Goal: Task Accomplishment & Management: Use online tool/utility

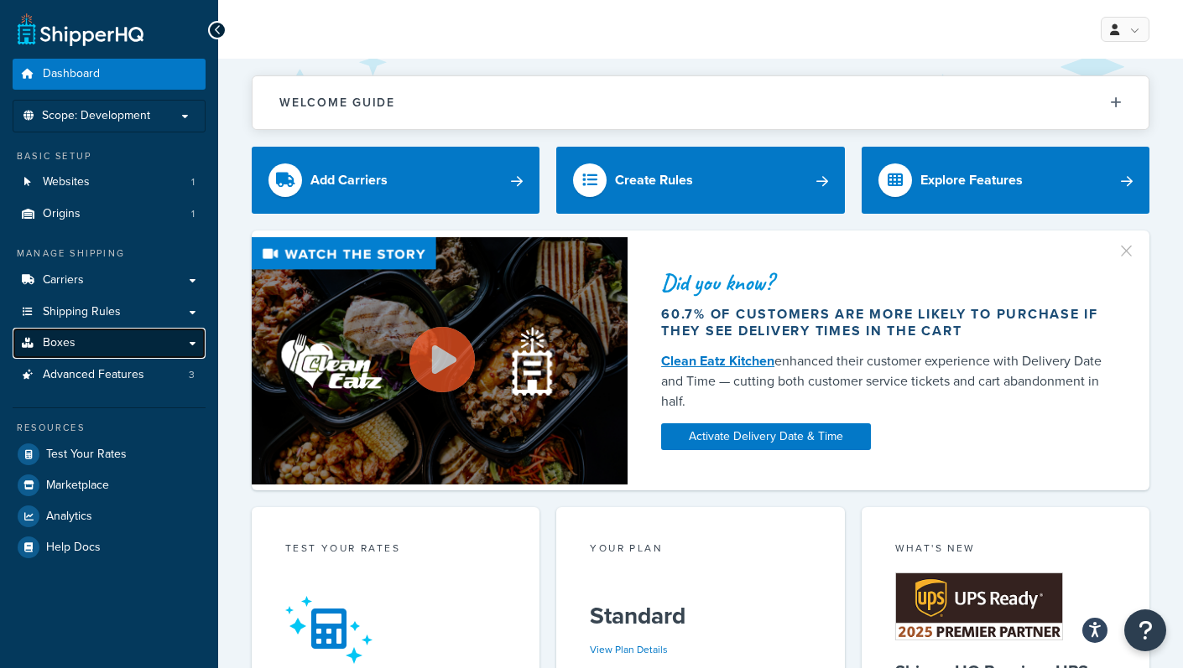
click at [111, 335] on link "Boxes" at bounding box center [109, 343] width 193 height 31
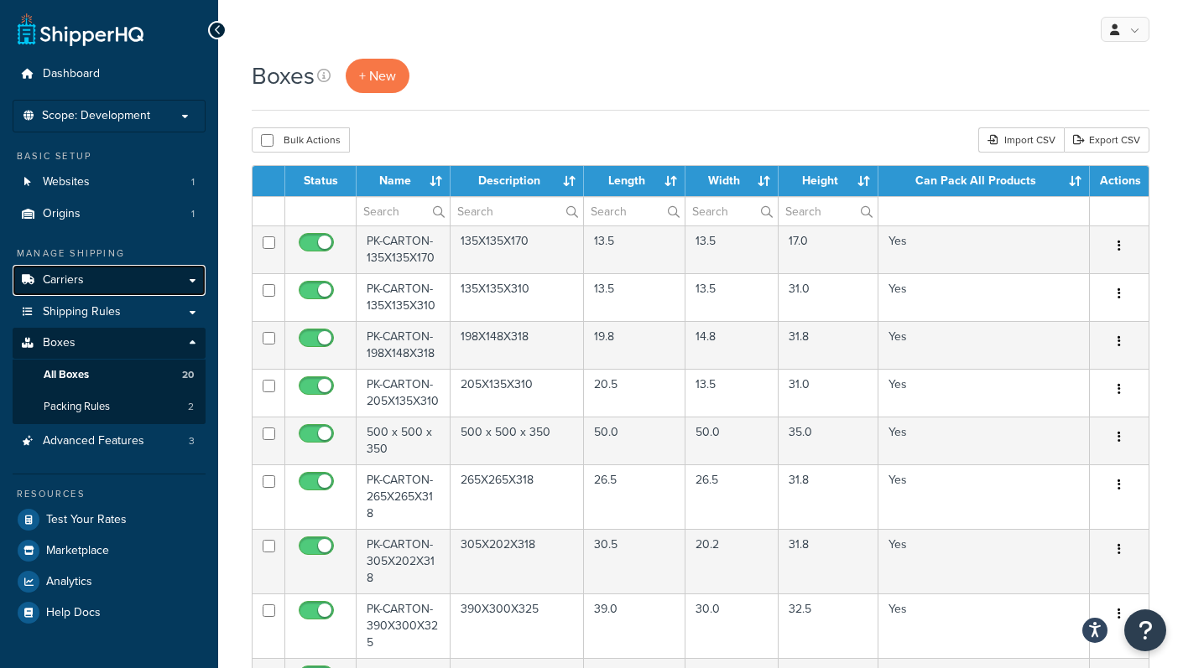
click at [93, 289] on link "Carriers" at bounding box center [109, 280] width 193 height 31
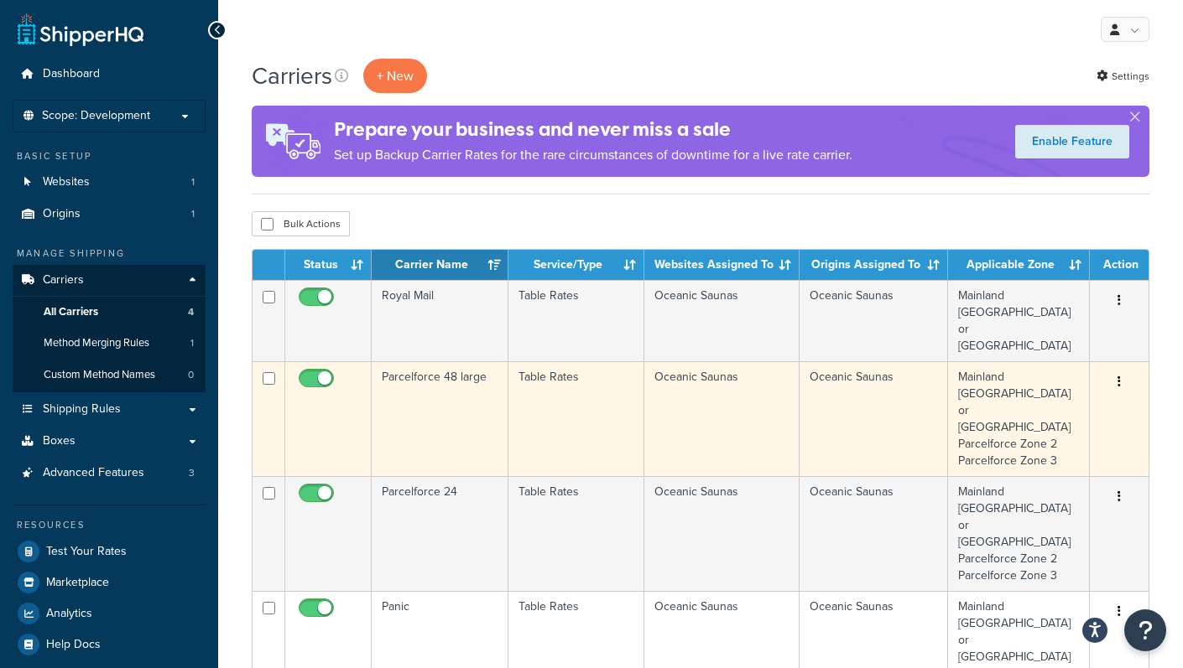
click at [552, 361] on td "Table Rates" at bounding box center [576, 418] width 136 height 115
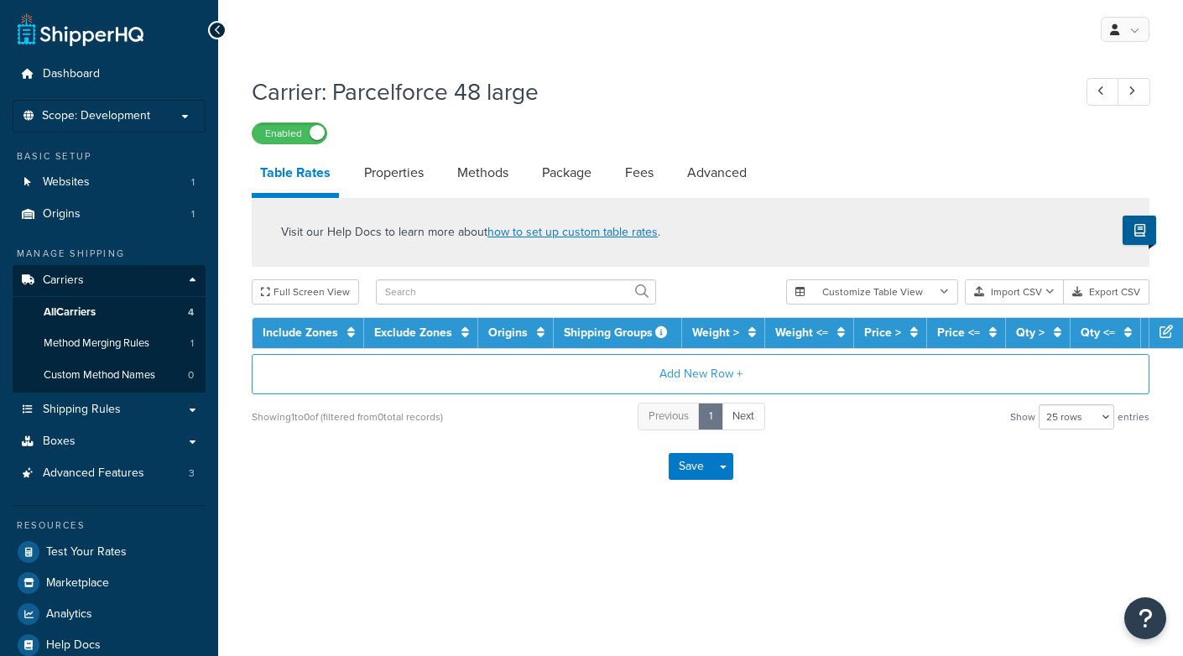
select select "25"
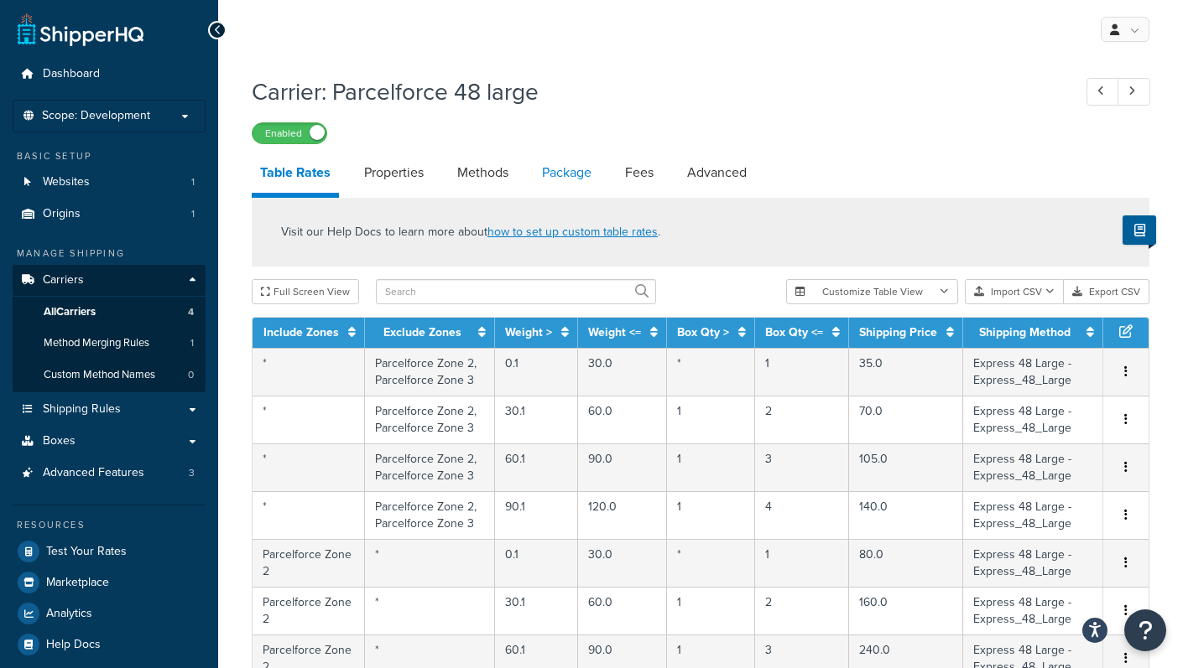
click at [555, 176] on link "Package" at bounding box center [566, 173] width 66 height 40
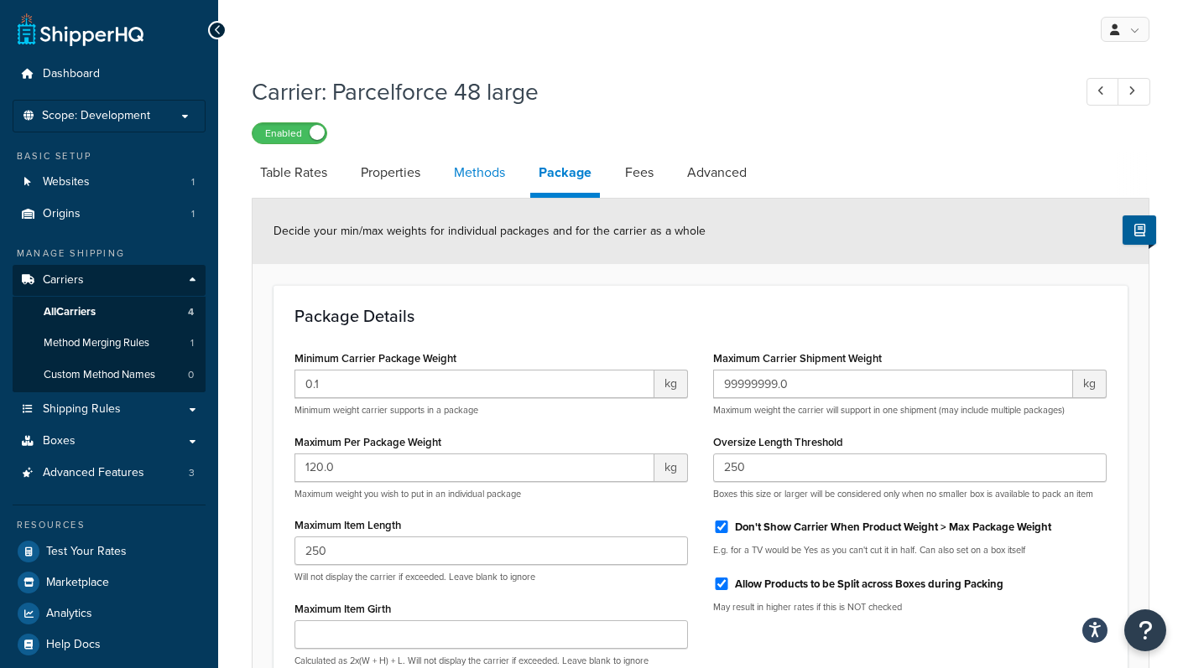
click at [471, 172] on link "Methods" at bounding box center [479, 173] width 68 height 40
select select "25"
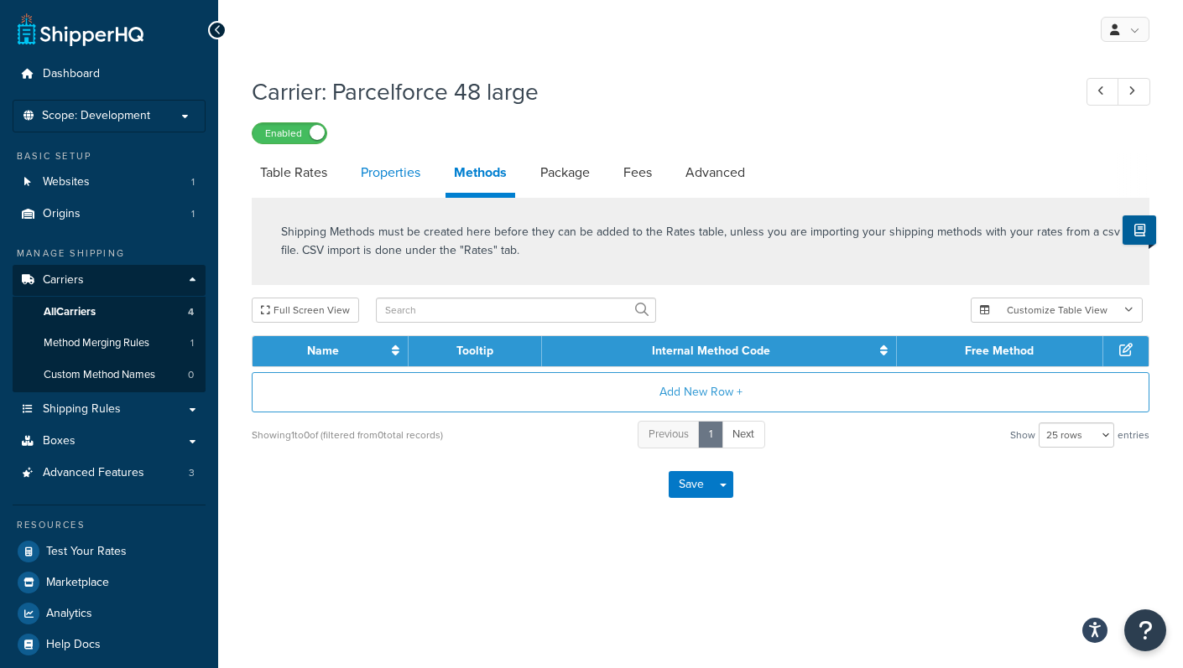
click at [398, 177] on link "Properties" at bounding box center [390, 173] width 76 height 40
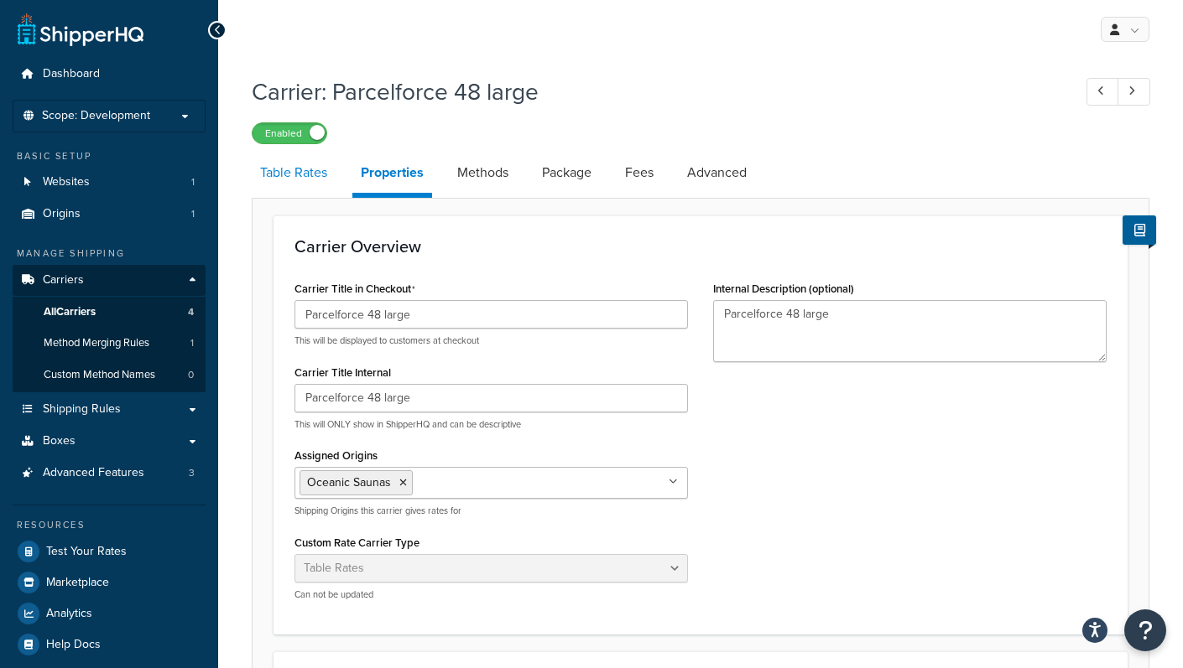
click at [326, 179] on link "Table Rates" at bounding box center [294, 173] width 84 height 40
select select "25"
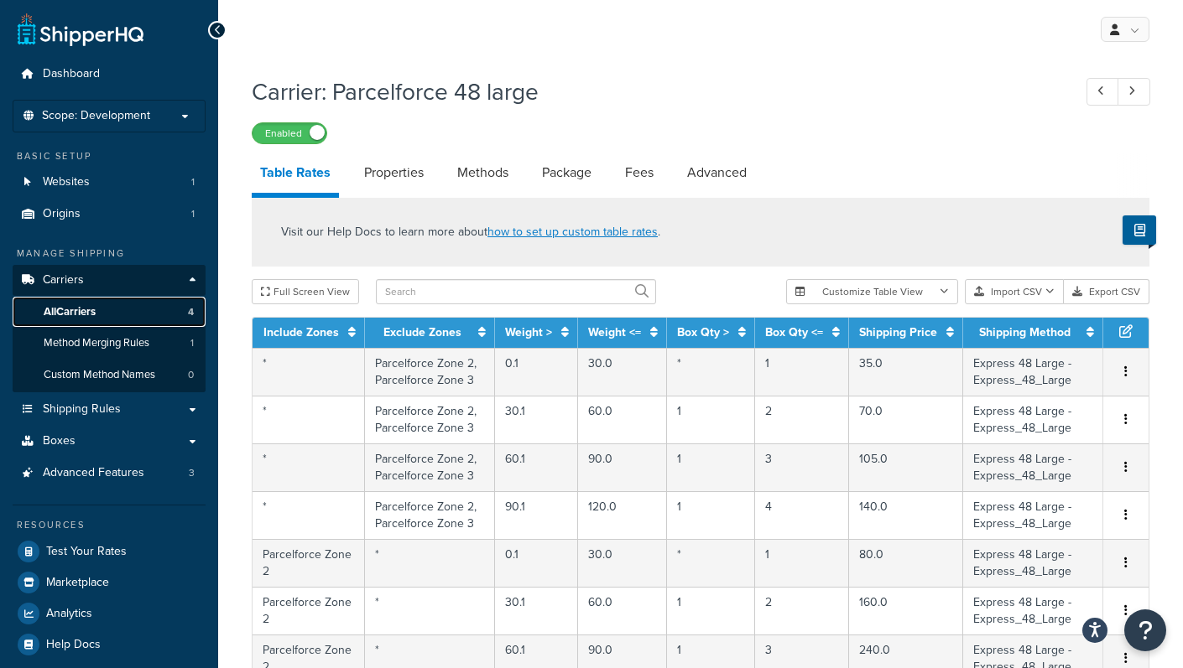
click at [95, 315] on span "All Carriers" at bounding box center [70, 312] width 52 height 14
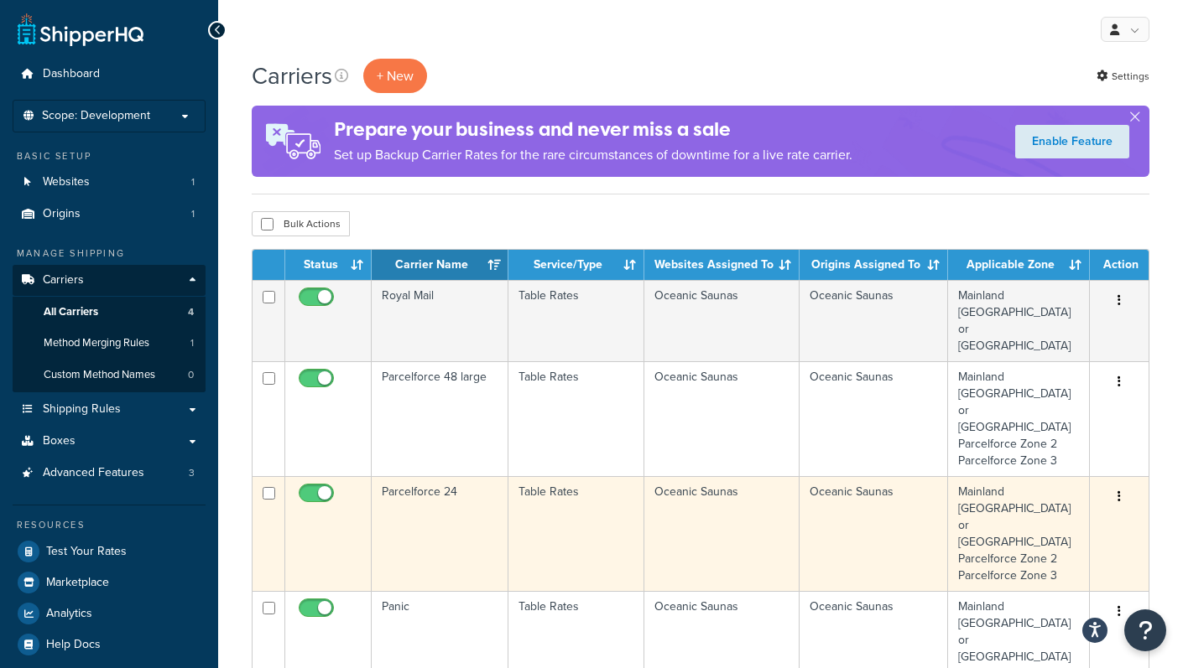
click at [424, 476] on td "Parcelforce 24" at bounding box center [440, 533] width 137 height 115
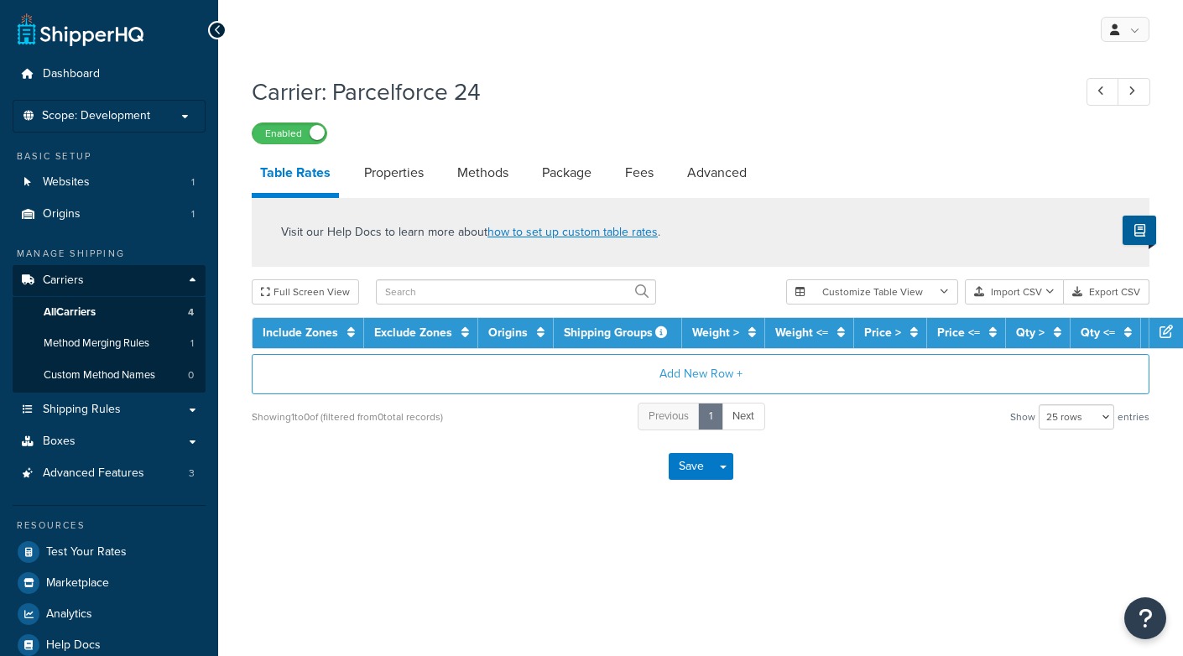
select select "25"
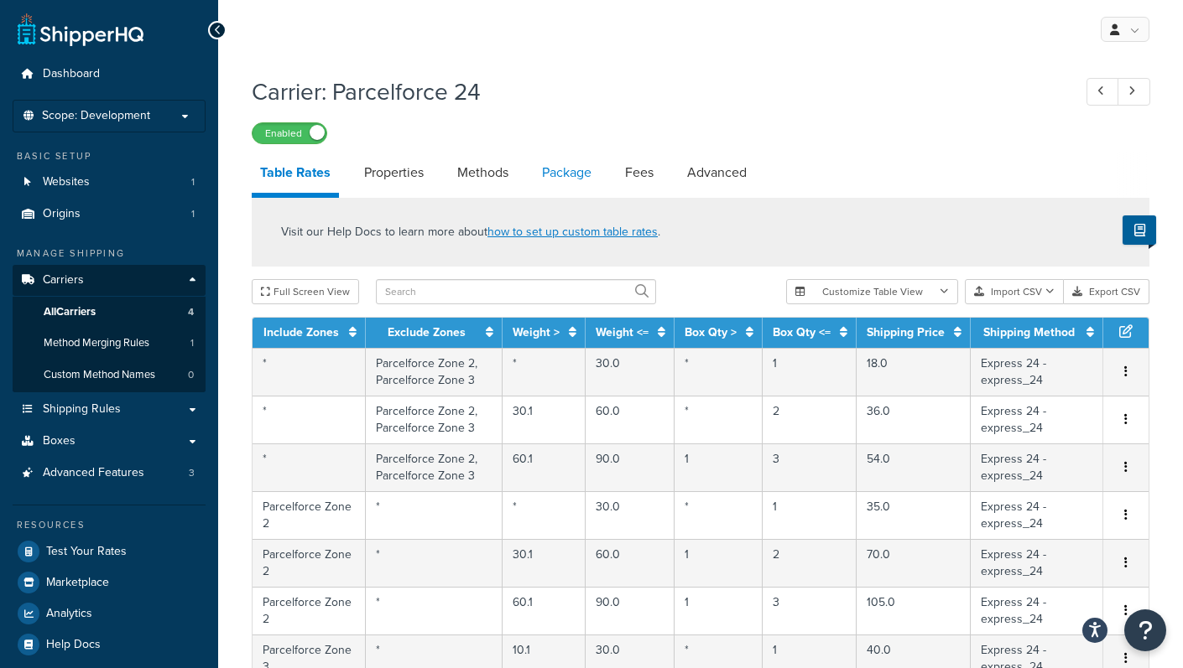
click at [594, 185] on link "Package" at bounding box center [566, 173] width 66 height 40
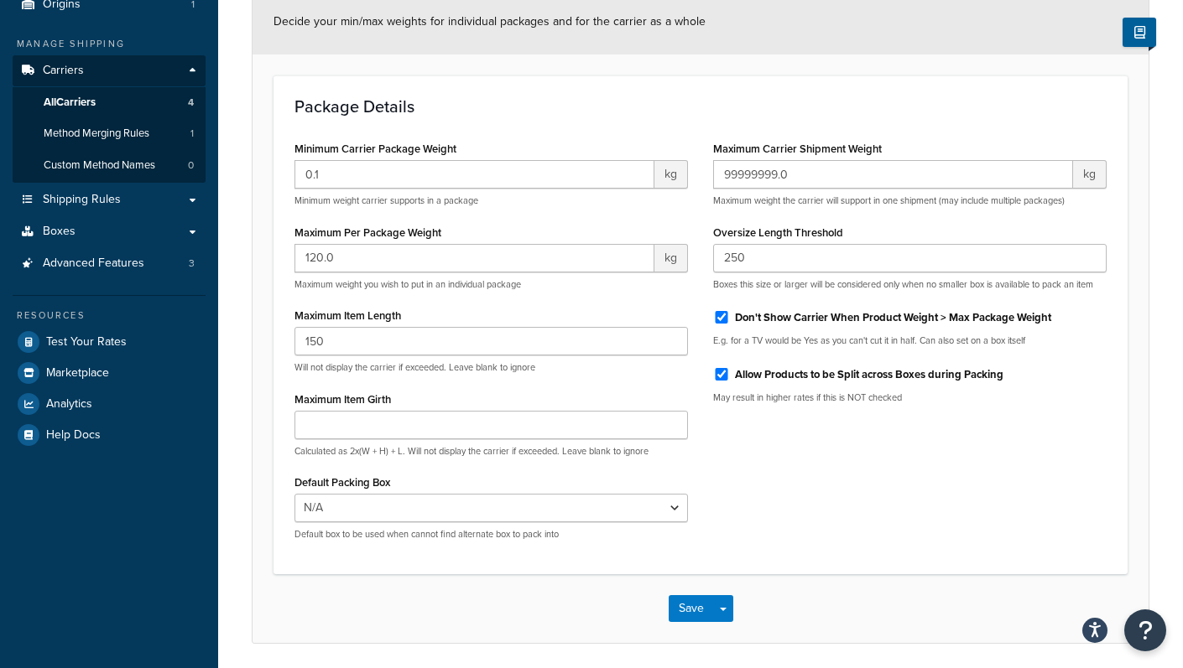
scroll to position [209, 0]
drag, startPoint x: 752, startPoint y: 261, endPoint x: 705, endPoint y: 252, distance: 47.7
click at [705, 252] on div "Maximum Carrier Shipment Weight 99999999.0 kg Maximum weight the carrier will s…" at bounding box center [909, 278] width 419 height 280
click at [1090, 261] on input "249" at bounding box center [909, 259] width 393 height 29
click at [1090, 252] on input "250" at bounding box center [909, 259] width 393 height 29
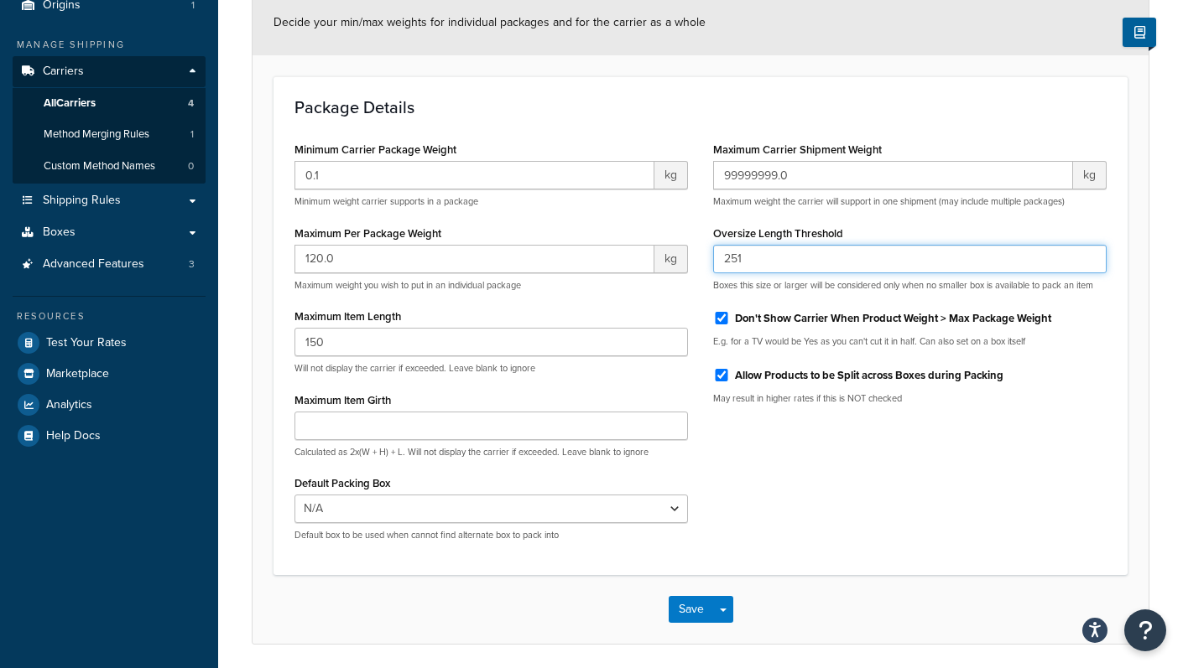
click at [1090, 252] on input "251" at bounding box center [909, 259] width 393 height 29
type input "250"
click at [1086, 261] on input "250" at bounding box center [909, 259] width 393 height 29
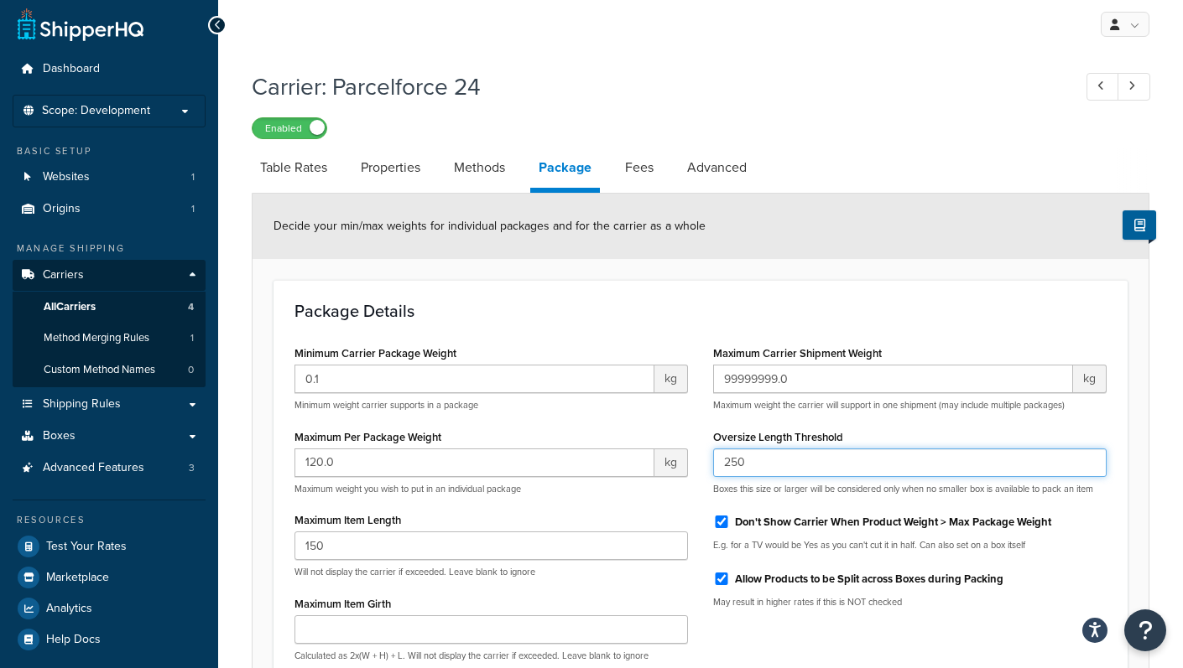
scroll to position [0, 0]
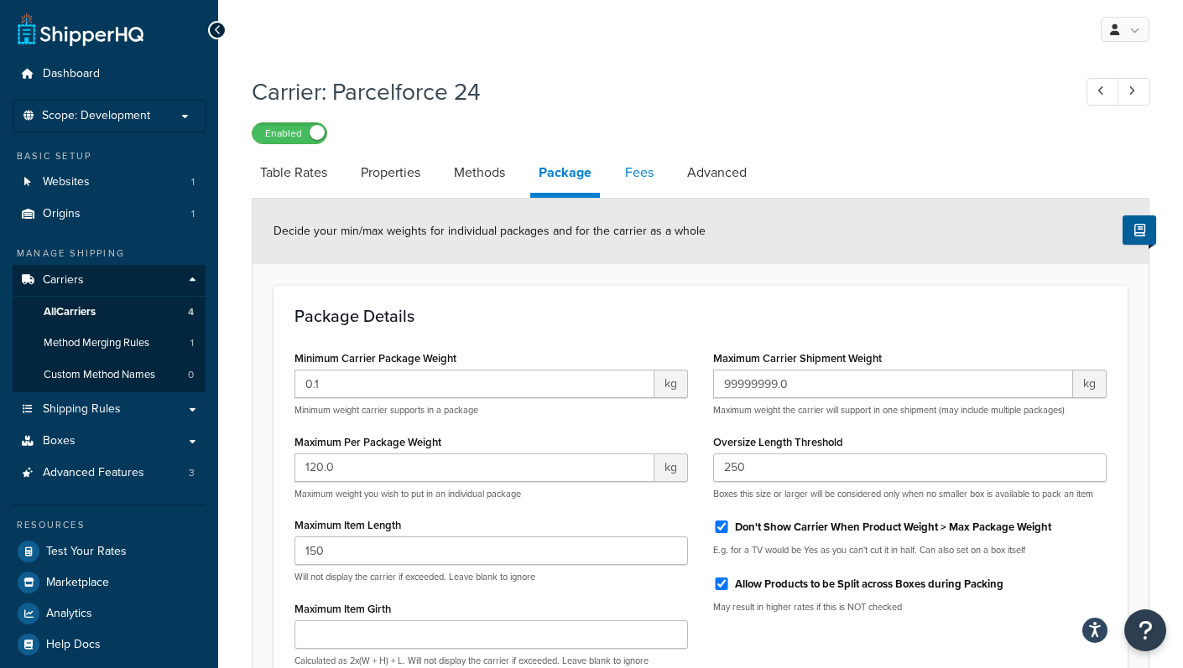
click at [641, 161] on link "Fees" at bounding box center [638, 173] width 45 height 40
select select "AFTER"
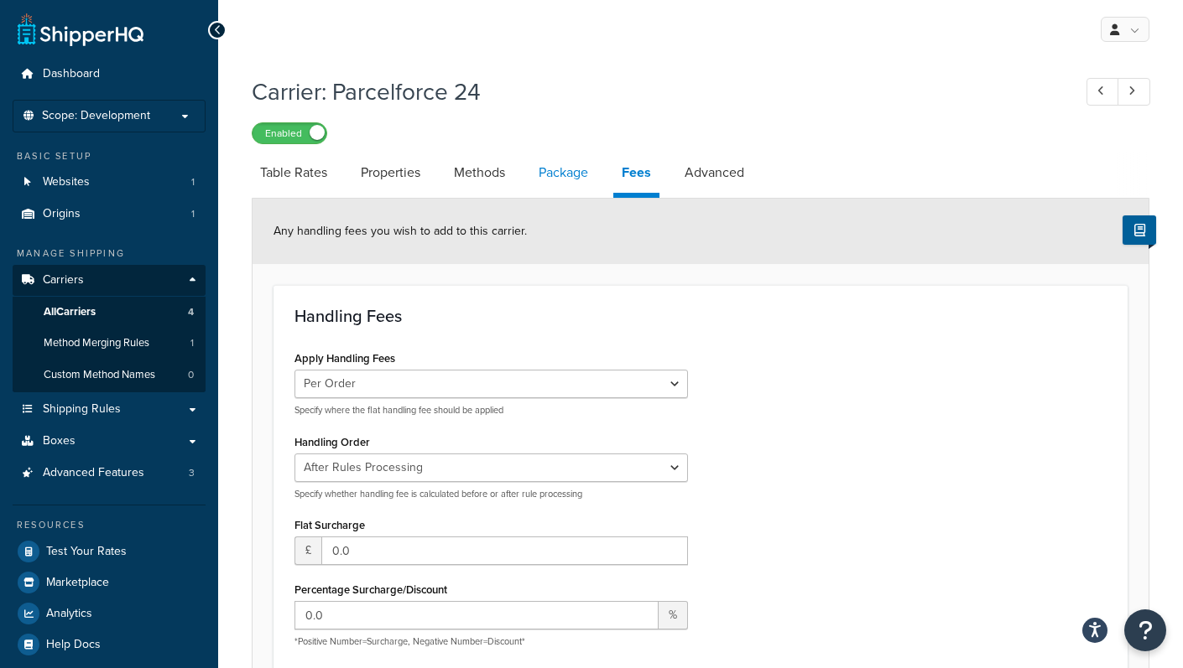
click at [588, 175] on link "Package" at bounding box center [563, 173] width 66 height 40
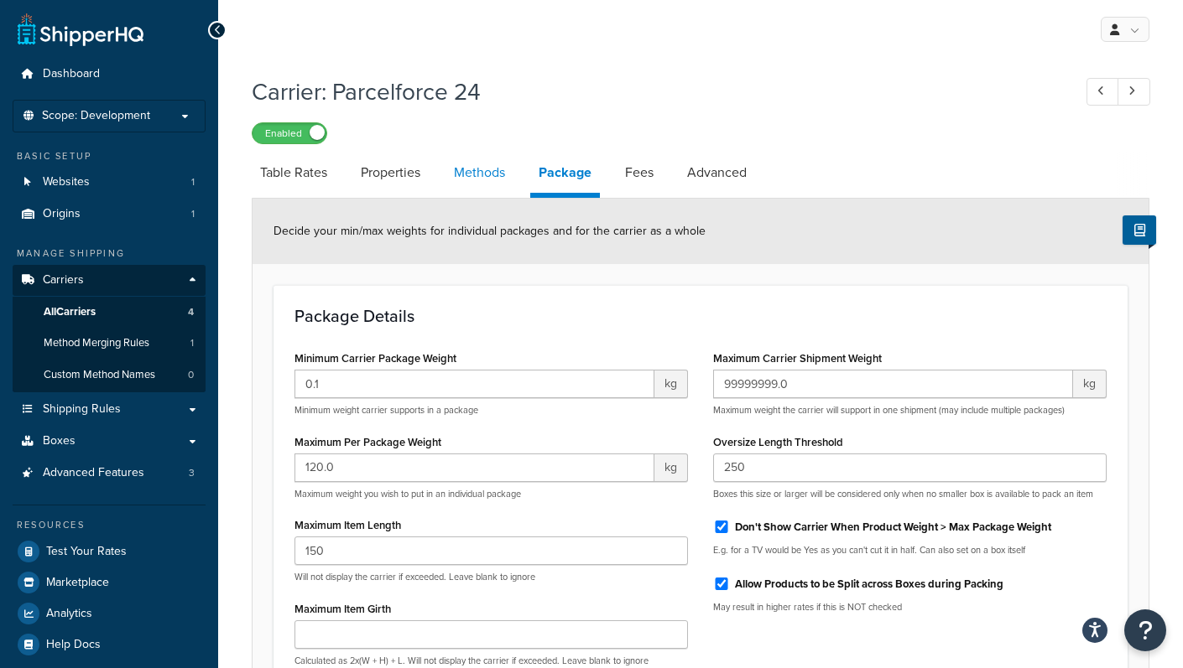
click at [489, 177] on link "Methods" at bounding box center [479, 173] width 68 height 40
select select "25"
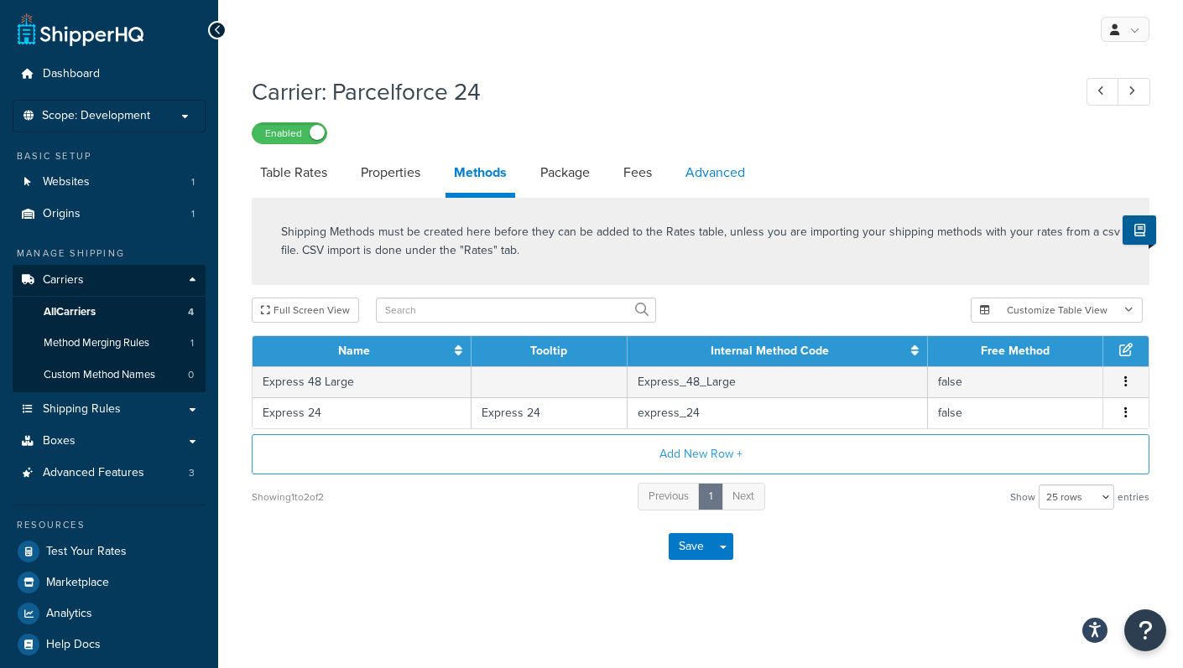
click at [699, 172] on link "Advanced" at bounding box center [715, 173] width 76 height 40
select select "false"
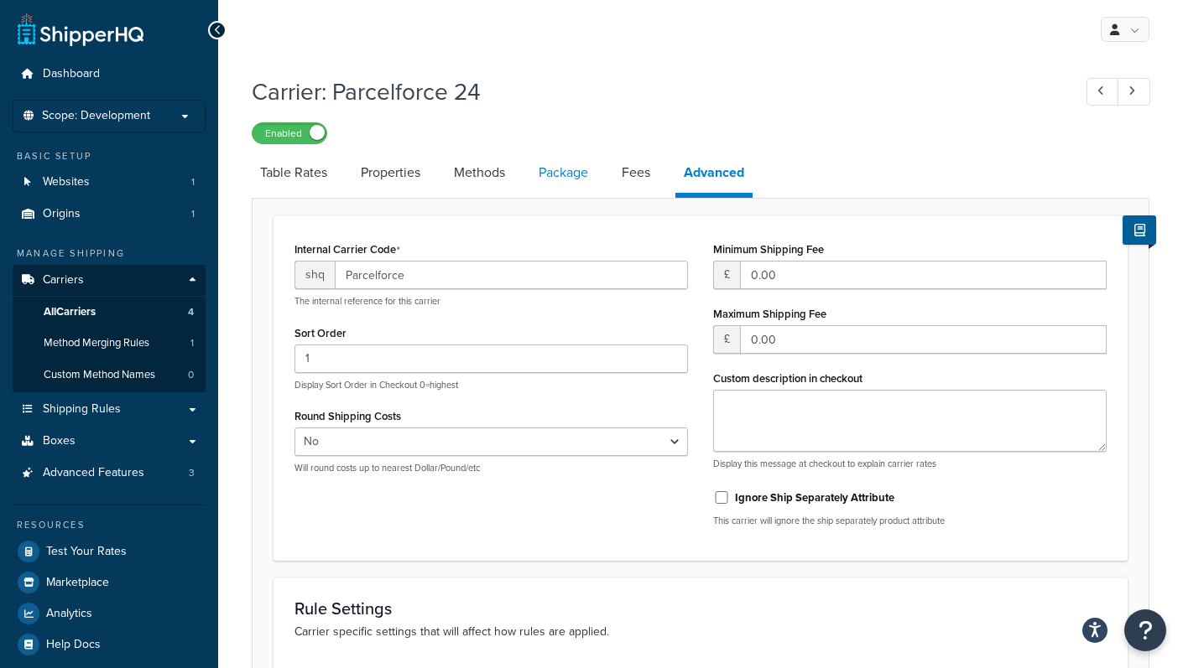
click at [583, 173] on link "Package" at bounding box center [563, 173] width 66 height 40
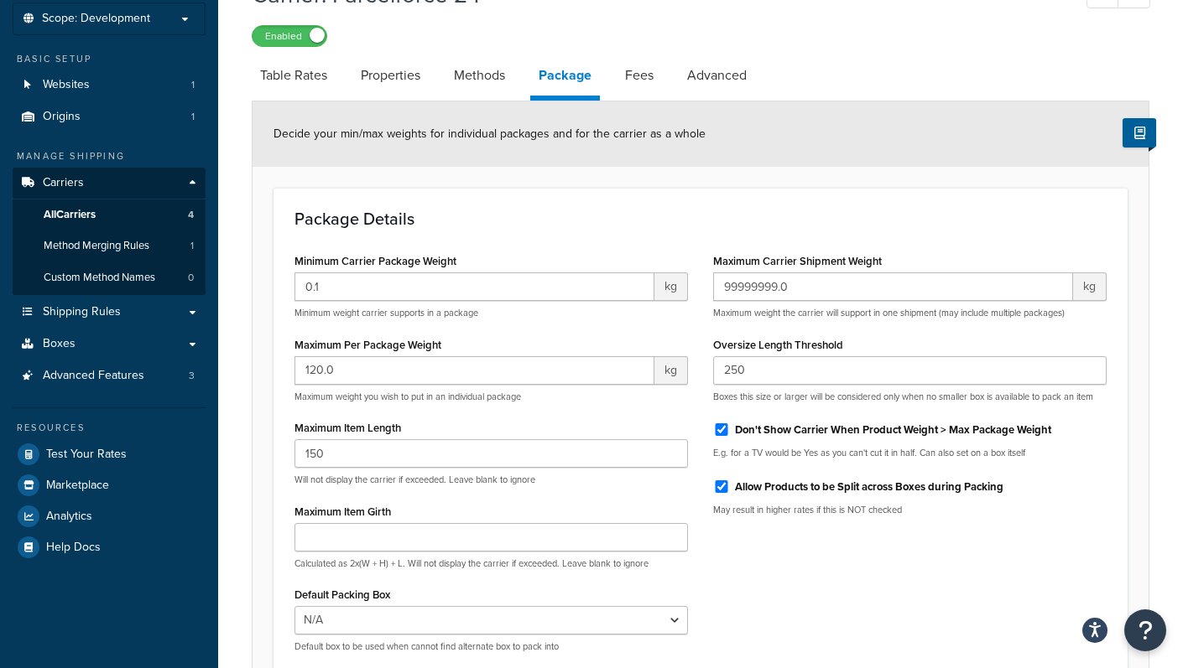
scroll to position [155, 0]
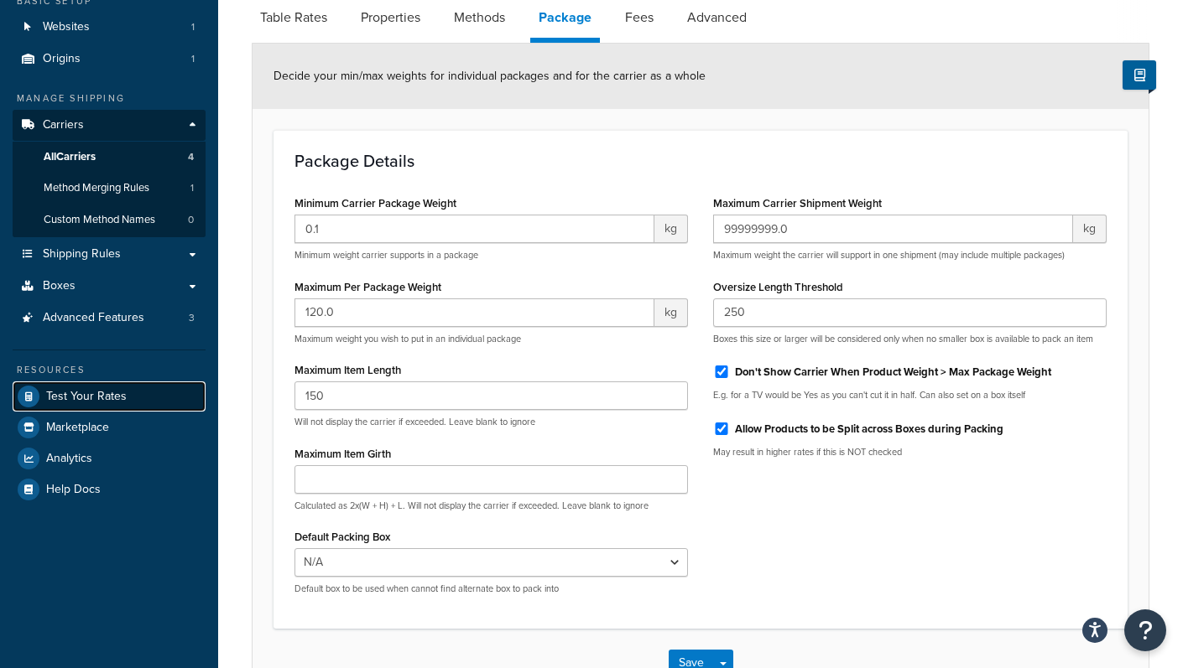
click at [91, 390] on span "Test Your Rates" at bounding box center [86, 397] width 81 height 14
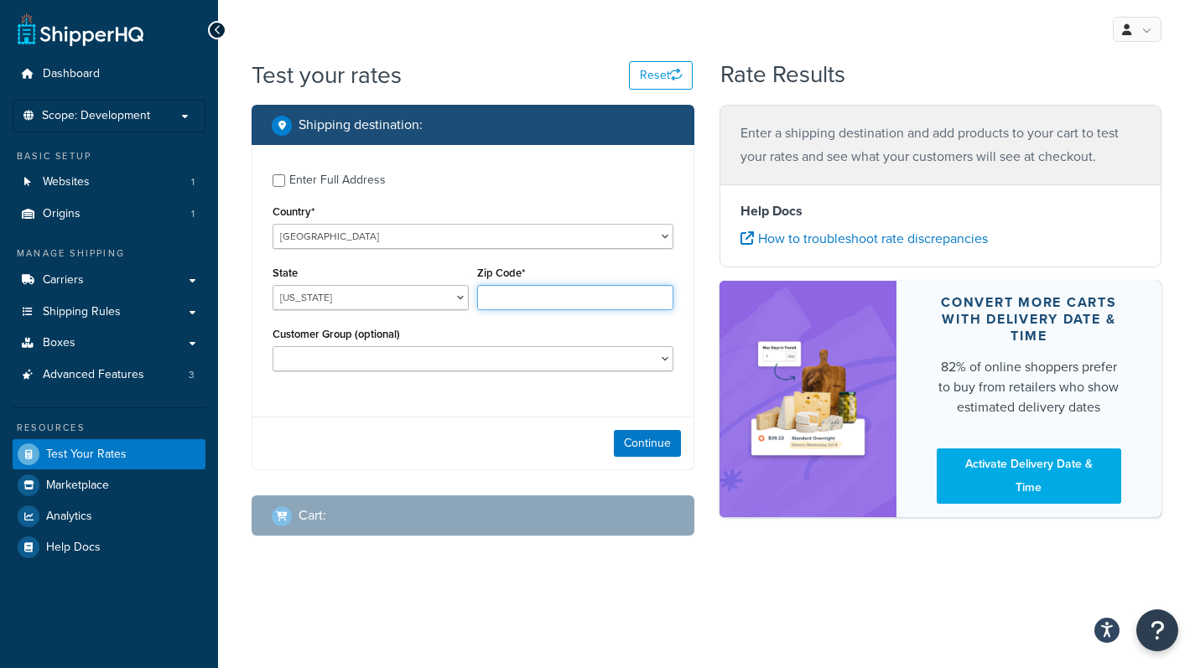
click at [535, 306] on input "Zip Code*" at bounding box center [575, 297] width 196 height 25
type input "IP12 2QF"
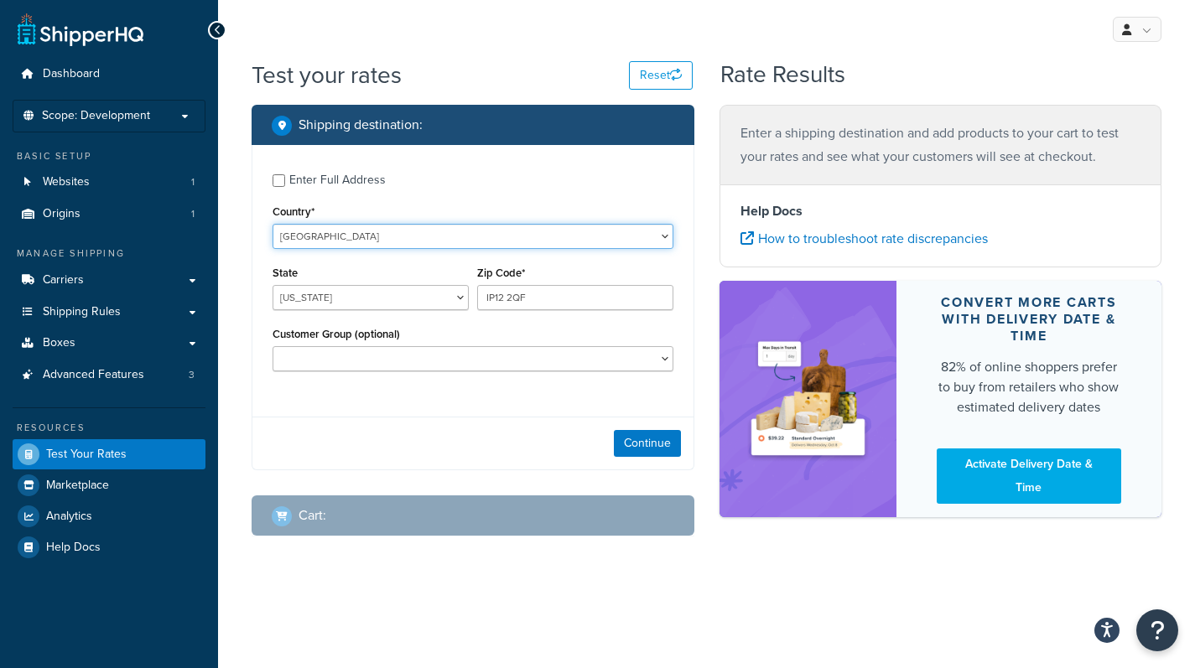
select select "GB"
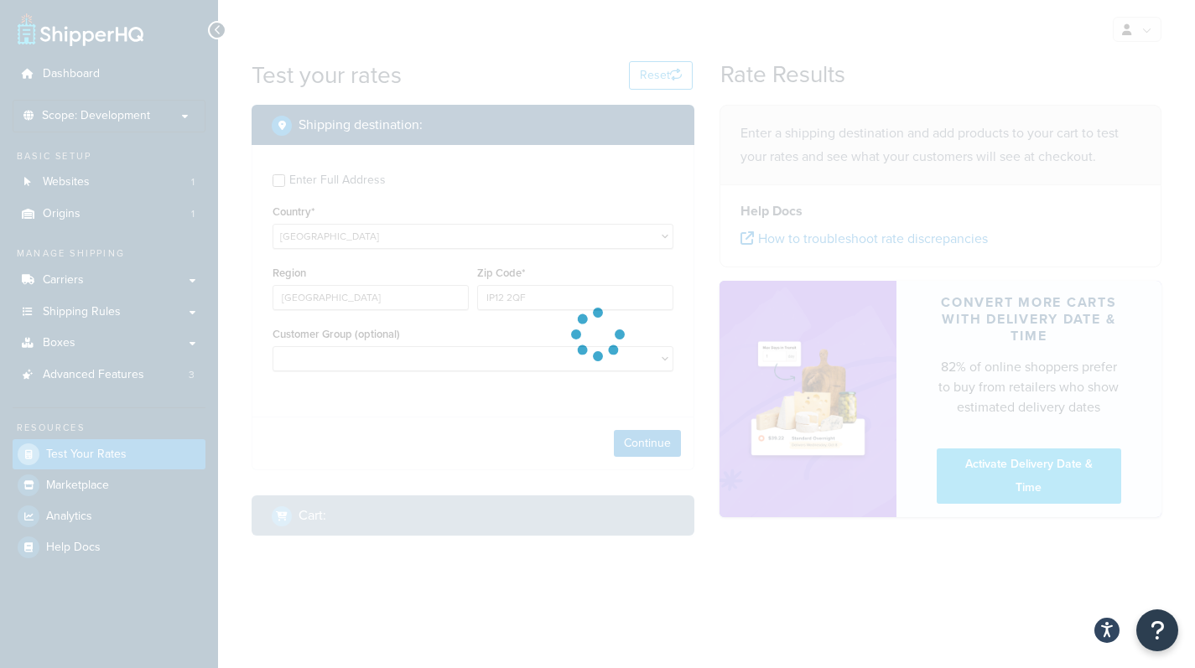
type input "AL"
drag, startPoint x: 509, startPoint y: 344, endPoint x: 450, endPoint y: 345, distance: 59.6
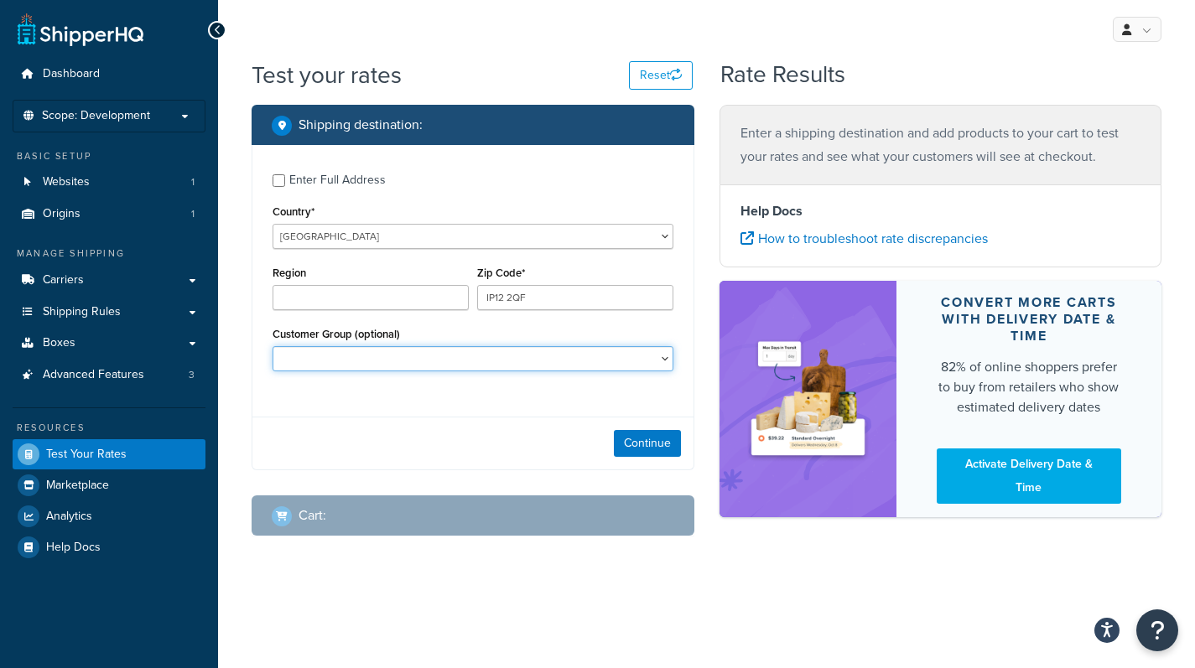
click at [493, 361] on select "Customer Group (optional)" at bounding box center [473, 358] width 401 height 25
type input "Suffolk"
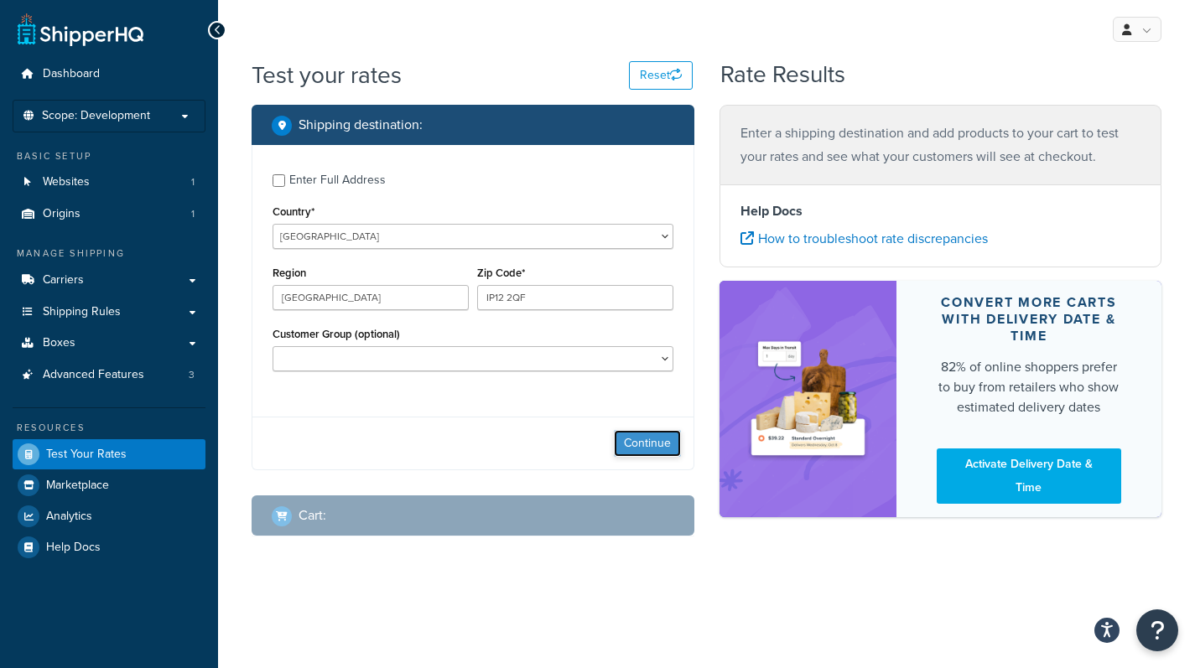
click at [655, 437] on button "Continue" at bounding box center [647, 443] width 67 height 27
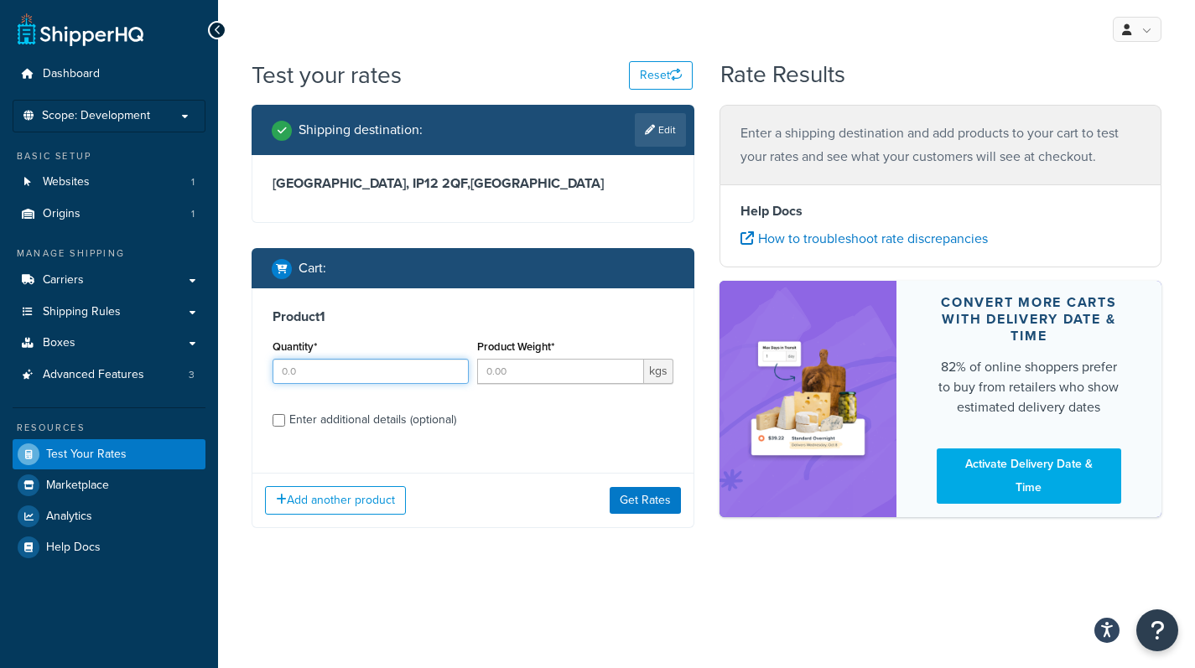
click at [387, 374] on input "Quantity*" at bounding box center [371, 371] width 196 height 25
type input "1"
click at [507, 384] on div "Product Weight* kgs" at bounding box center [575, 365] width 205 height 61
click at [503, 370] on input "Product Weight*" at bounding box center [560, 371] width 167 height 25
type input "49"
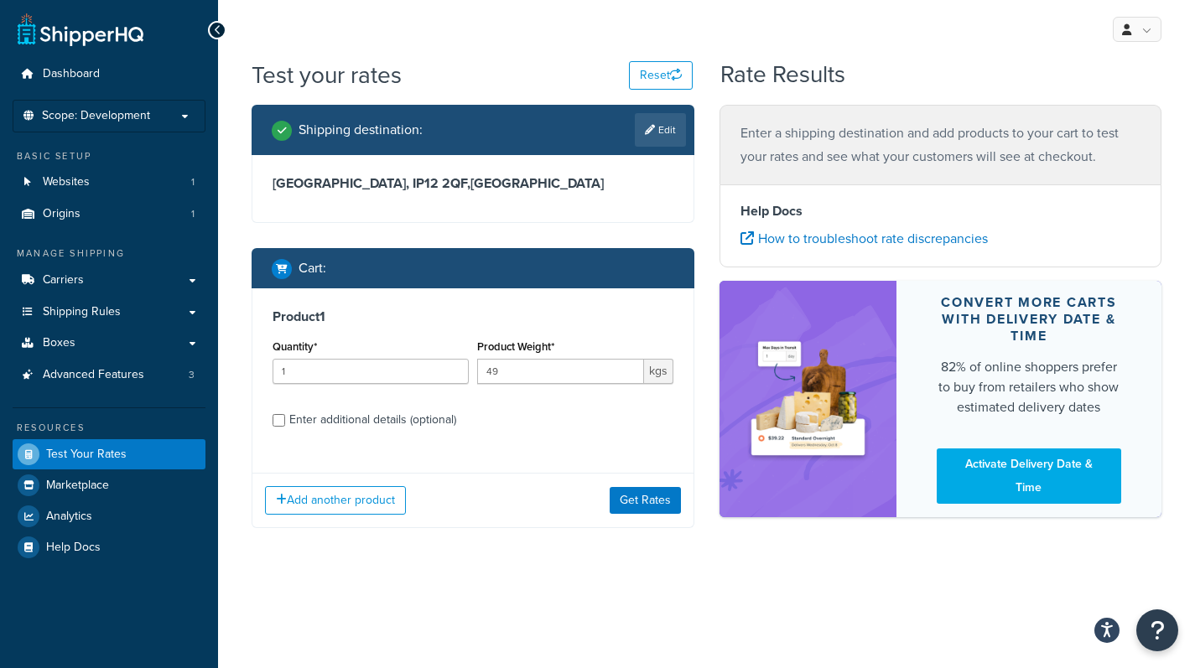
click at [509, 434] on div "Product 1 Quantity* 1 Product Weight* 49 kgs Enter additional details (optional)" at bounding box center [472, 375] width 441 height 172
click at [393, 422] on div "Enter additional details (optional)" at bounding box center [372, 419] width 167 height 23
click at [285, 422] on input "Enter additional details (optional)" at bounding box center [279, 420] width 13 height 13
checkbox input "true"
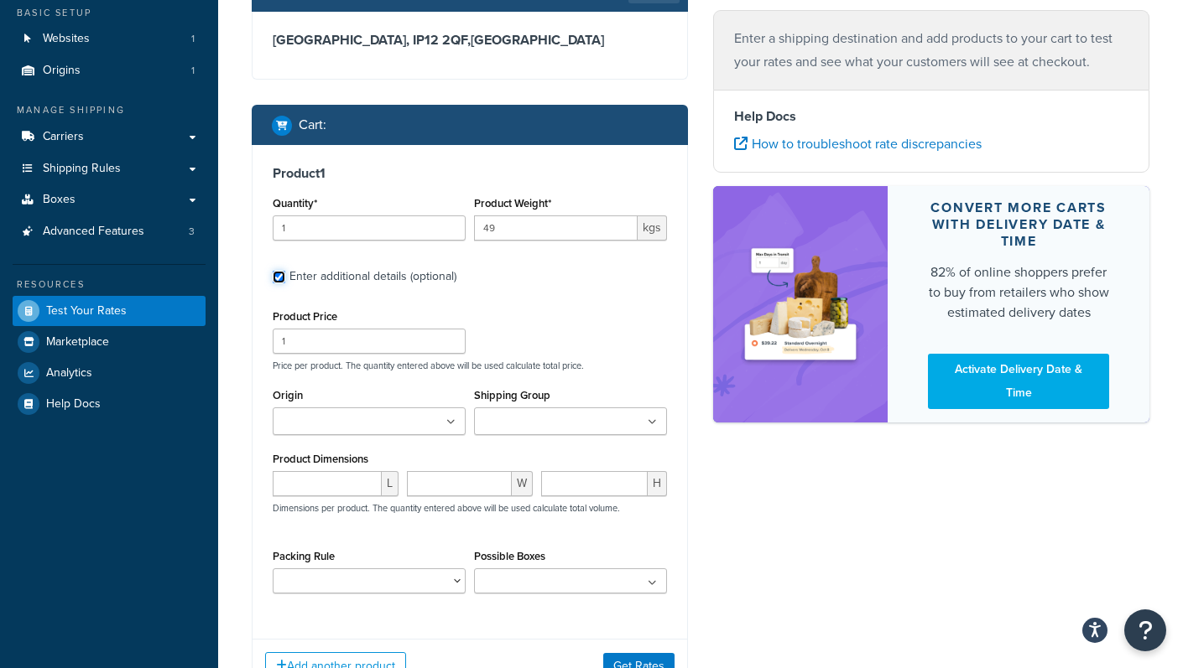
scroll to position [148, 0]
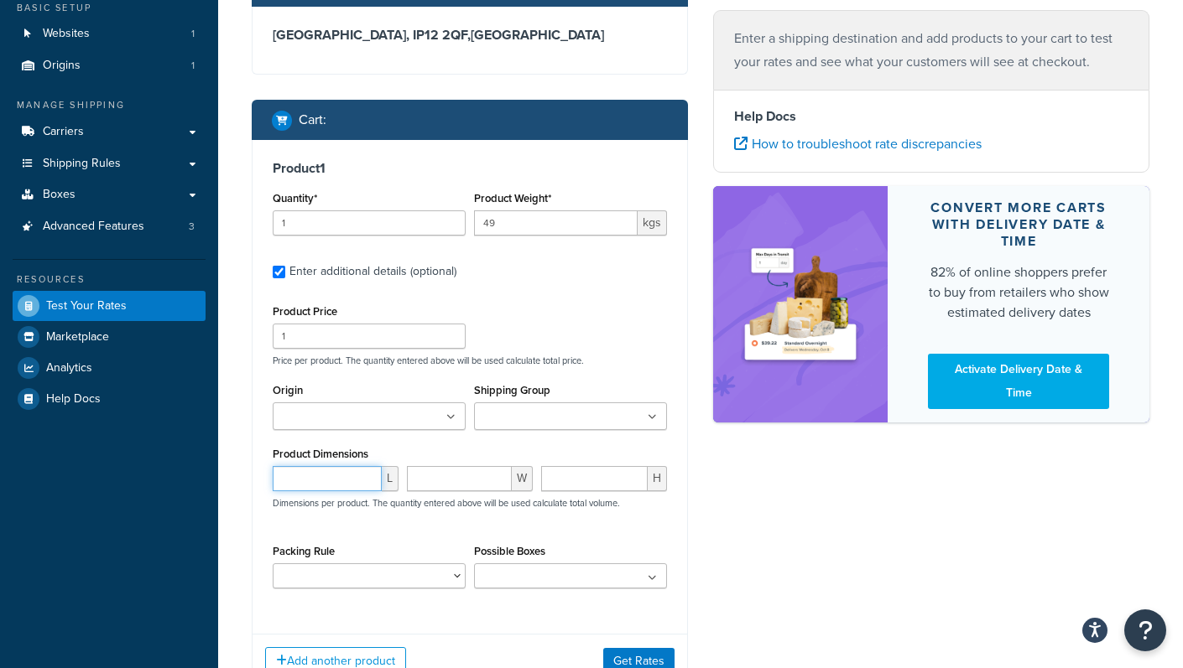
click at [310, 471] on input "number" at bounding box center [327, 478] width 109 height 25
type input "180"
type input "50"
click at [750, 553] on div "Shipping destination : Edit Suffolk, IP12 2QF , United Kingdom Cart : Product 1…" at bounding box center [700, 335] width 923 height 758
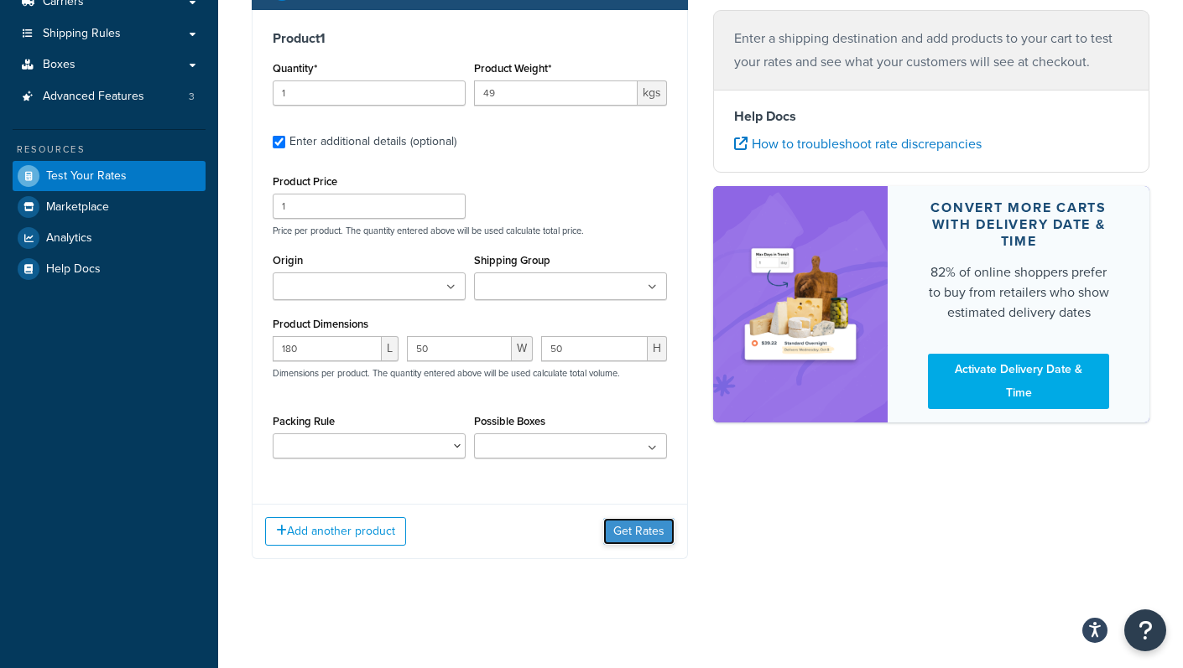
click at [613, 526] on button "Get Rates" at bounding box center [638, 531] width 71 height 27
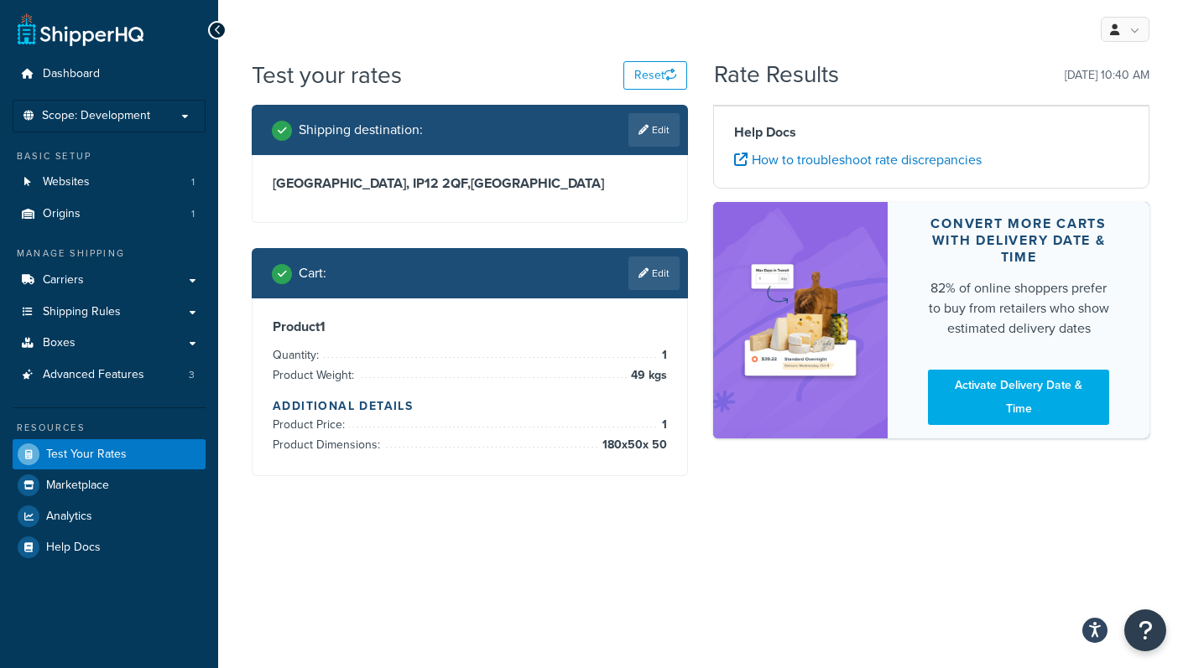
scroll to position [0, 0]
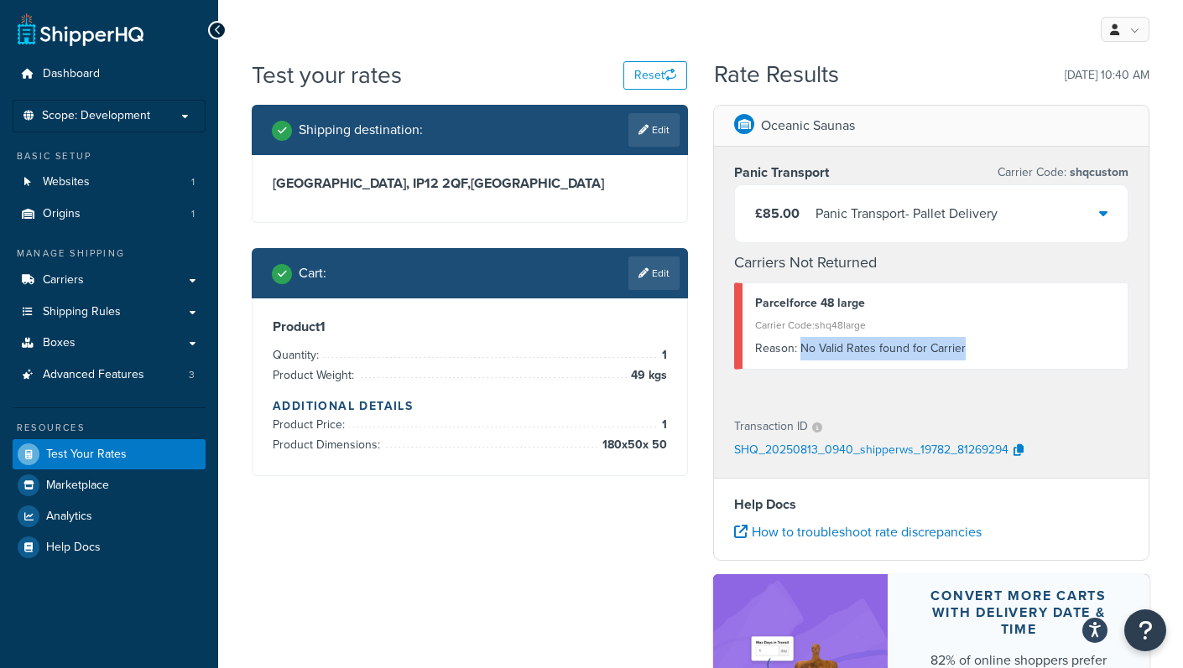
drag, startPoint x: 799, startPoint y: 343, endPoint x: 998, endPoint y: 351, distance: 198.9
click at [998, 351] on div "Reason: No Valid Rates found for Carrier" at bounding box center [935, 348] width 360 height 23
drag, startPoint x: 998, startPoint y: 351, endPoint x: 800, endPoint y: 343, distance: 198.1
click at [800, 343] on div "Reason: No Valid Rates found for Carrier" at bounding box center [935, 348] width 360 height 23
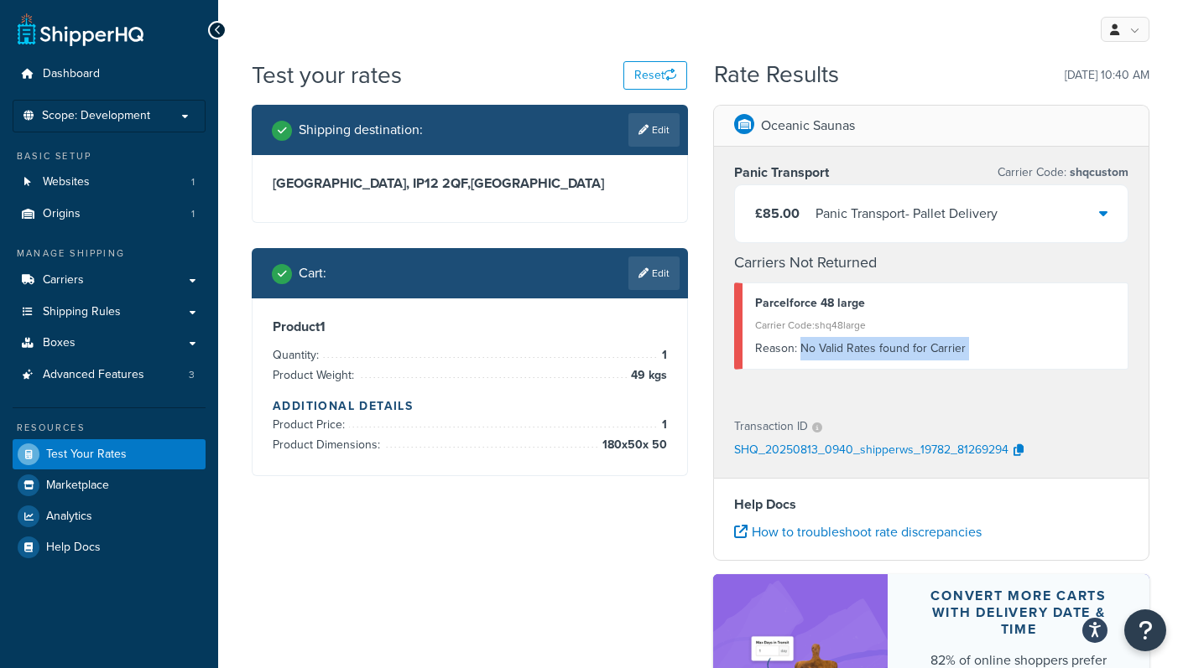
click at [800, 343] on div "Reason: No Valid Rates found for Carrier" at bounding box center [935, 348] width 360 height 23
click at [785, 315] on div "Carrier Code: shq48large" at bounding box center [935, 325] width 360 height 23
click at [767, 326] on div "Carrier Code: shq48large" at bounding box center [935, 325] width 360 height 23
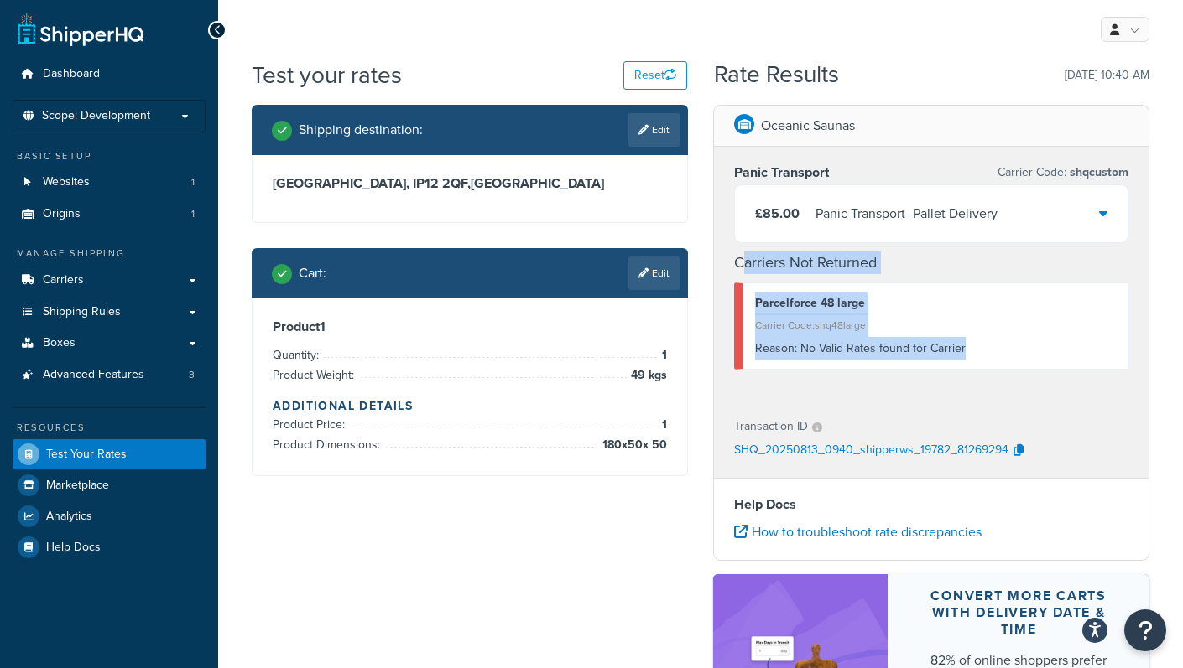
drag, startPoint x: 746, startPoint y: 269, endPoint x: 827, endPoint y: 371, distance: 130.1
click at [827, 371] on div "Panic Transport Carrier Code: shqcustom £85.00 Panic Transport - Pallet Deliver…" at bounding box center [931, 274] width 434 height 254
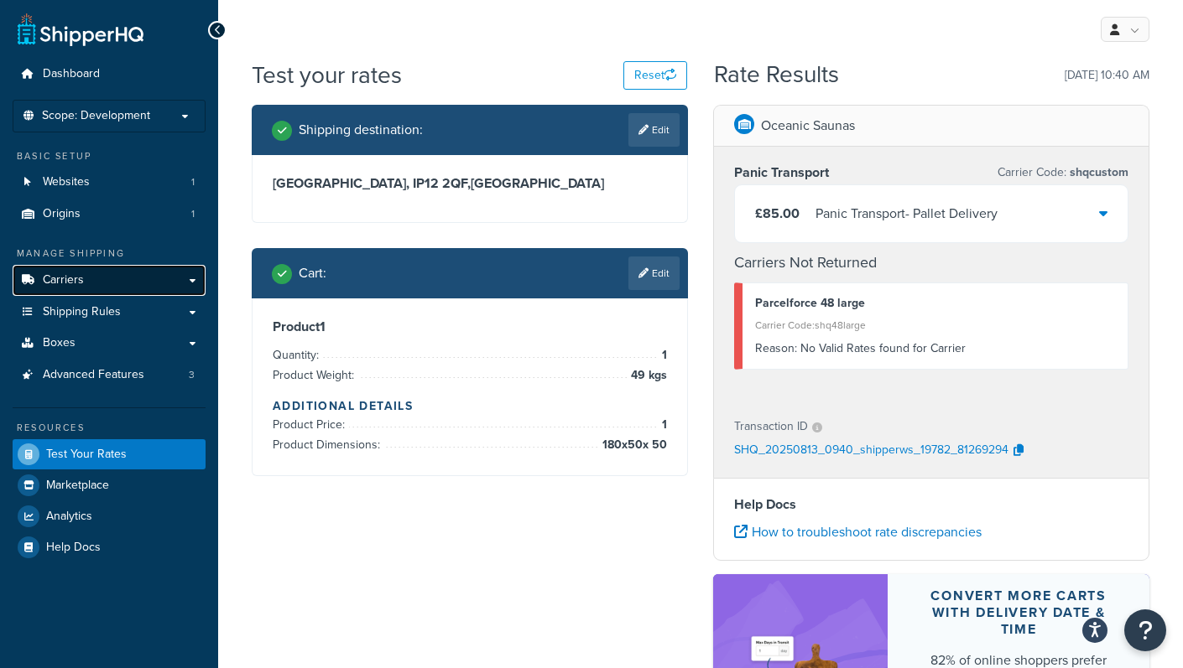
click at [141, 289] on link "Carriers" at bounding box center [109, 280] width 193 height 31
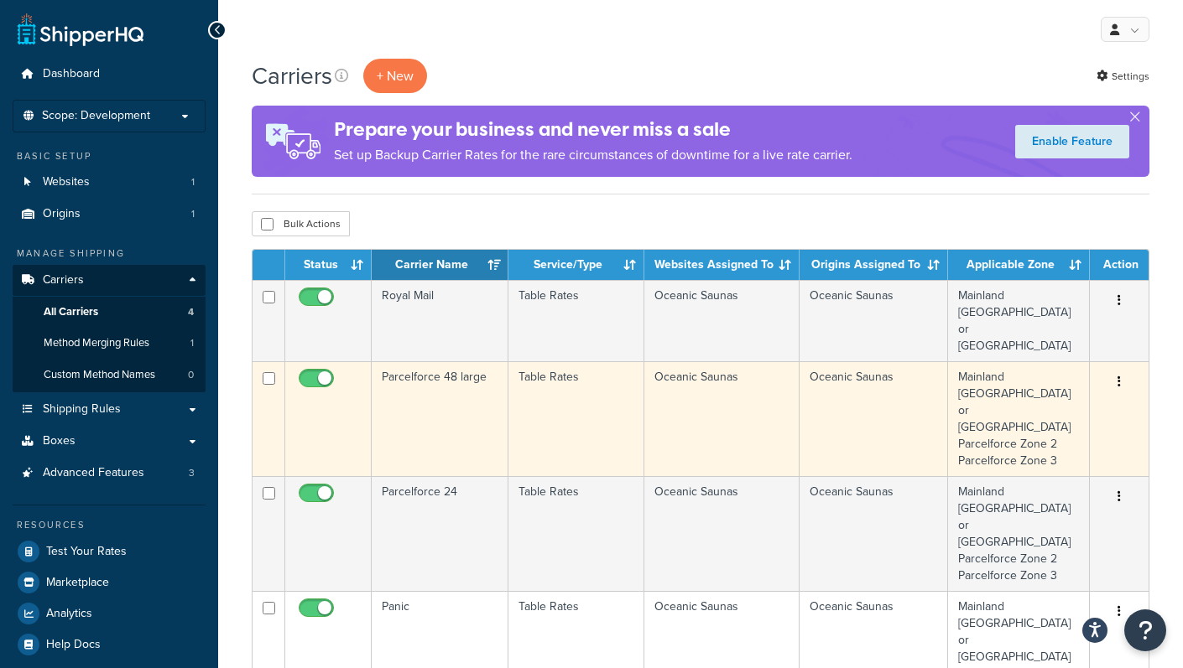
click at [424, 365] on td "Parcelforce 48 large" at bounding box center [440, 418] width 137 height 115
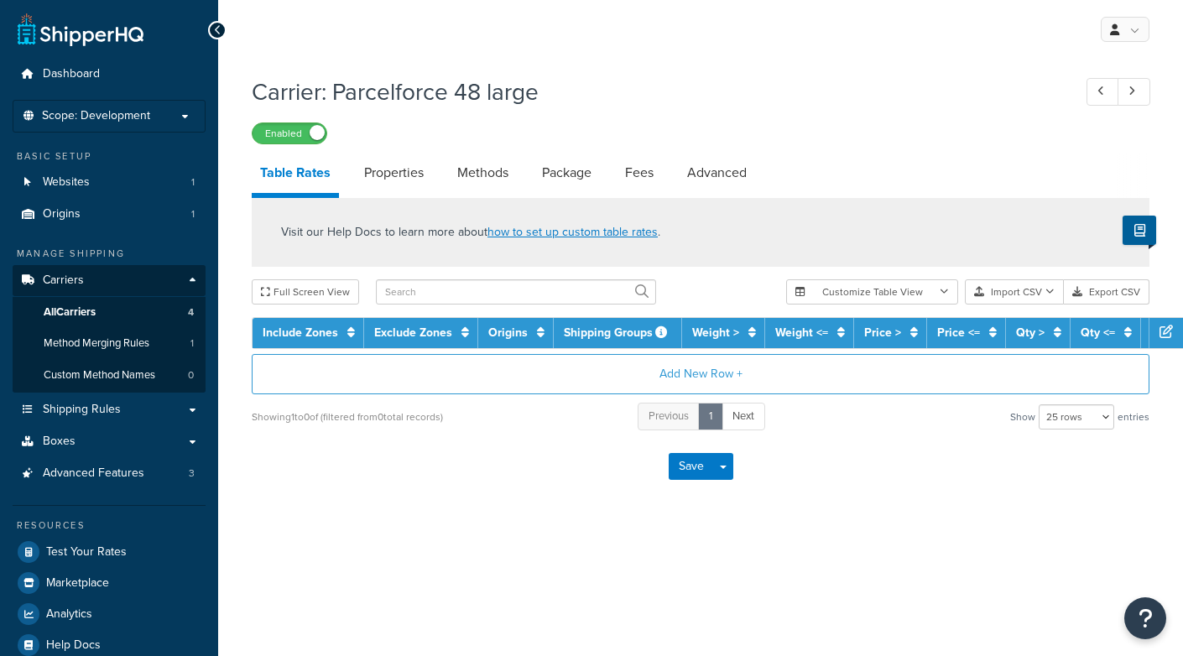
select select "25"
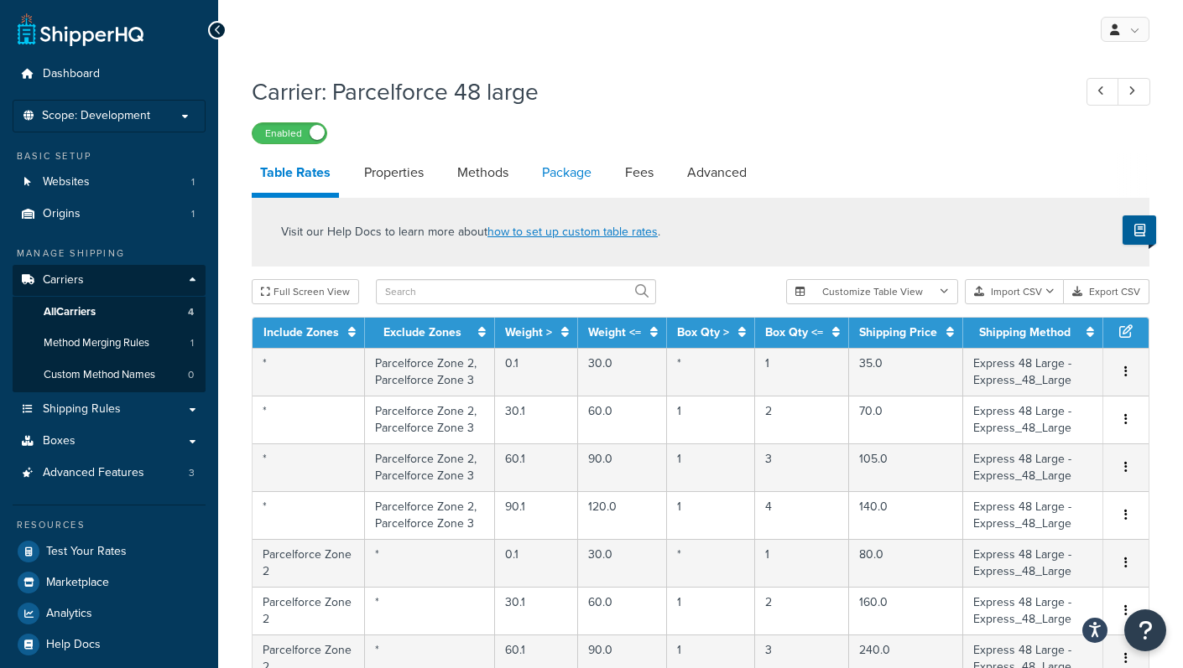
click at [580, 185] on link "Package" at bounding box center [566, 173] width 66 height 40
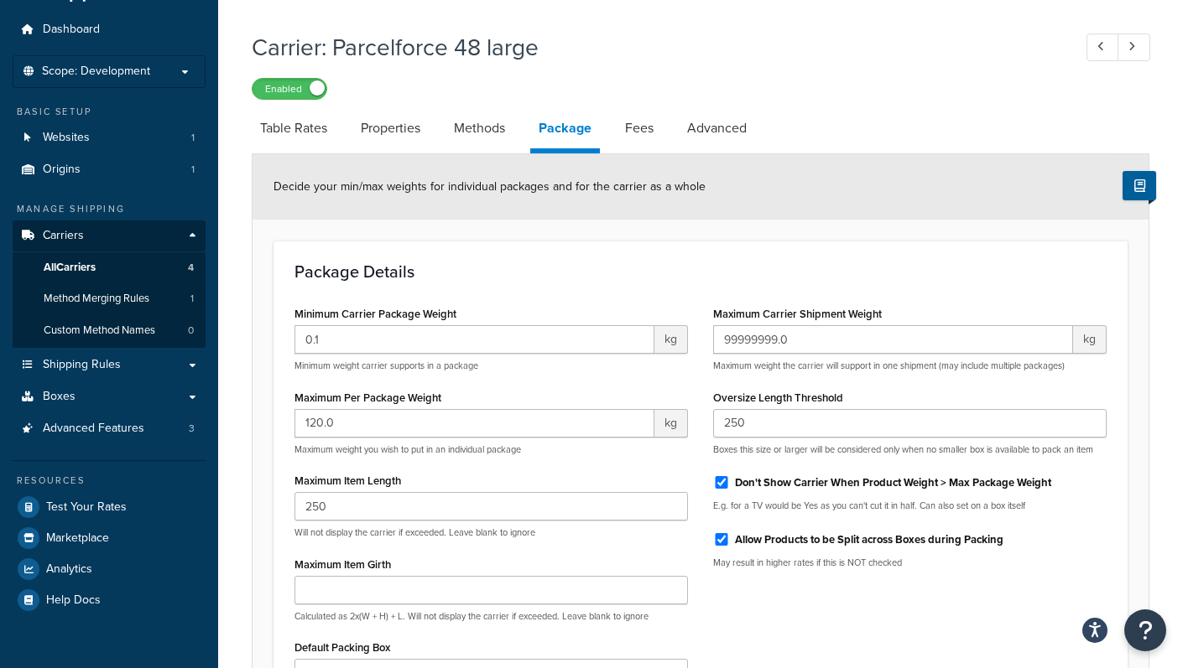
scroll to position [130, 0]
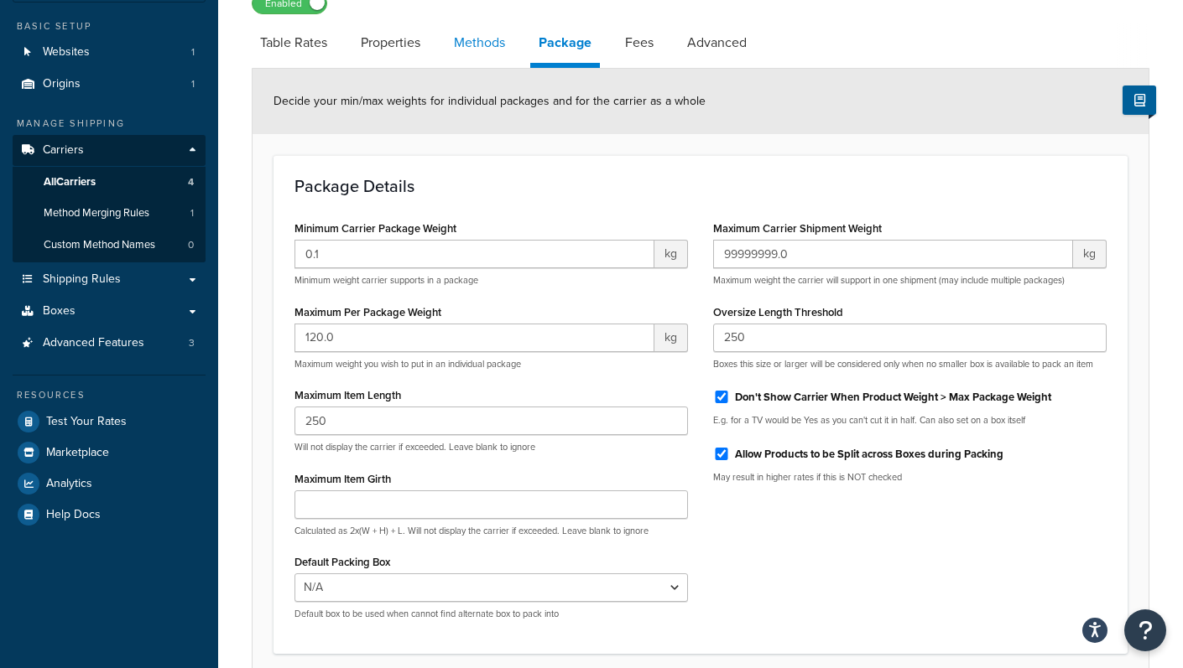
click at [492, 34] on link "Methods" at bounding box center [479, 43] width 68 height 40
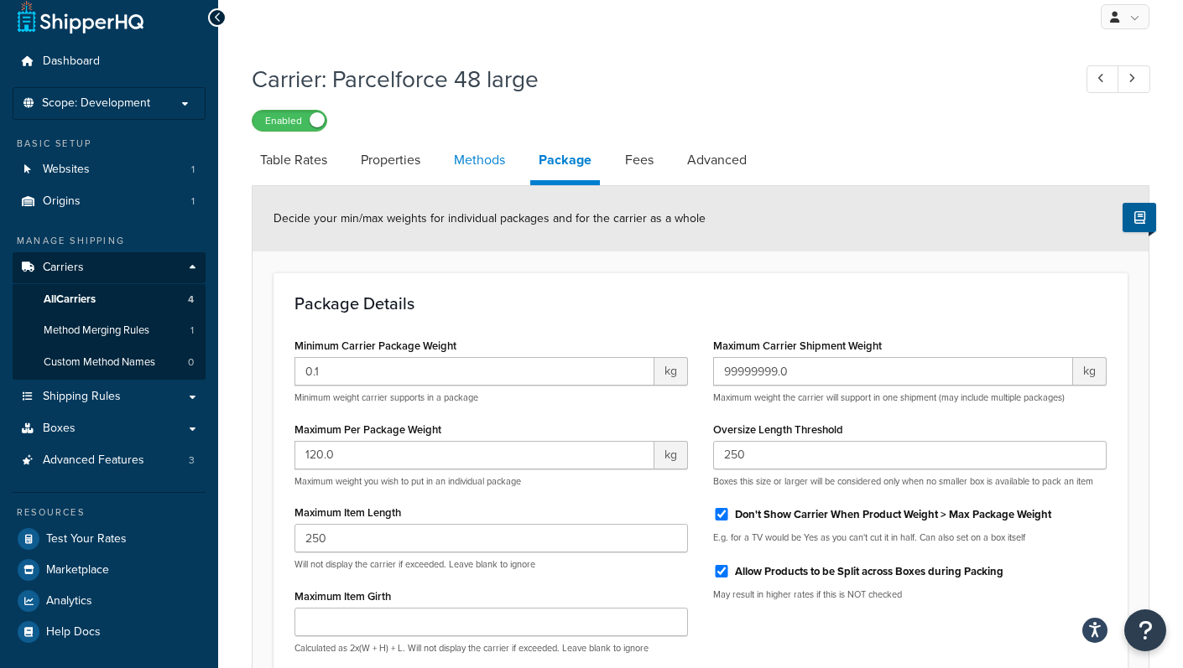
select select "25"
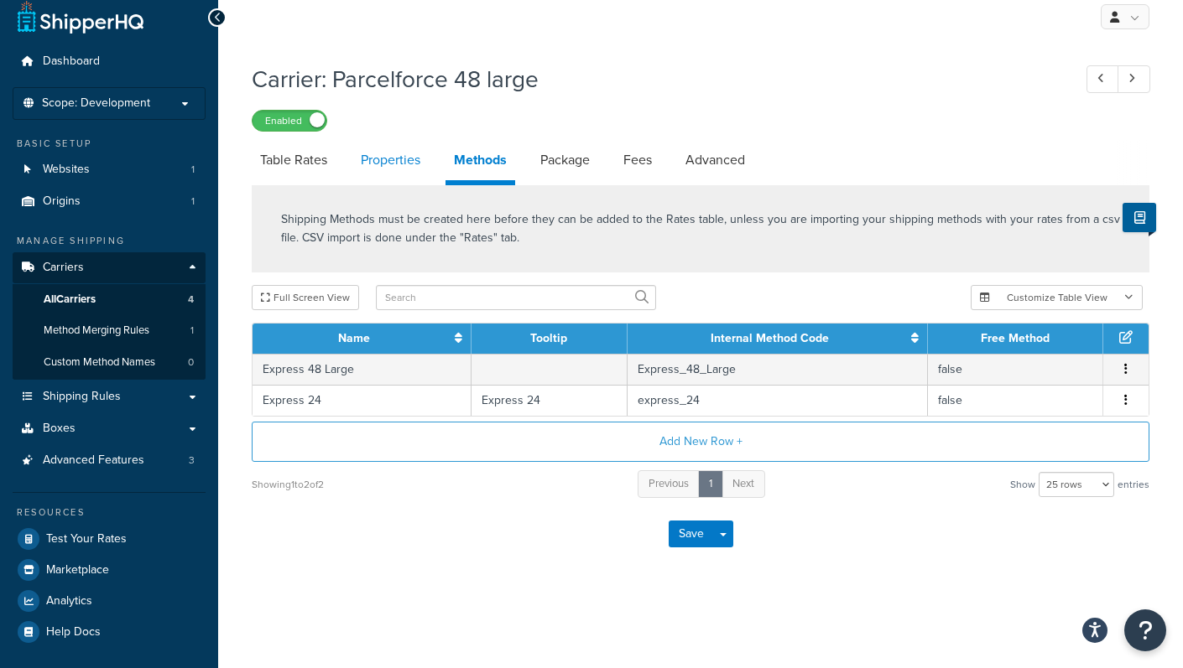
click at [405, 157] on link "Properties" at bounding box center [390, 160] width 76 height 40
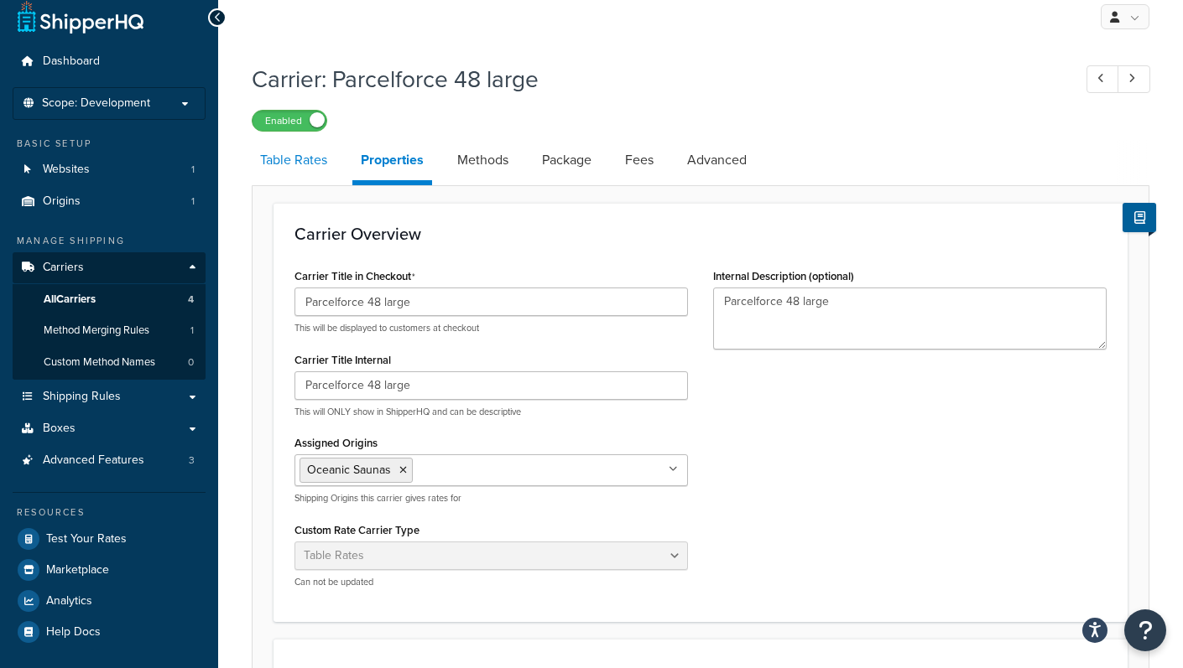
click at [300, 164] on link "Table Rates" at bounding box center [294, 160] width 84 height 40
select select "25"
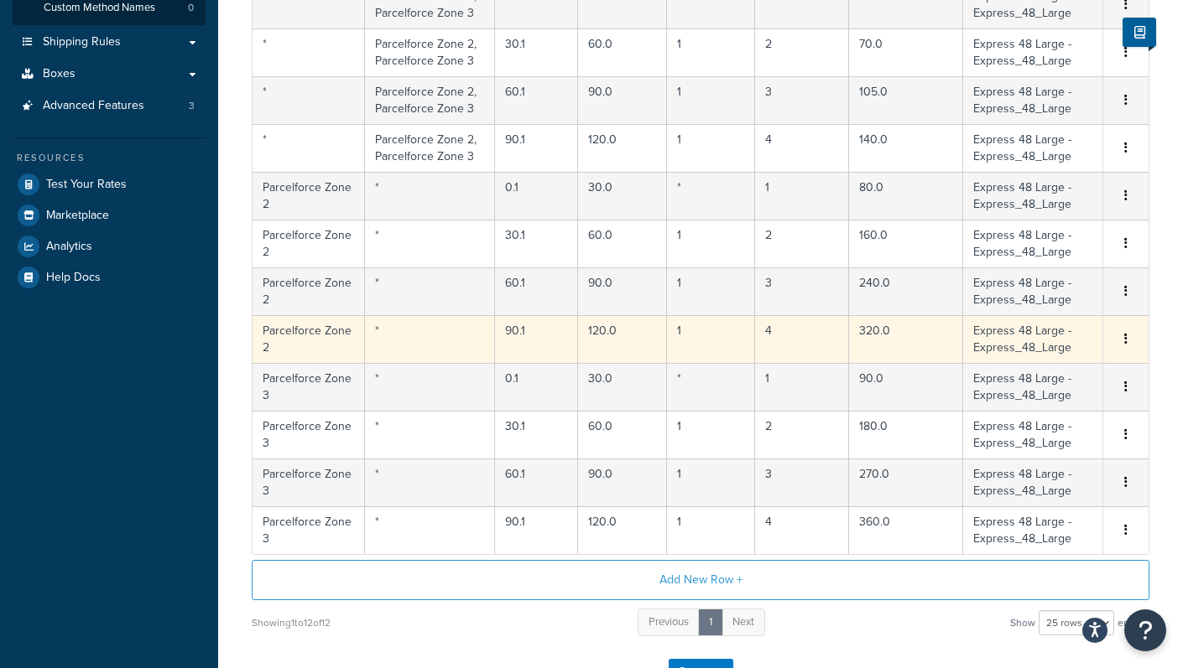
scroll to position [196, 0]
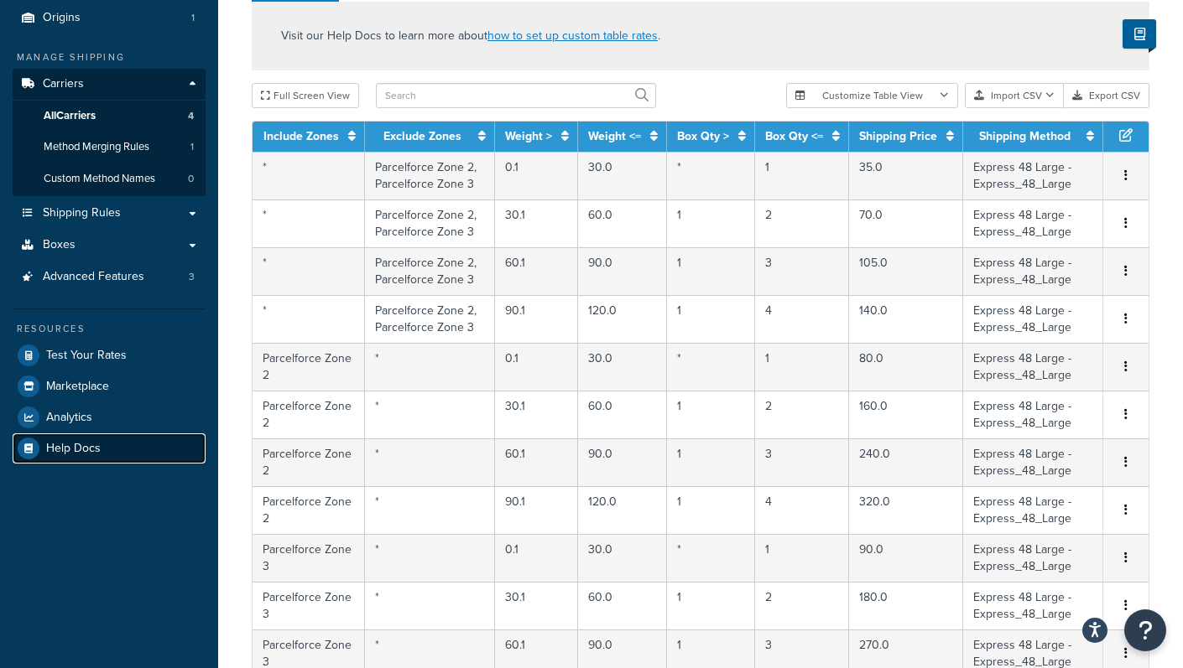
click at [65, 442] on span "Help Docs" at bounding box center [73, 449] width 55 height 14
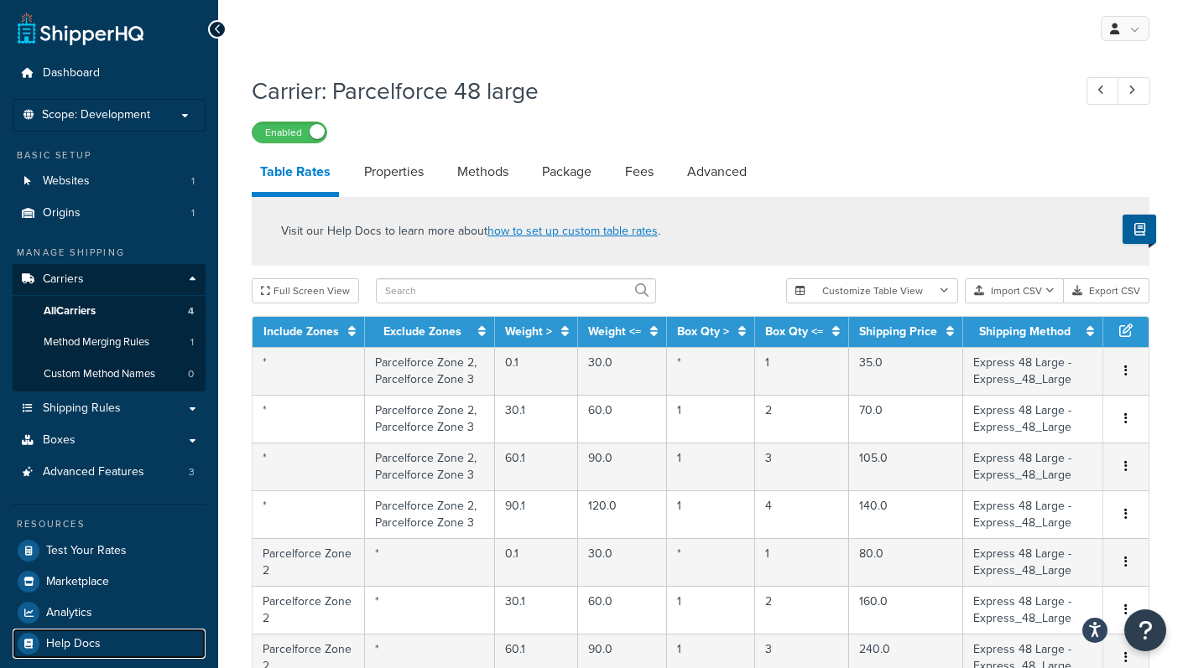
scroll to position [0, 0]
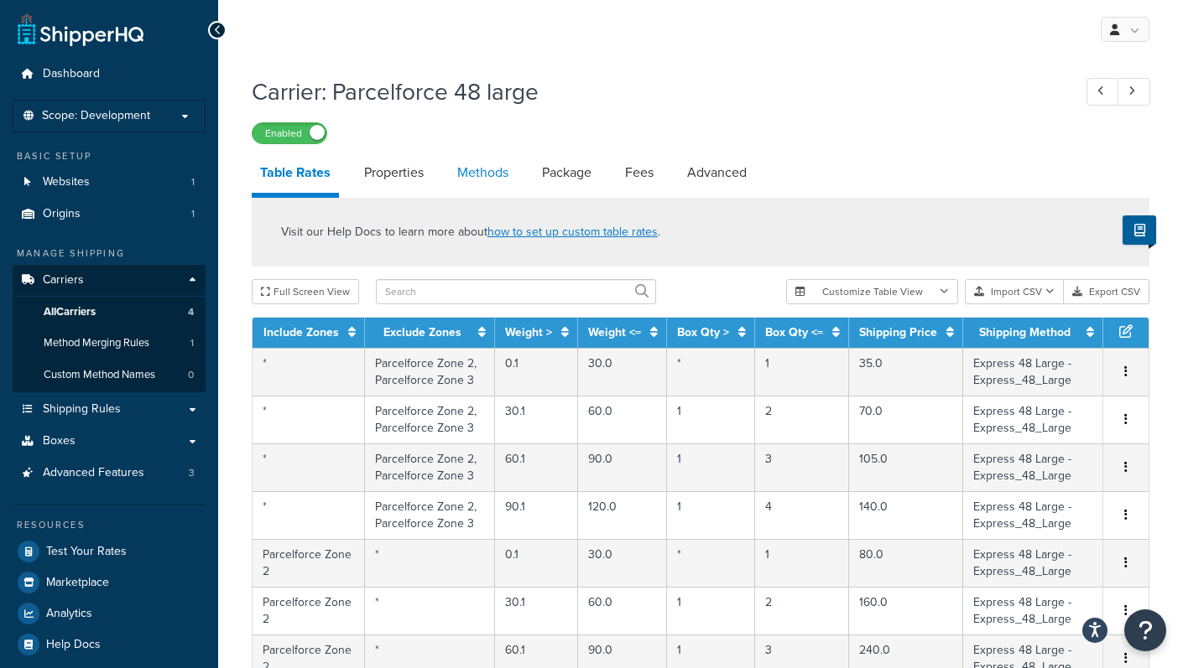
click at [474, 163] on link "Methods" at bounding box center [483, 173] width 68 height 40
select select "25"
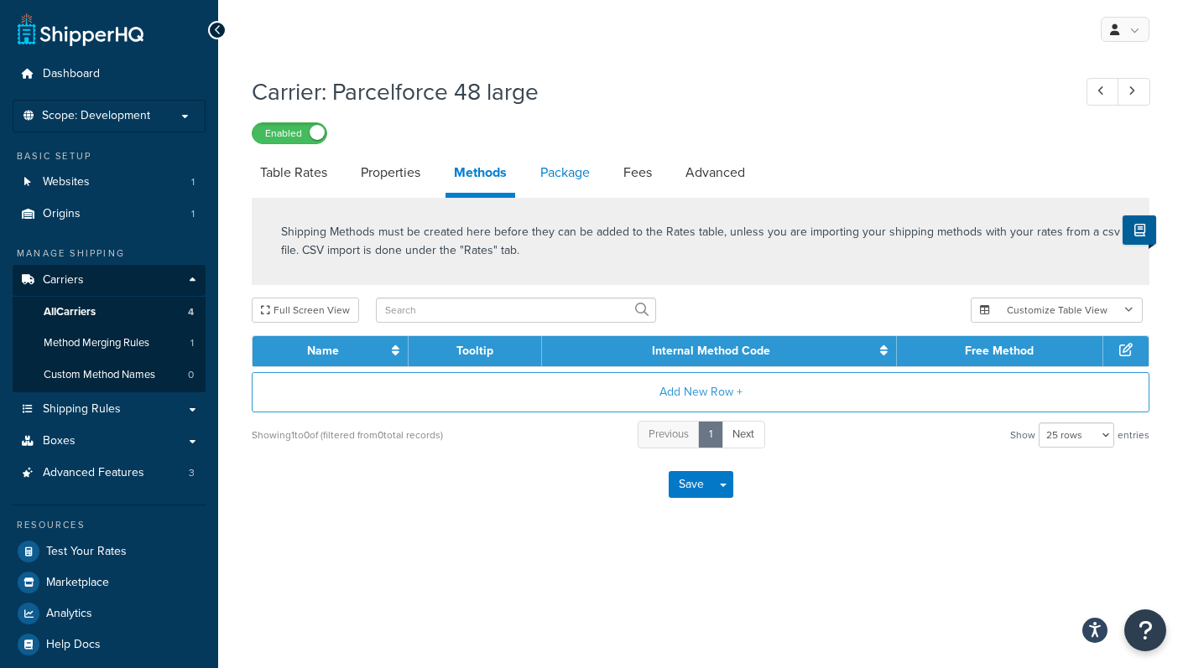
click at [564, 173] on link "Package" at bounding box center [565, 173] width 66 height 40
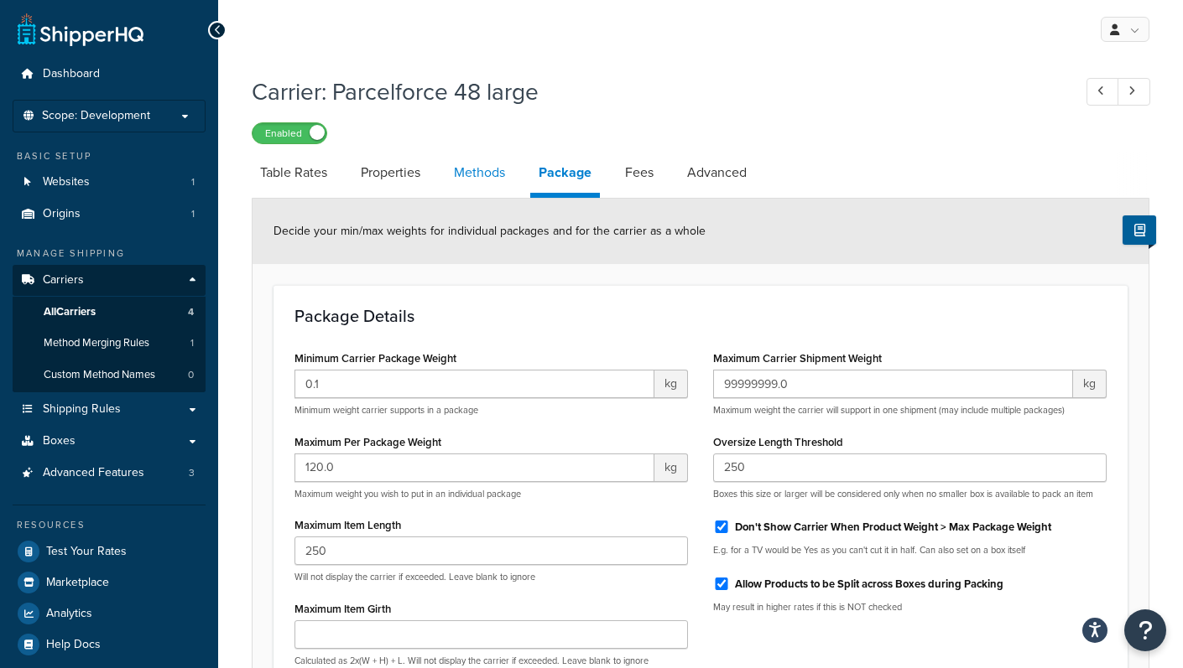
click at [501, 176] on link "Methods" at bounding box center [479, 173] width 68 height 40
select select "25"
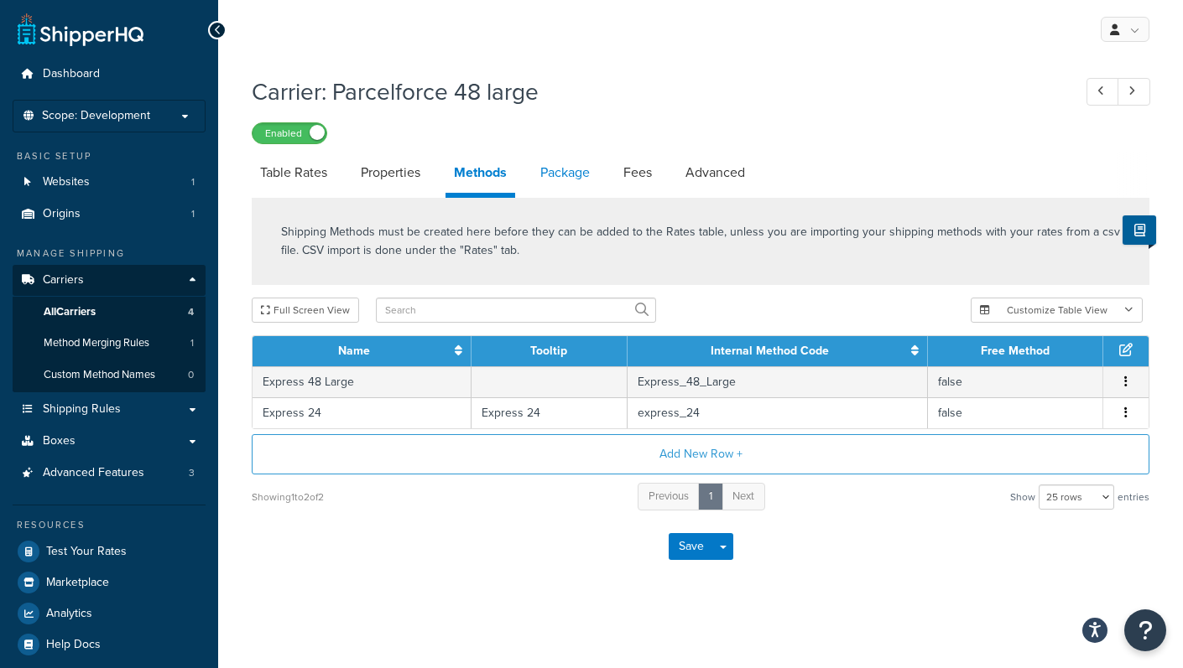
click at [554, 174] on link "Package" at bounding box center [565, 173] width 66 height 40
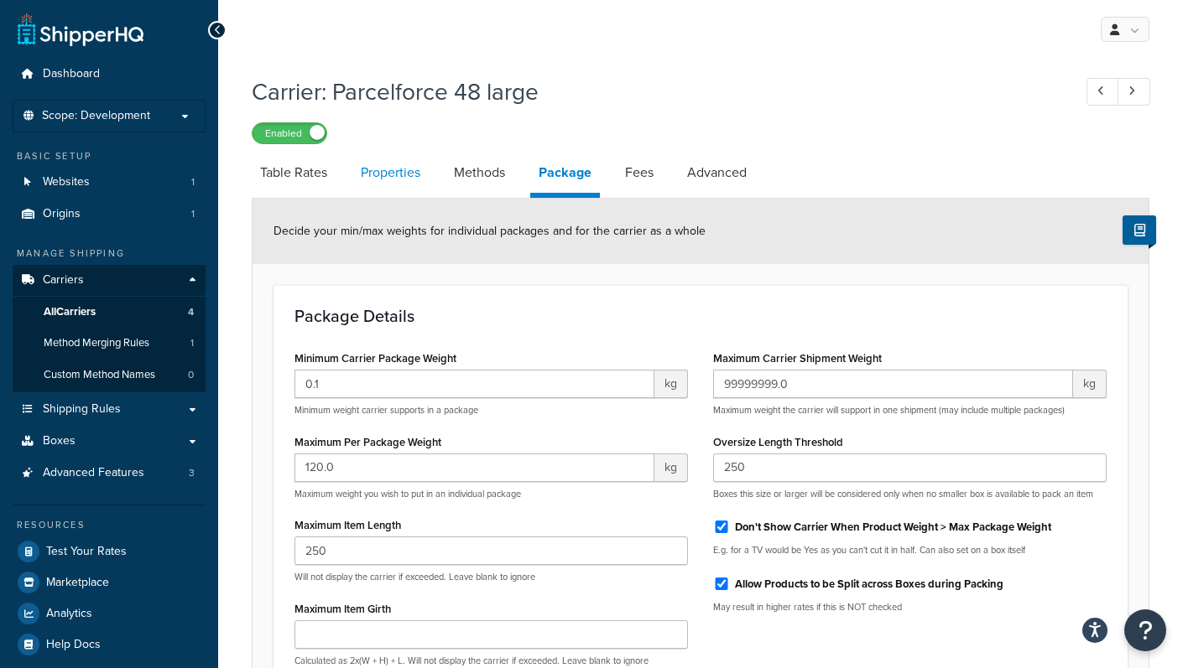
click at [405, 161] on link "Properties" at bounding box center [390, 173] width 76 height 40
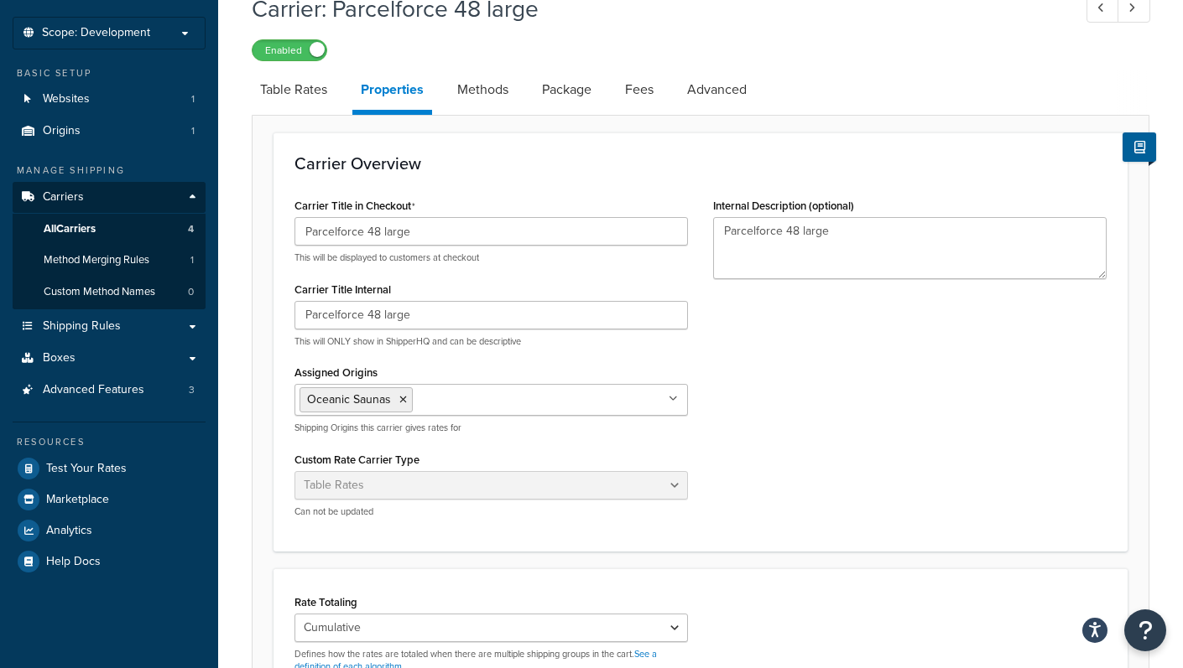
scroll to position [55, 0]
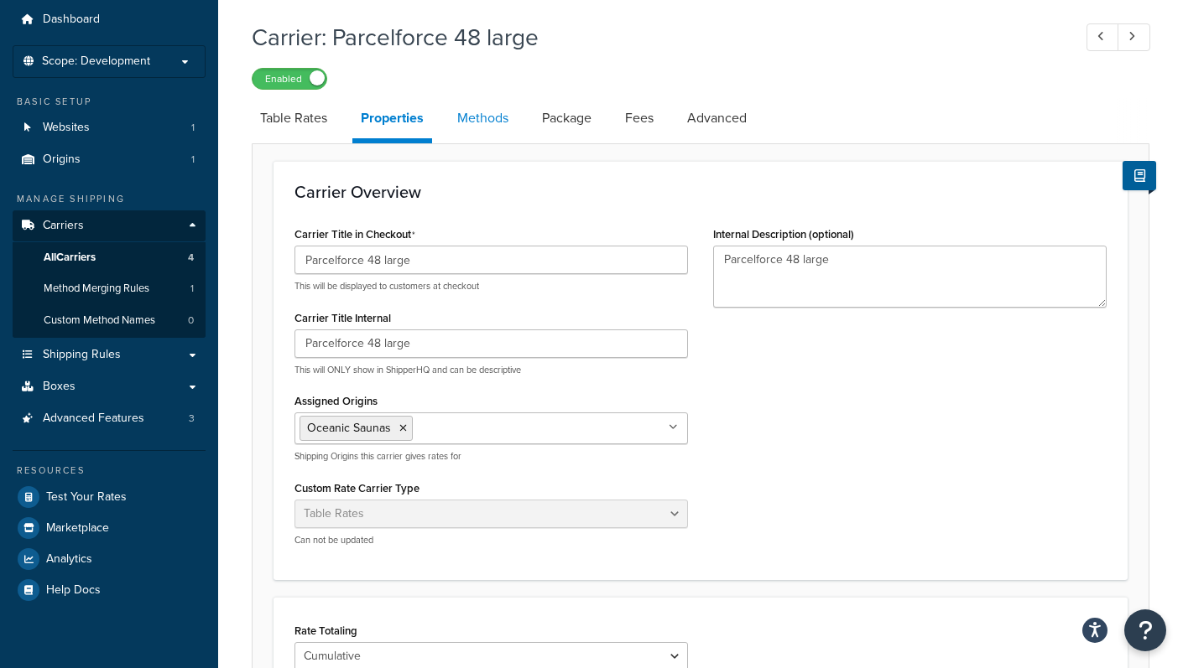
click at [487, 109] on link "Methods" at bounding box center [483, 118] width 68 height 40
select select "25"
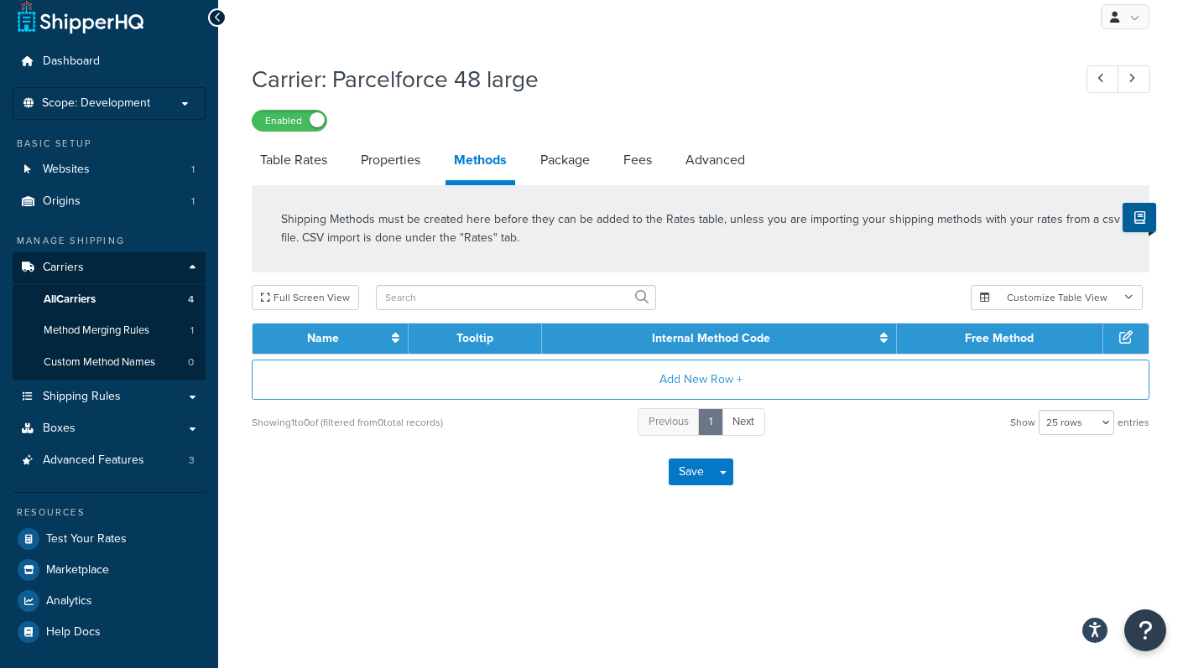
scroll to position [13, 0]
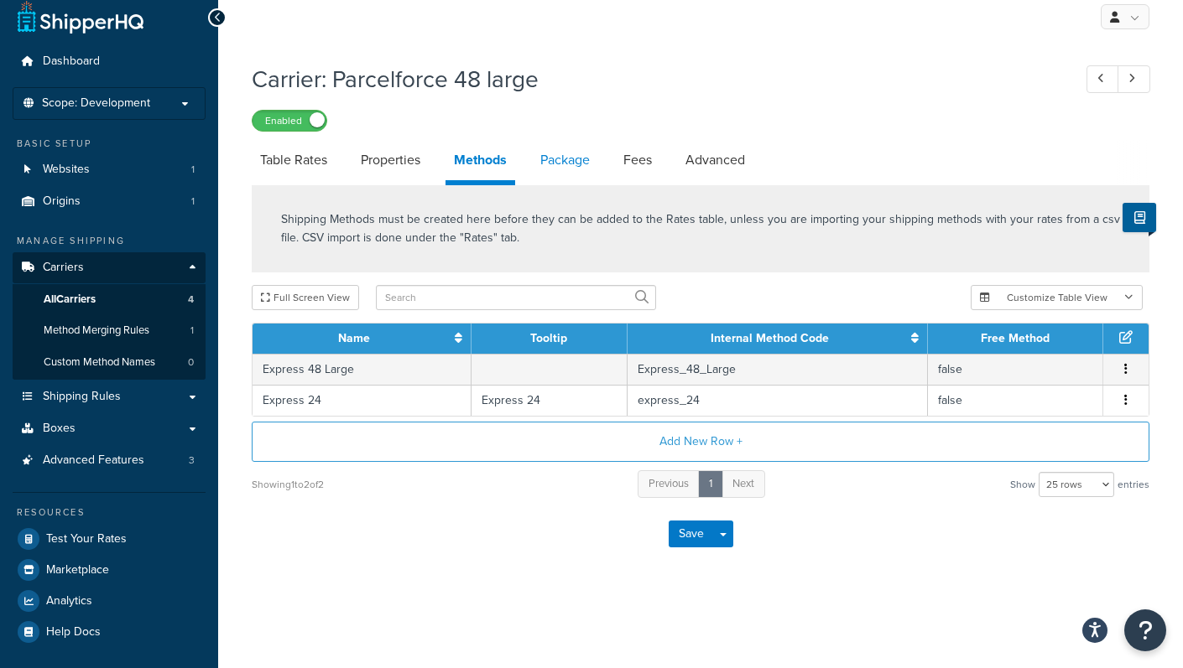
click at [573, 153] on link "Package" at bounding box center [565, 160] width 66 height 40
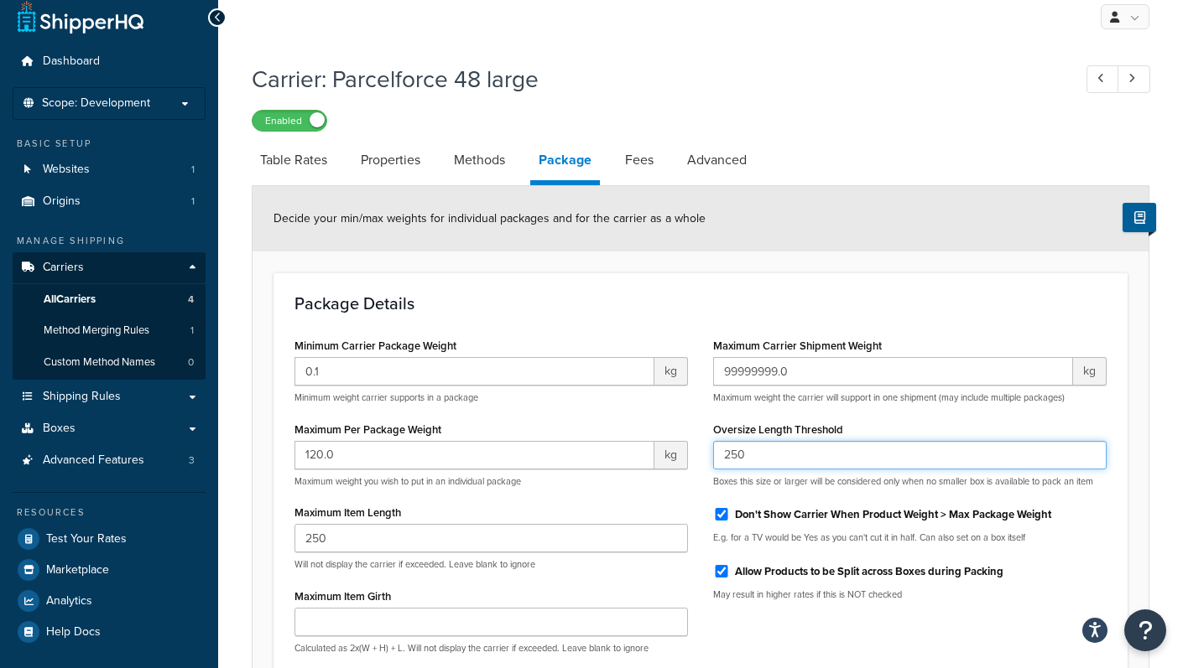
drag, startPoint x: 732, startPoint y: 452, endPoint x: 715, endPoint y: 450, distance: 17.0
click at [715, 450] on input "250" at bounding box center [909, 455] width 393 height 29
click at [770, 463] on input "250" at bounding box center [909, 455] width 393 height 29
click at [776, 452] on input "250" at bounding box center [909, 455] width 393 height 29
drag, startPoint x: 419, startPoint y: 309, endPoint x: 278, endPoint y: 289, distance: 141.4
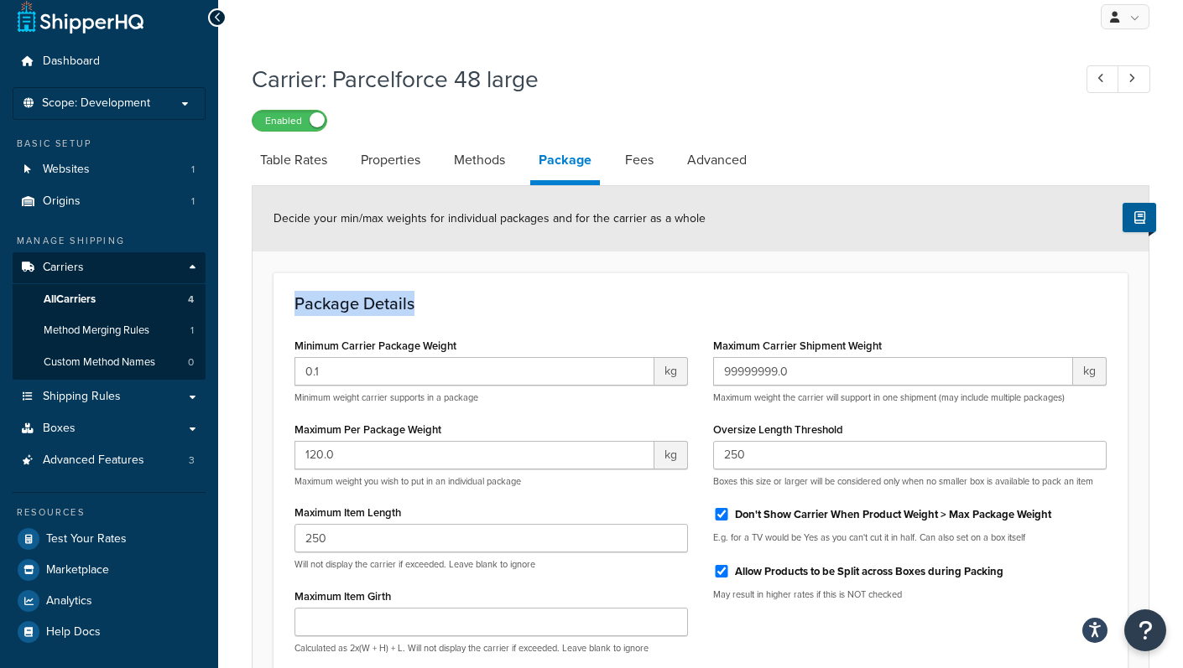
click at [278, 289] on div "Package Details Minimum Carrier Package Weight 0.1 kg Minimum weight carrier su…" at bounding box center [700, 522] width 854 height 499
click at [298, 303] on h3 "Package Details" at bounding box center [700, 303] width 812 height 18
drag, startPoint x: 293, startPoint y: 303, endPoint x: 479, endPoint y: 306, distance: 186.2
click at [479, 306] on div "Package Details Minimum Carrier Package Weight 0.1 kg Minimum weight carrier su…" at bounding box center [700, 522] width 854 height 499
click at [479, 306] on h3 "Package Details" at bounding box center [700, 303] width 812 height 18
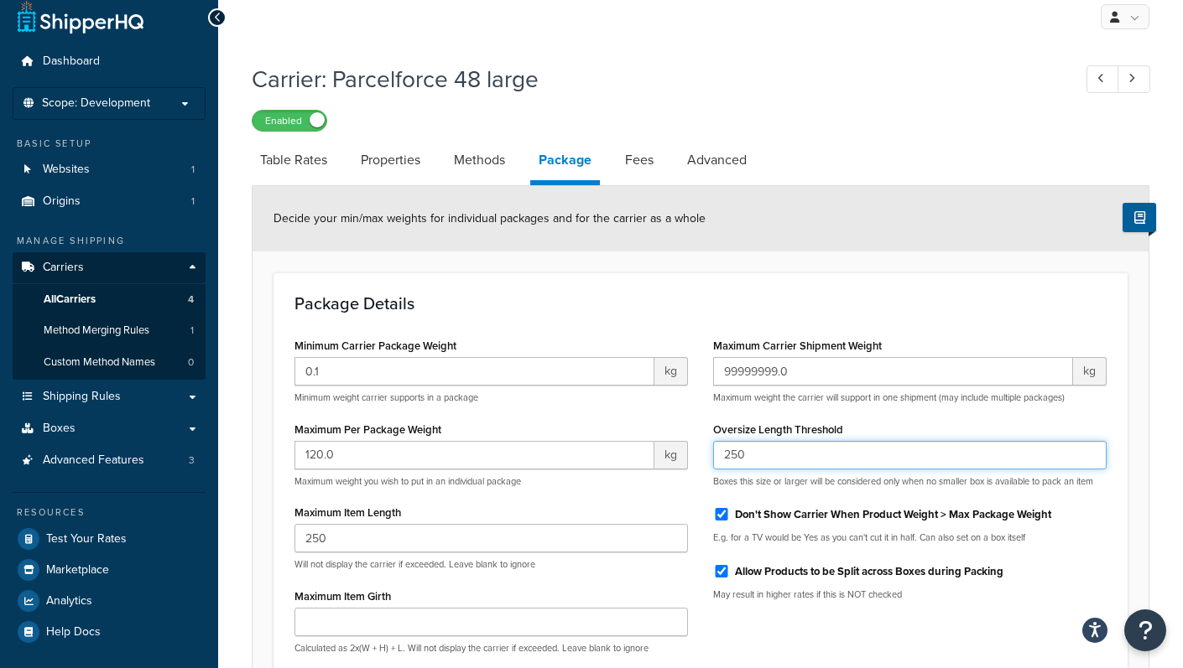
drag, startPoint x: 753, startPoint y: 453, endPoint x: 717, endPoint y: 451, distance: 36.1
click at [717, 451] on input "250" at bounding box center [909, 455] width 393 height 29
click at [745, 455] on input "250" at bounding box center [909, 455] width 393 height 29
drag, startPoint x: 768, startPoint y: 456, endPoint x: 722, endPoint y: 452, distance: 46.3
click at [722, 452] on input "250" at bounding box center [909, 455] width 393 height 29
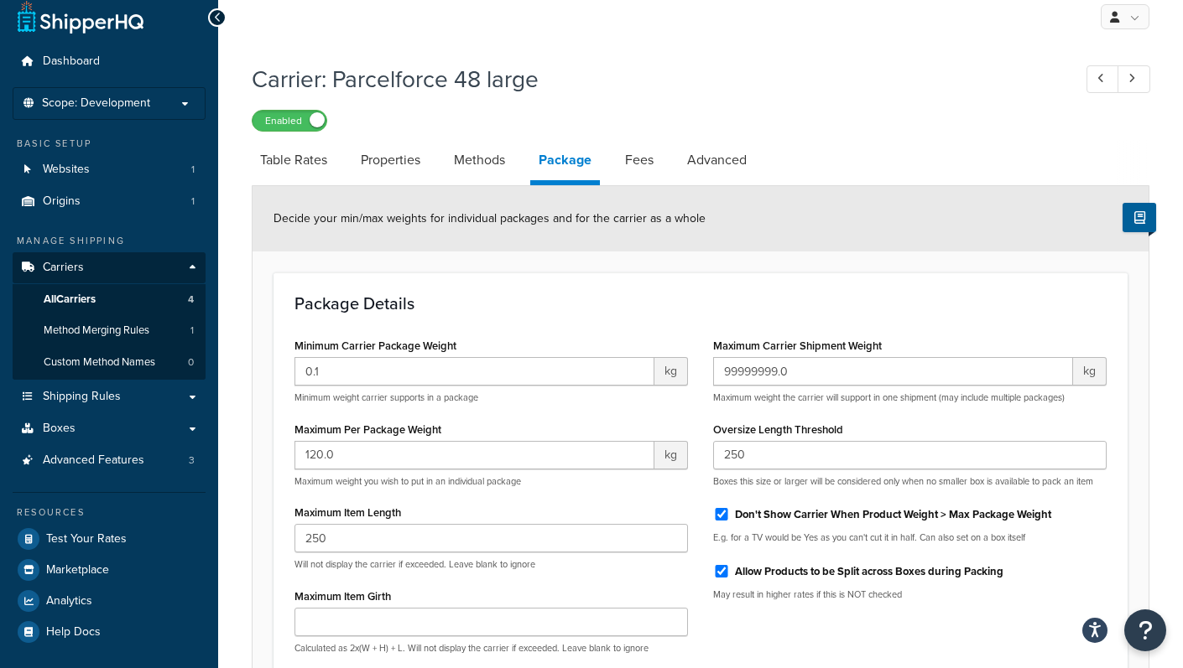
click at [692, 123] on div "Enabled" at bounding box center [700, 119] width 897 height 23
drag, startPoint x: 744, startPoint y: 457, endPoint x: 721, endPoint y: 457, distance: 22.6
click at [721, 457] on input "250" at bounding box center [909, 455] width 393 height 29
click at [598, 312] on h3 "Package Details" at bounding box center [700, 303] width 812 height 18
click at [91, 396] on span "Shipping Rules" at bounding box center [82, 397] width 78 height 14
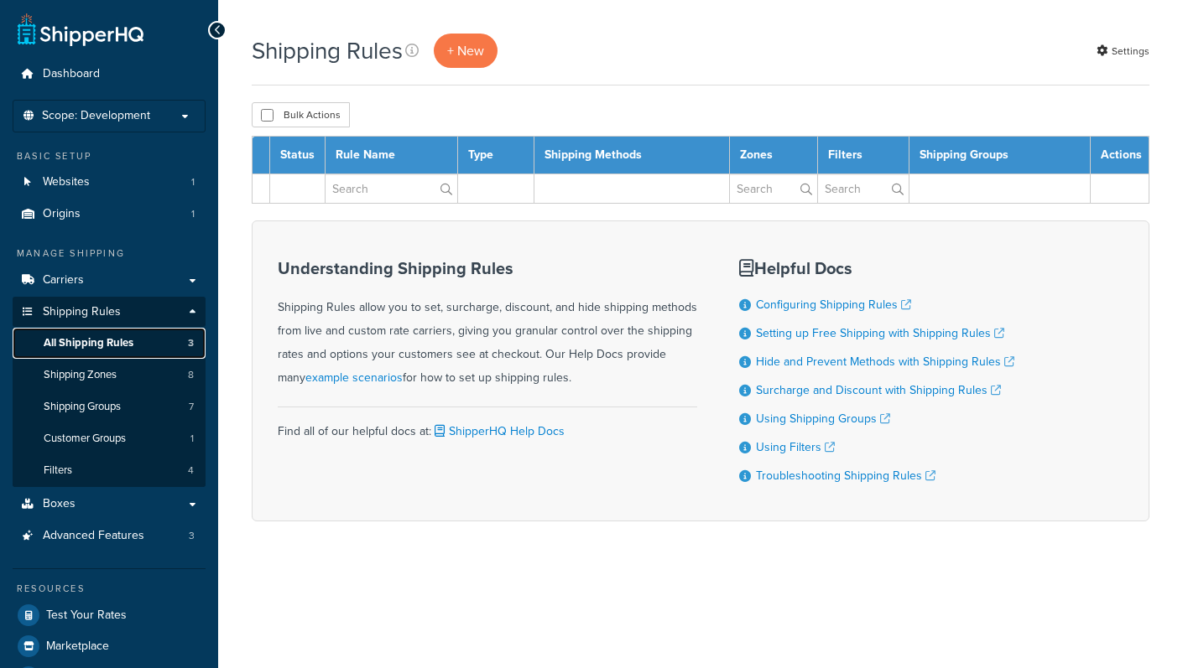
click at [91, 338] on span "All Shipping Rules" at bounding box center [89, 343] width 90 height 14
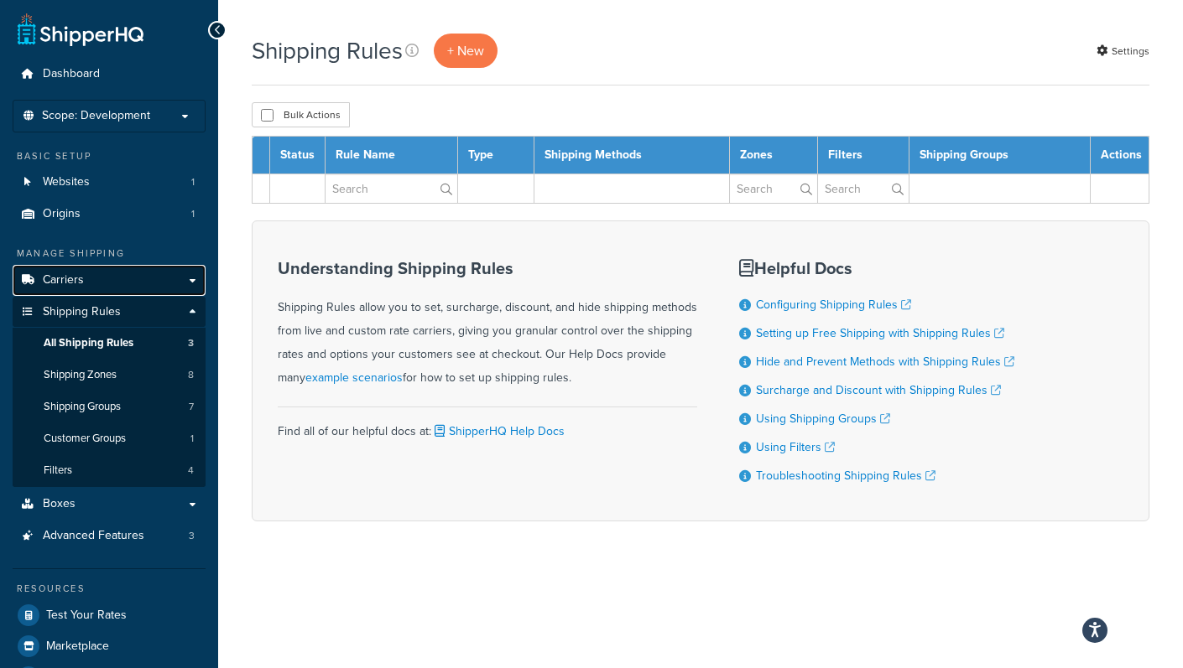
click at [101, 276] on link "Carriers" at bounding box center [109, 280] width 193 height 31
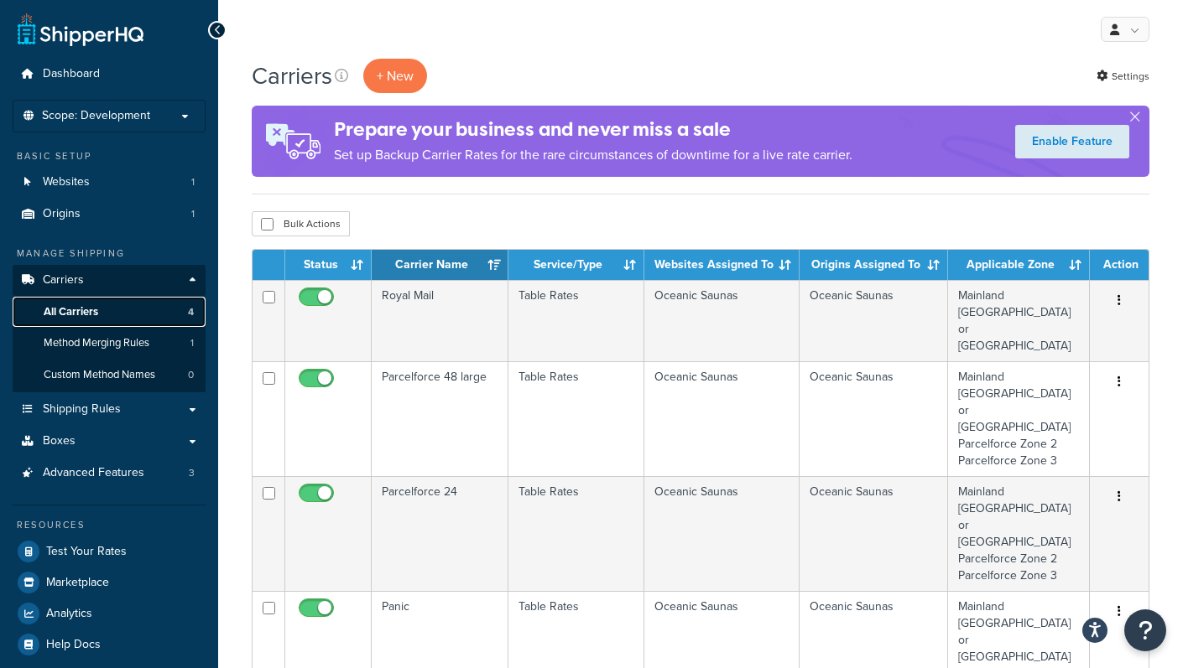
click at [88, 305] on span "All Carriers" at bounding box center [71, 312] width 55 height 14
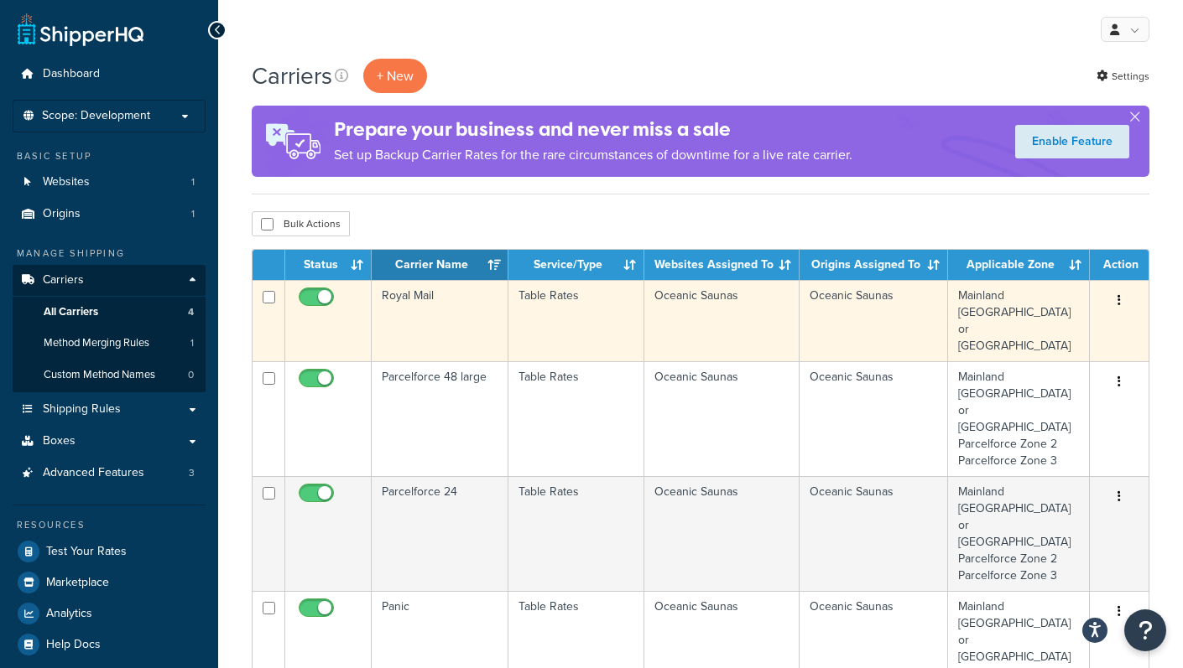
click at [450, 298] on td "Royal Mail" at bounding box center [440, 320] width 137 height 81
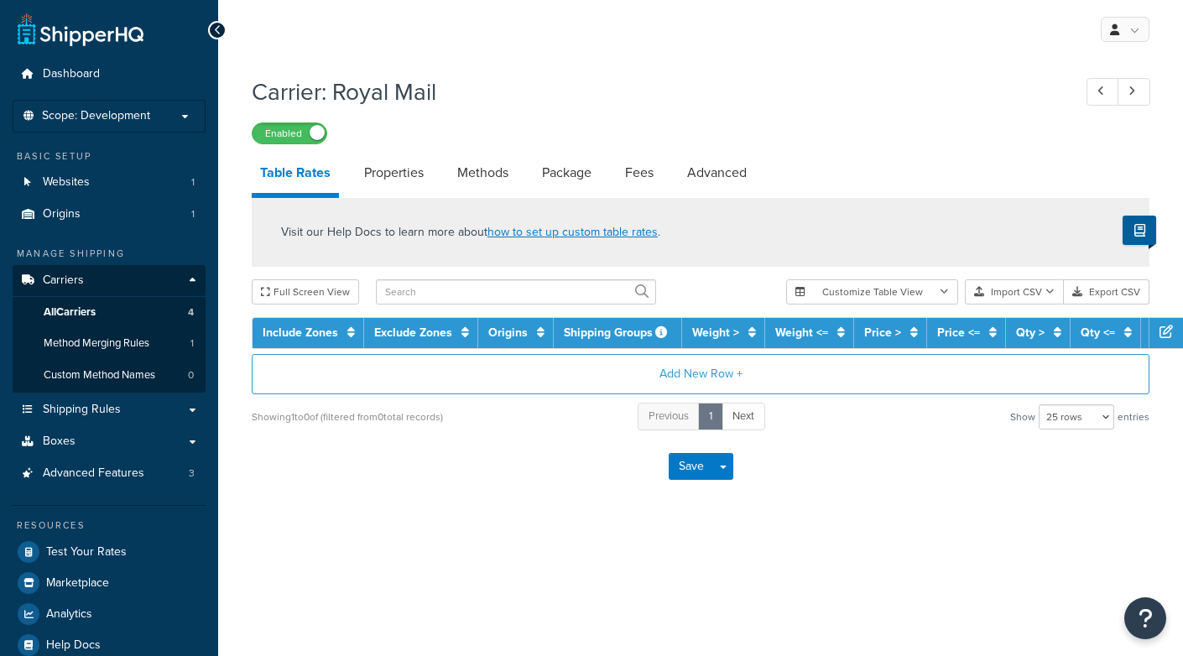
select select "25"
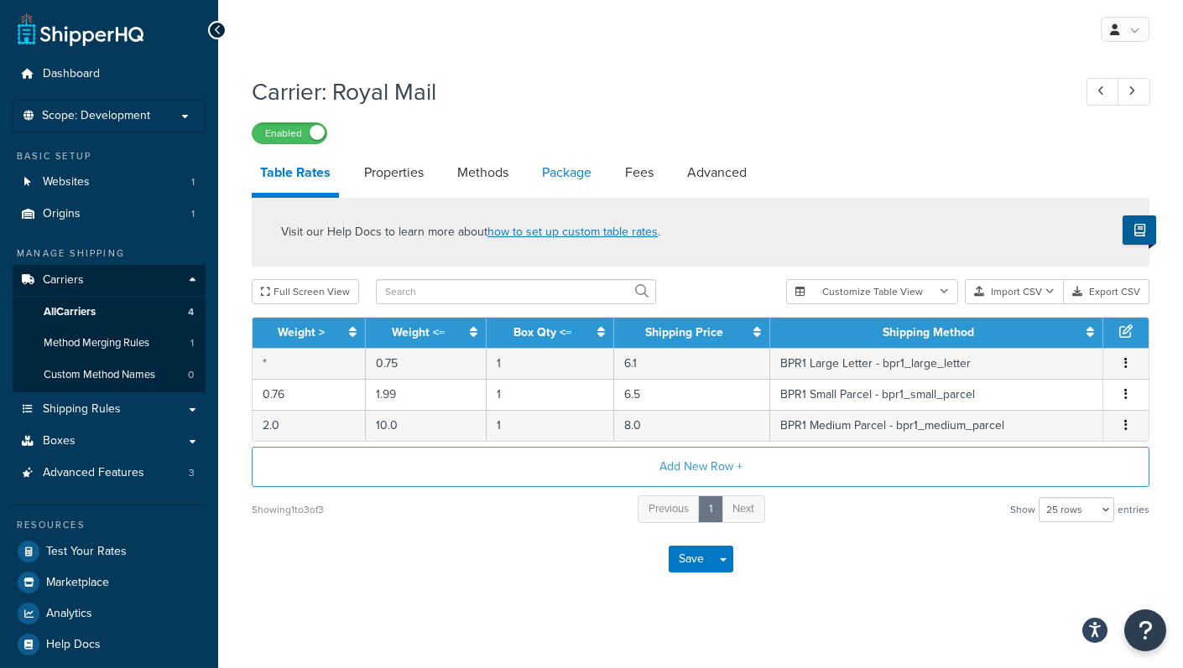
click at [589, 167] on link "Package" at bounding box center [566, 173] width 66 height 40
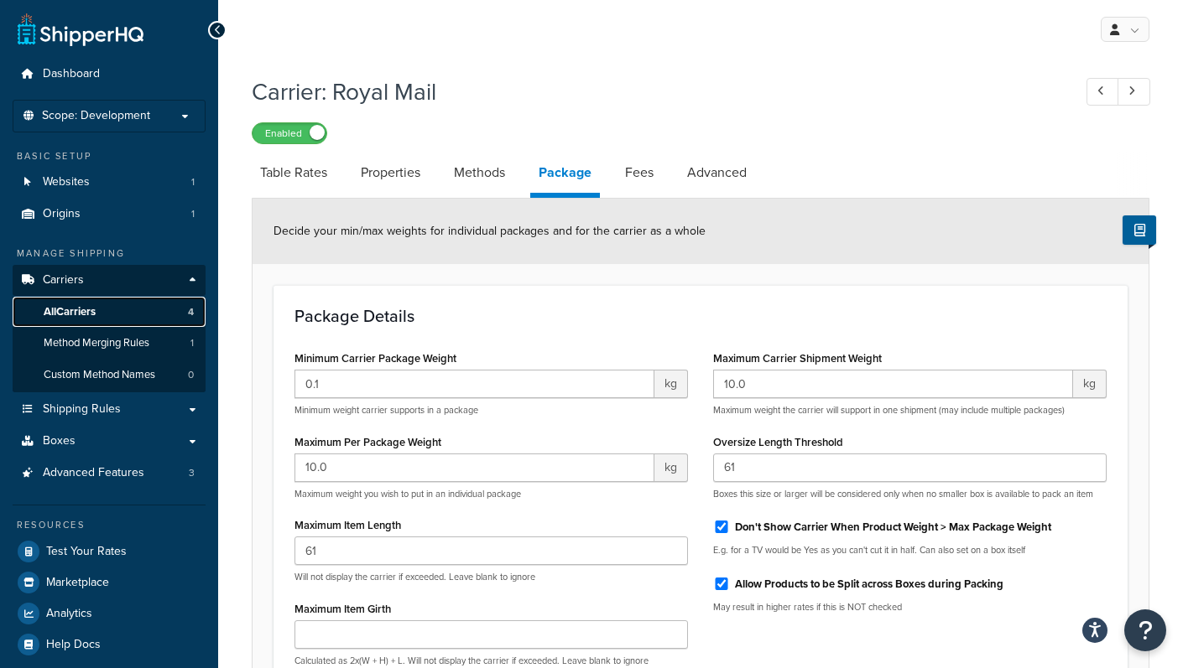
click at [104, 297] on link "All Carriers 4" at bounding box center [109, 312] width 193 height 31
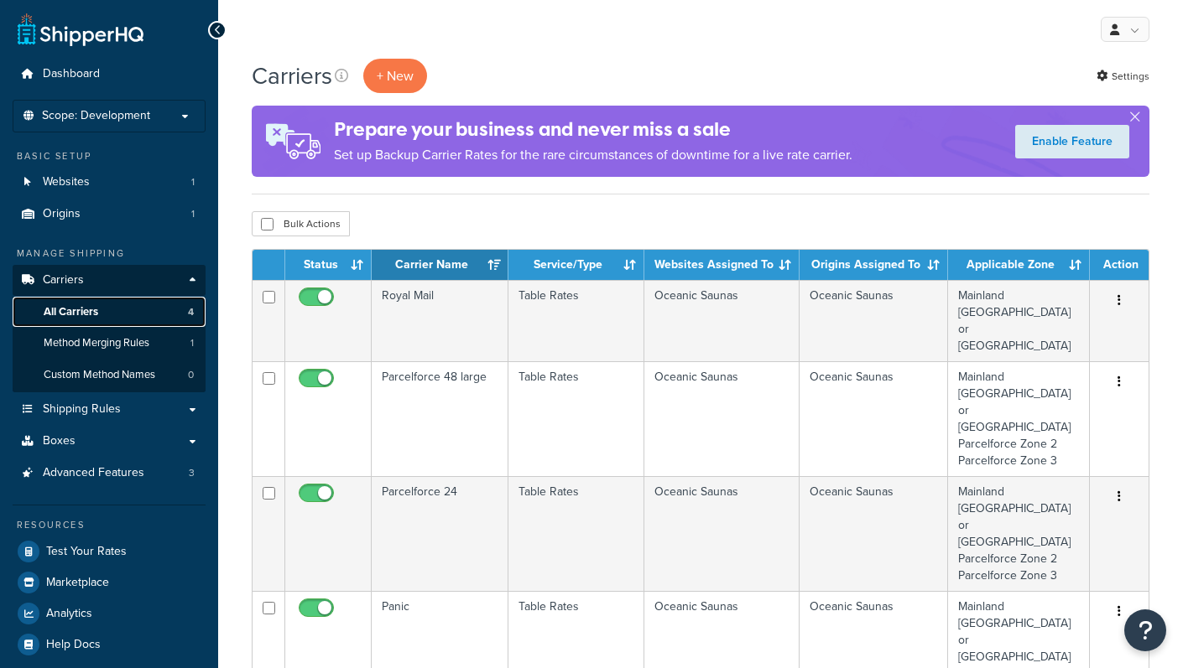
click at [94, 309] on span "All Carriers" at bounding box center [71, 312] width 55 height 14
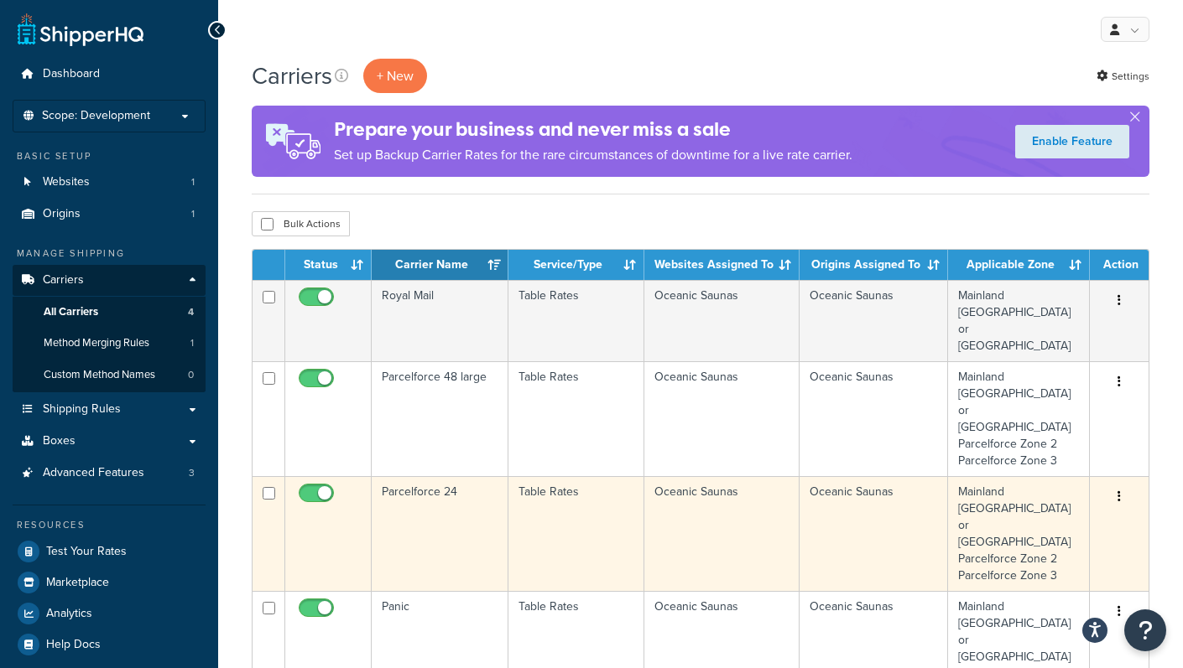
click at [424, 476] on td "Parcelforce 24" at bounding box center [440, 533] width 137 height 115
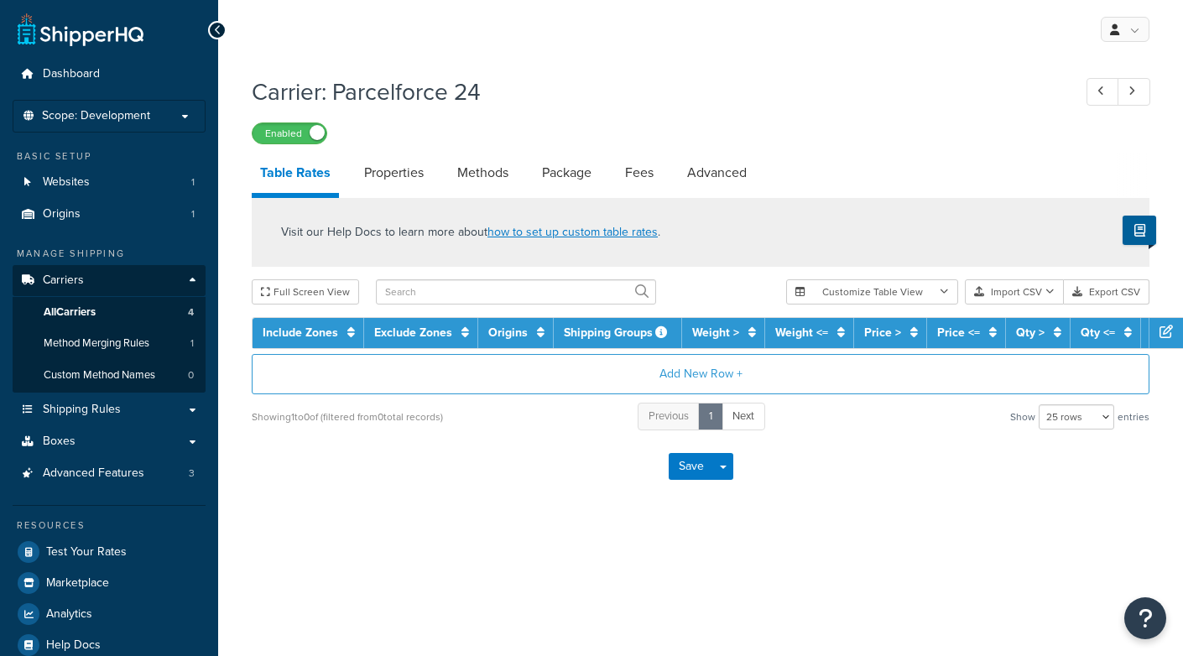
select select "25"
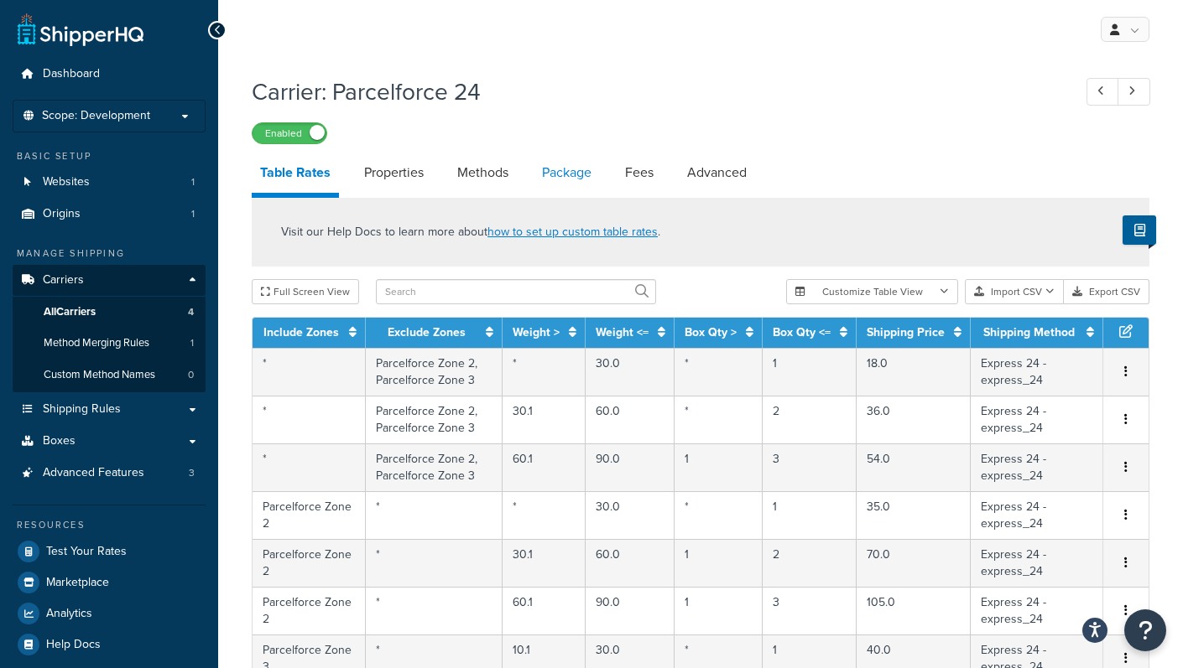
click at [576, 182] on link "Package" at bounding box center [566, 173] width 66 height 40
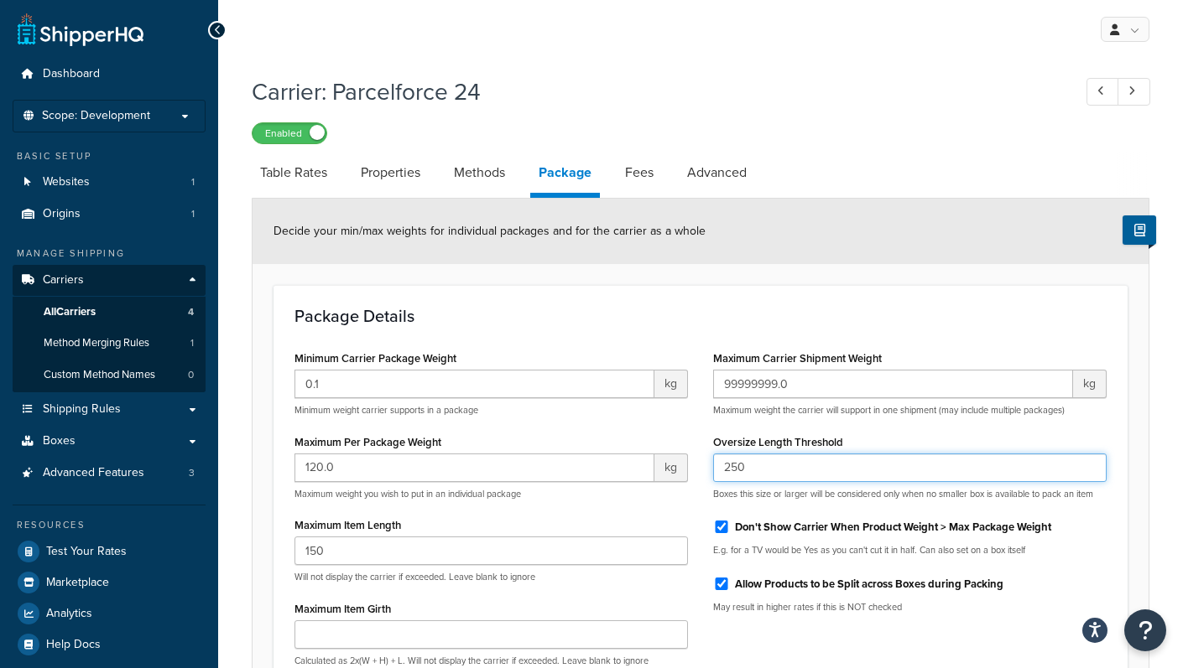
drag, startPoint x: 729, startPoint y: 464, endPoint x: 713, endPoint y: 461, distance: 16.1
click at [713, 461] on input "250" at bounding box center [909, 468] width 393 height 29
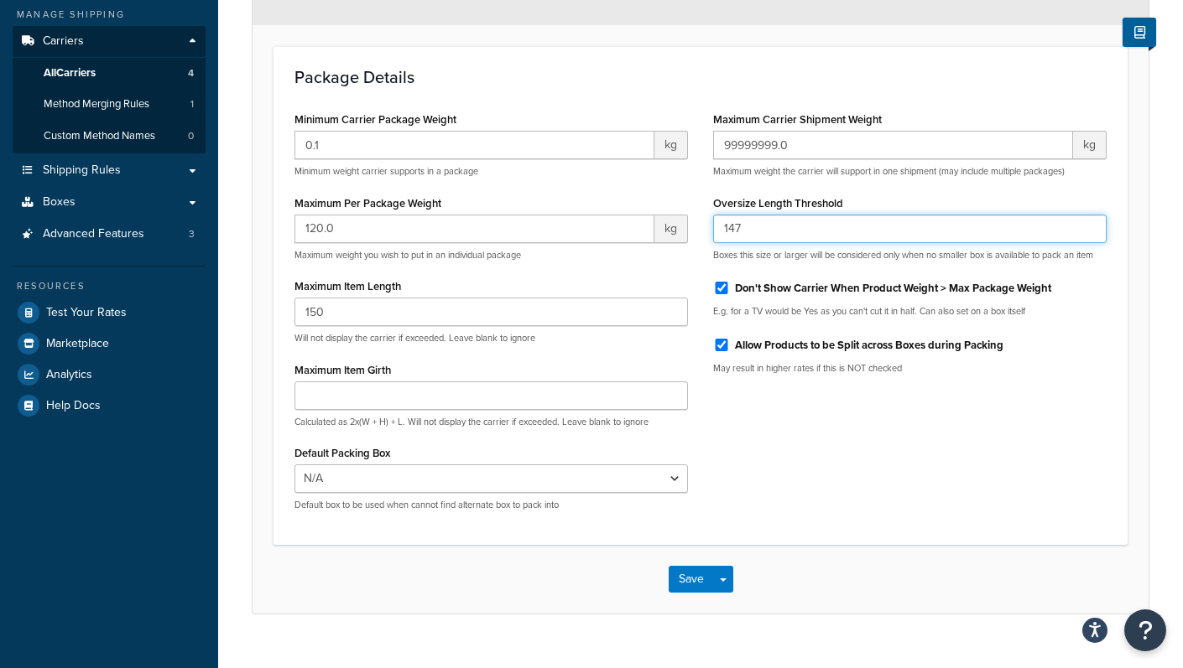
scroll to position [270, 0]
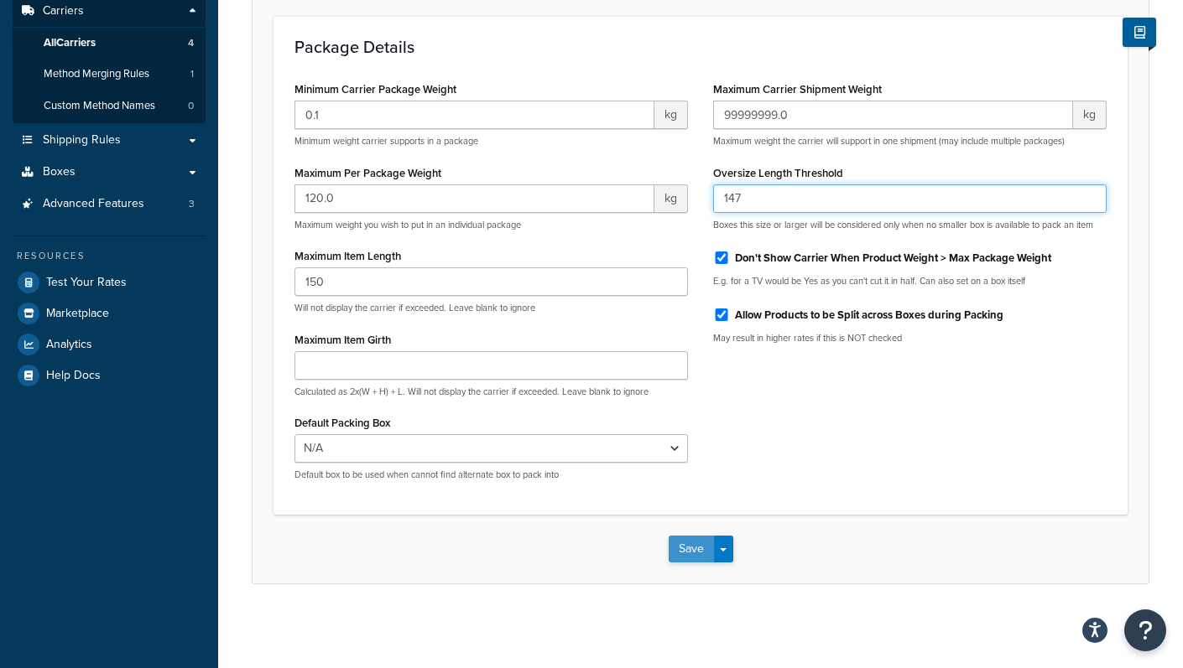
type input "147"
click at [686, 548] on button "Save" at bounding box center [690, 549] width 45 height 27
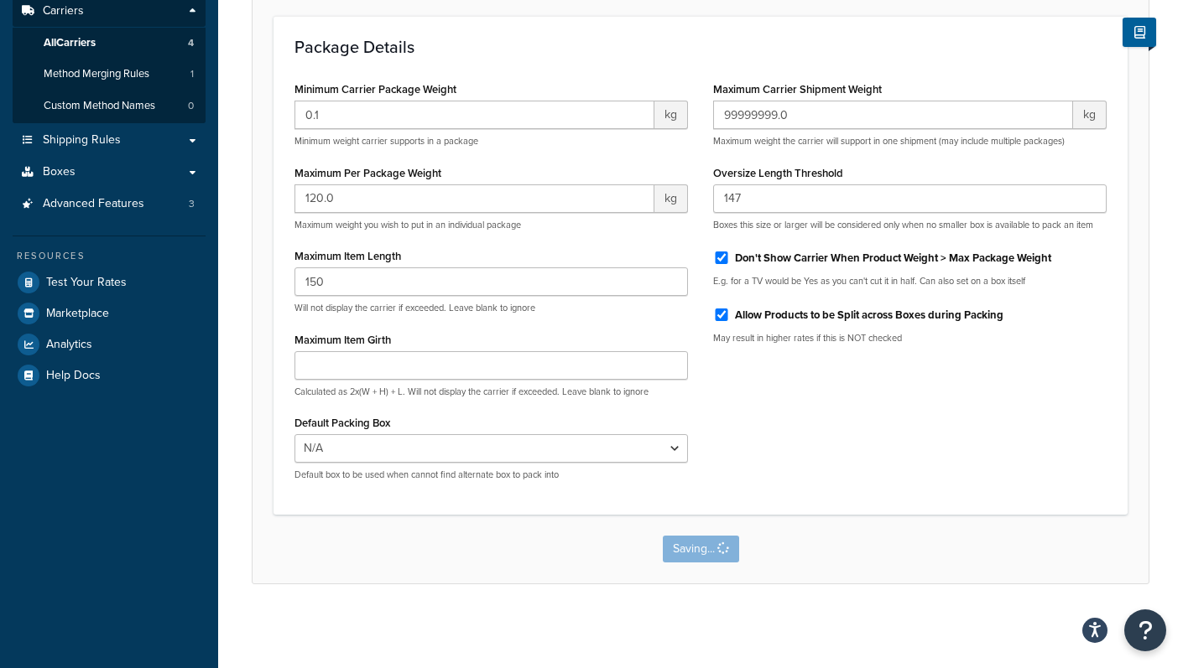
scroll to position [0, 0]
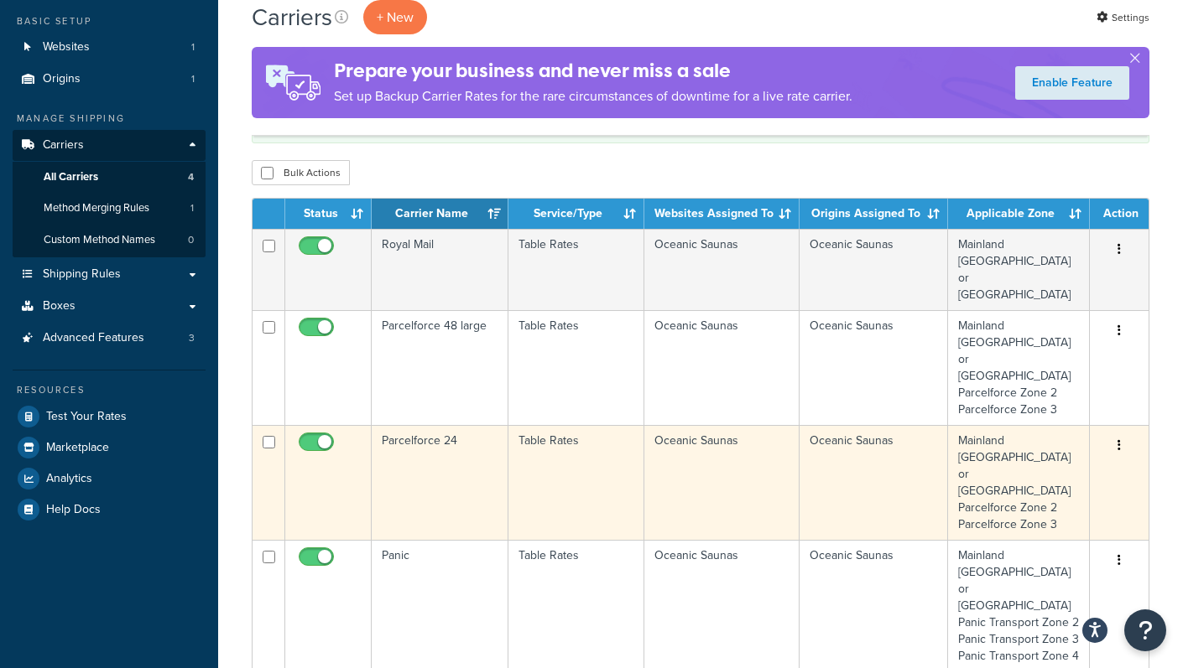
click at [470, 425] on td "Parcelforce 24" at bounding box center [440, 482] width 137 height 115
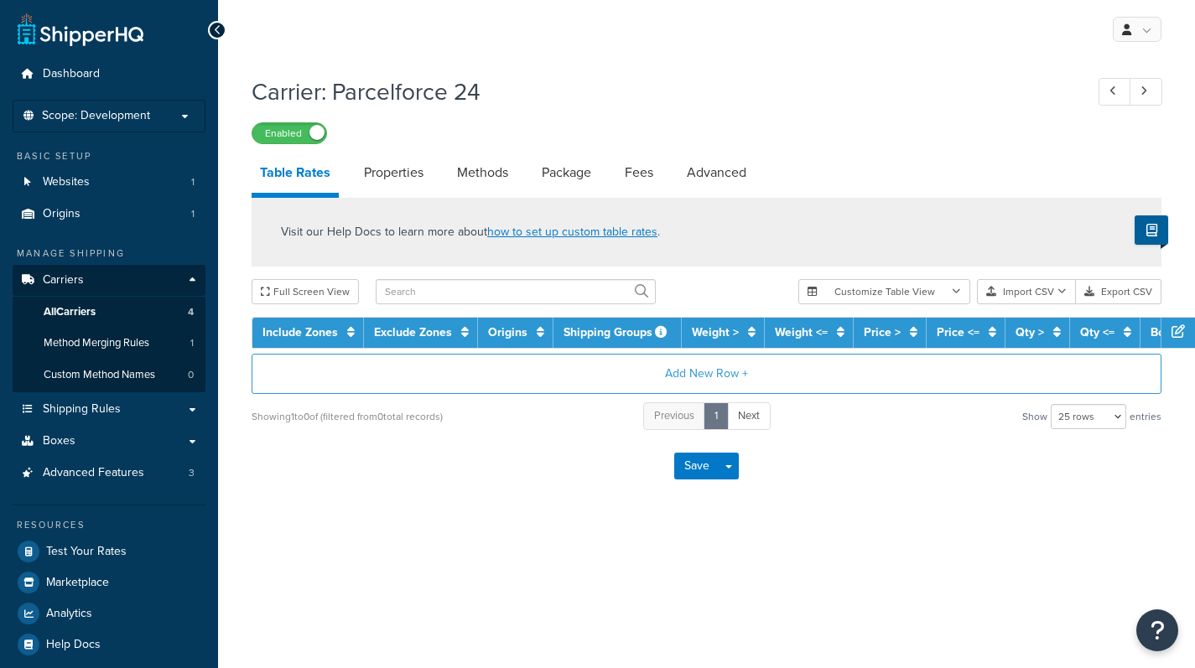
select select "25"
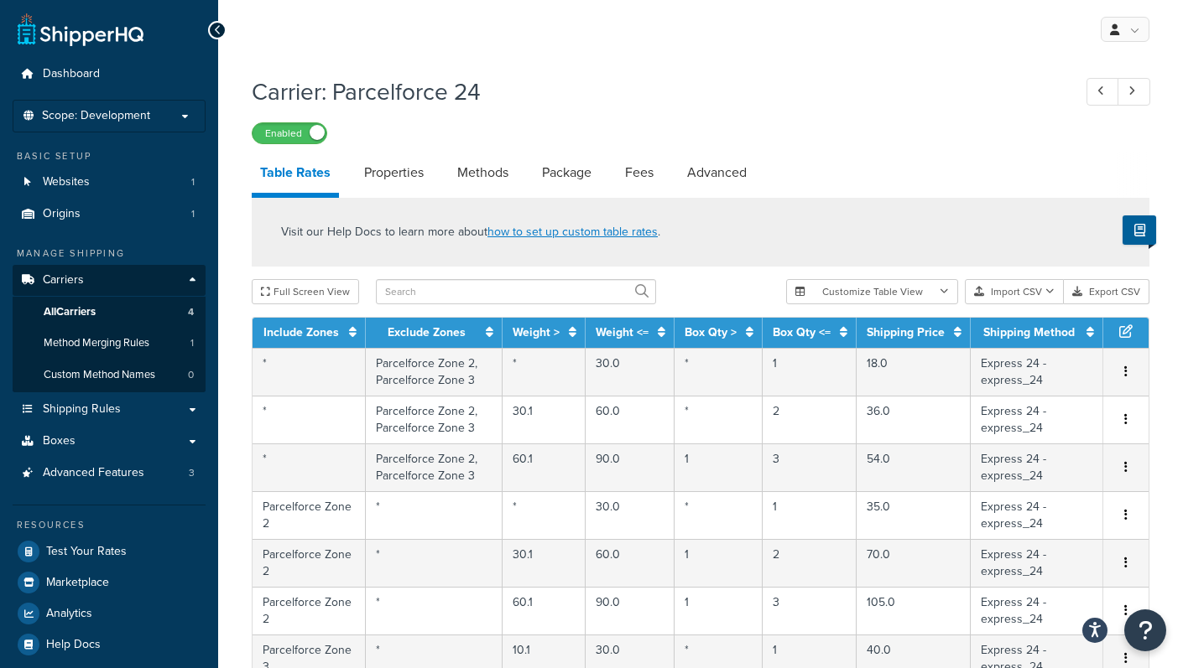
click at [762, 122] on div "Enabled" at bounding box center [700, 132] width 897 height 23
click at [99, 350] on span "Method Merging Rules" at bounding box center [97, 343] width 106 height 14
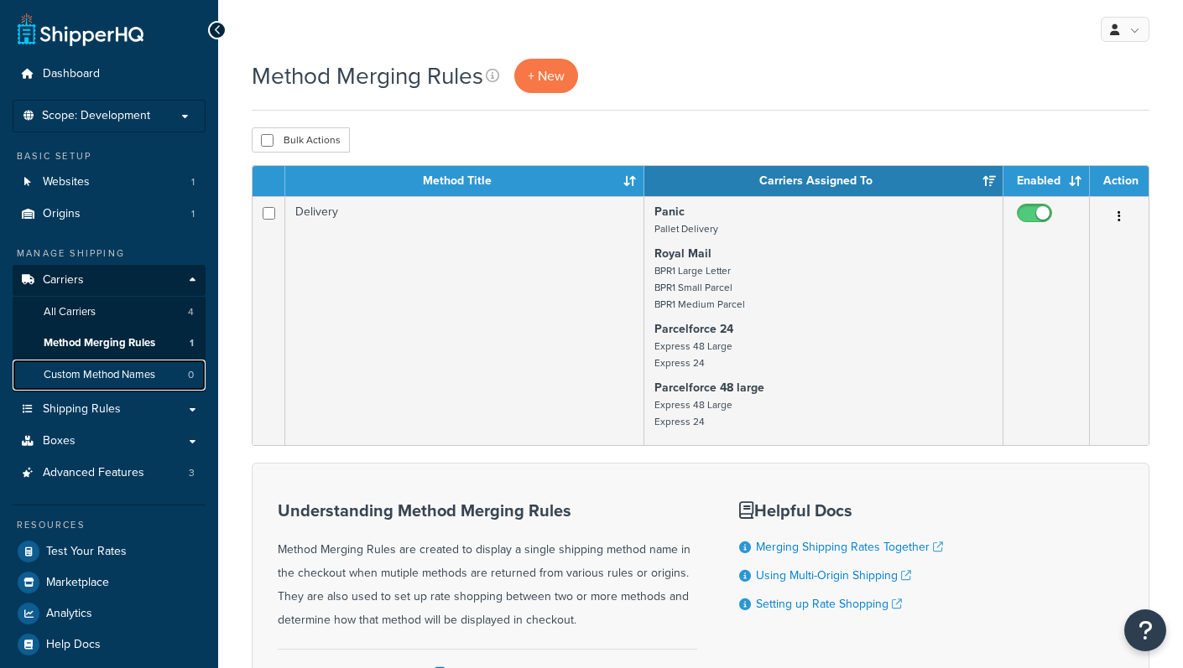
click at [105, 372] on span "Custom Method Names" at bounding box center [100, 375] width 112 height 14
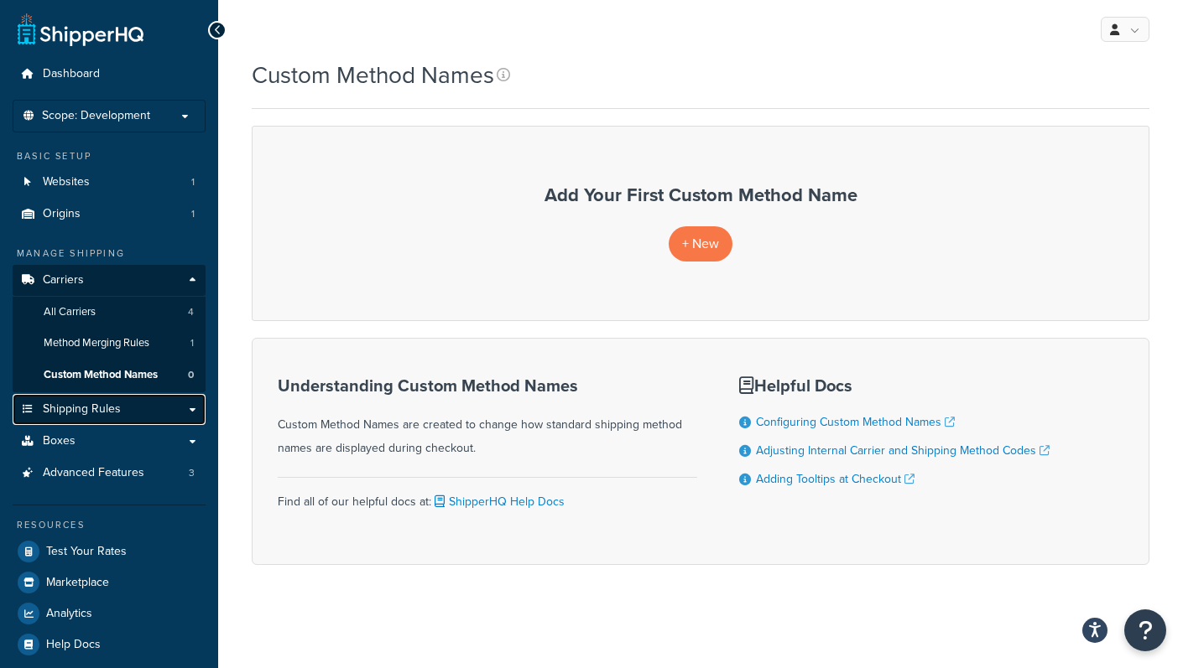
click at [91, 410] on span "Shipping Rules" at bounding box center [82, 410] width 78 height 14
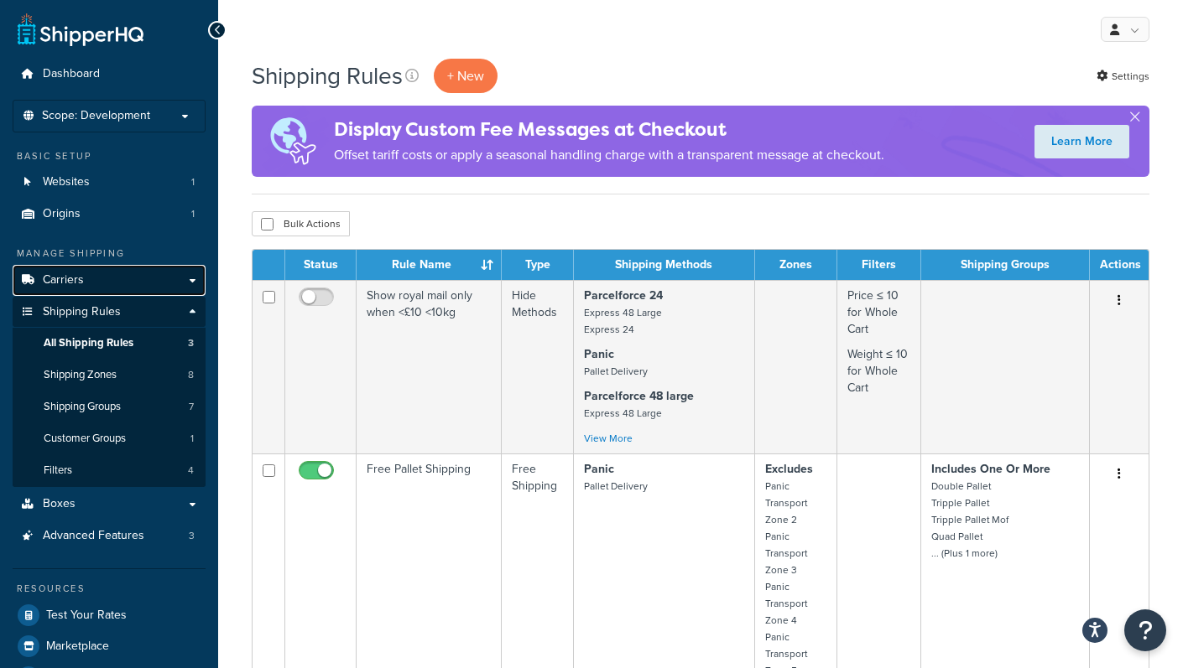
click at [86, 277] on link "Carriers" at bounding box center [109, 280] width 193 height 31
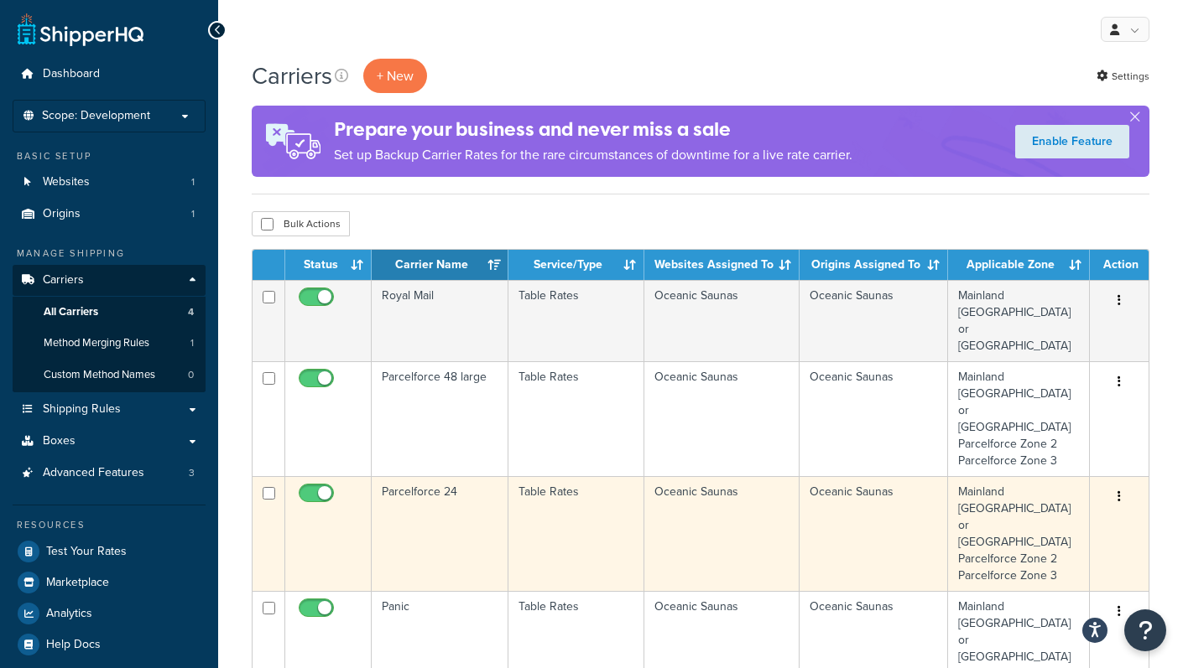
click at [457, 476] on td "Parcelforce 24" at bounding box center [440, 533] width 137 height 115
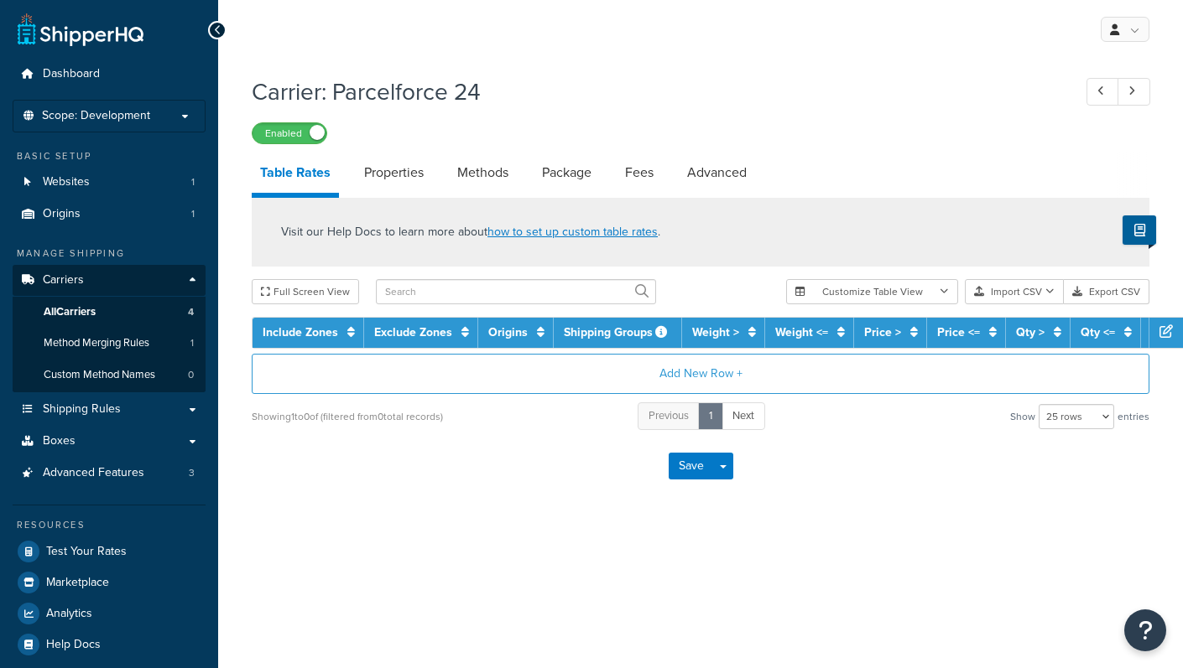
select select "25"
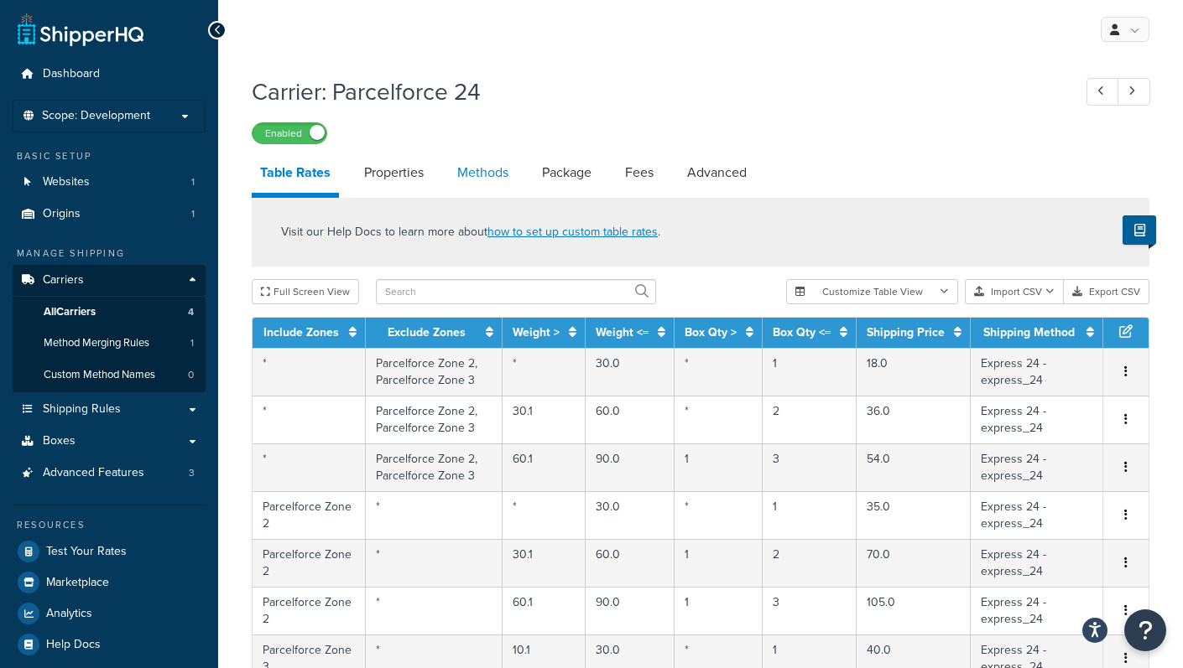
click at [494, 174] on link "Methods" at bounding box center [483, 173] width 68 height 40
select select "25"
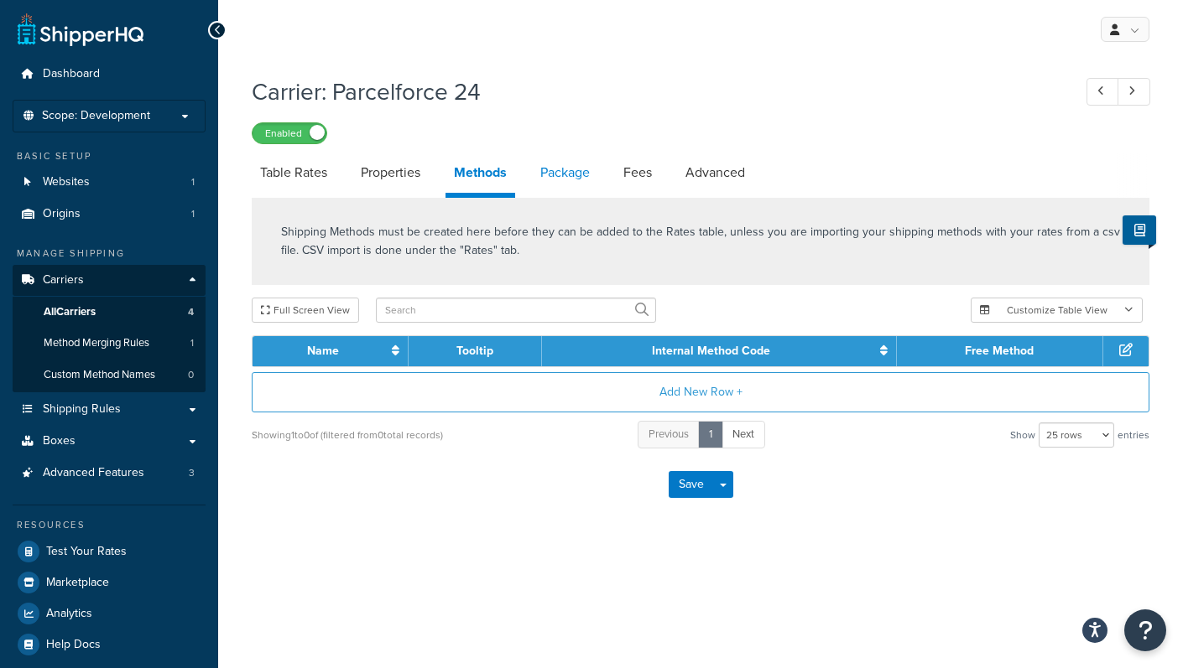
click at [561, 181] on link "Package" at bounding box center [565, 173] width 66 height 40
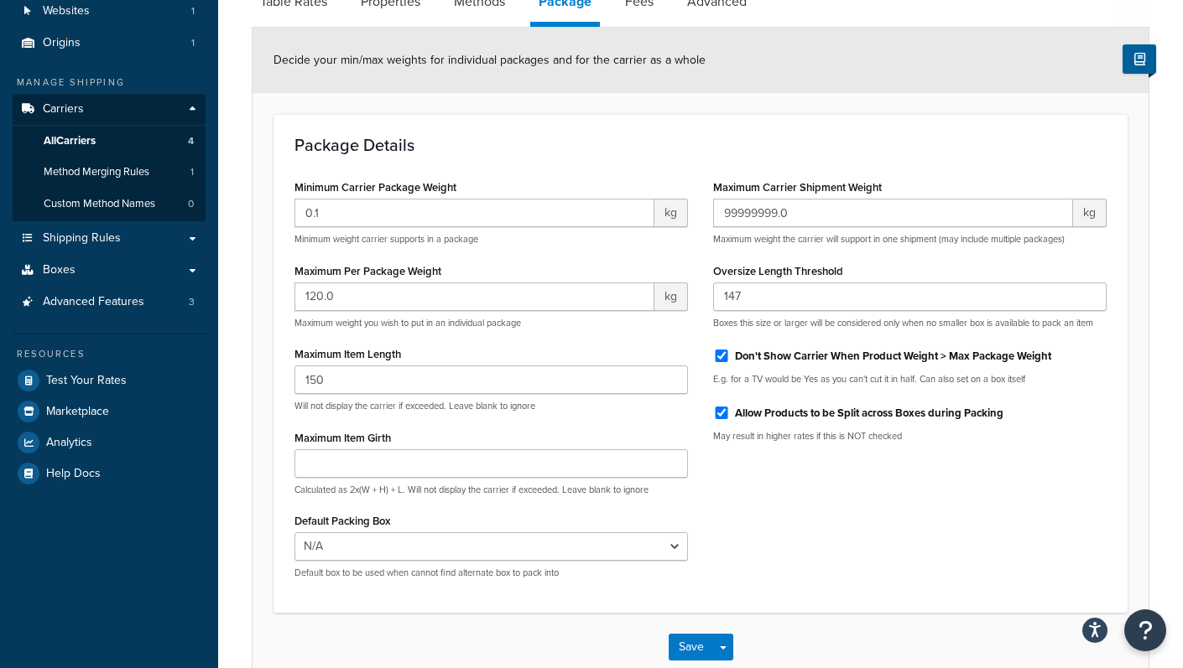
scroll to position [172, 0]
drag, startPoint x: 717, startPoint y: 269, endPoint x: 845, endPoint y: 276, distance: 128.5
click at [845, 276] on div "Oversize Length Threshold 147 Boxes this size or larger will be considered only…" at bounding box center [909, 293] width 393 height 70
drag, startPoint x: 845, startPoint y: 276, endPoint x: 710, endPoint y: 268, distance: 135.3
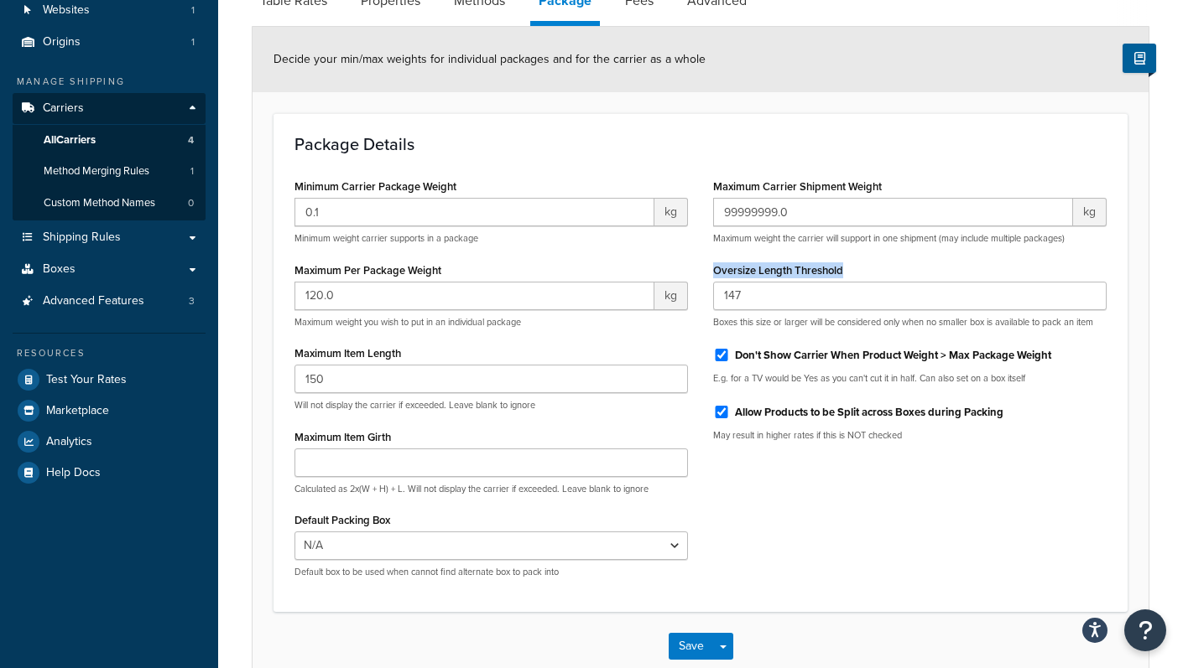
click at [710, 268] on div "Maximum Carrier Shipment Weight 99999999.0 kg Maximum weight the carrier will s…" at bounding box center [909, 314] width 419 height 280
click at [718, 325] on p "Boxes this size or larger will be considered only when no smaller box is availa…" at bounding box center [909, 322] width 393 height 13
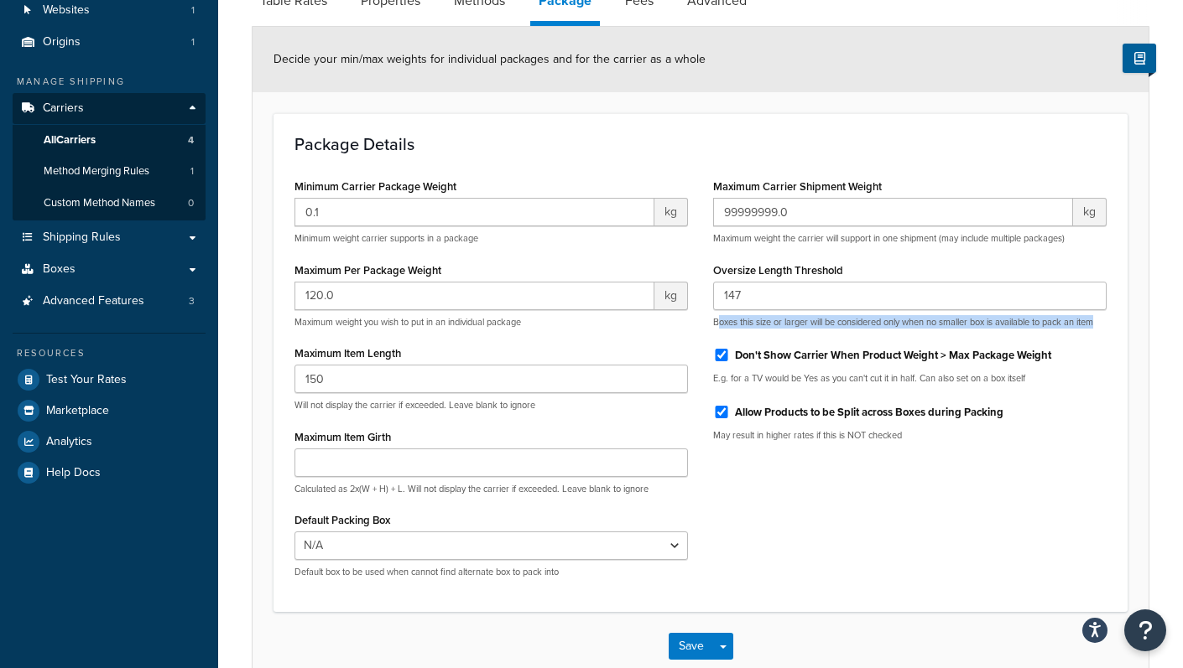
drag, startPoint x: 716, startPoint y: 326, endPoint x: 1103, endPoint y: 321, distance: 386.7
click at [1103, 321] on p "Boxes this size or larger will be considered only when no smaller box is availa…" at bounding box center [909, 322] width 393 height 13
drag, startPoint x: 1102, startPoint y: 323, endPoint x: 710, endPoint y: 325, distance: 392.5
click at [710, 325] on div "Maximum Carrier Shipment Weight 99999999.0 kg Maximum weight the carrier will s…" at bounding box center [909, 314] width 419 height 280
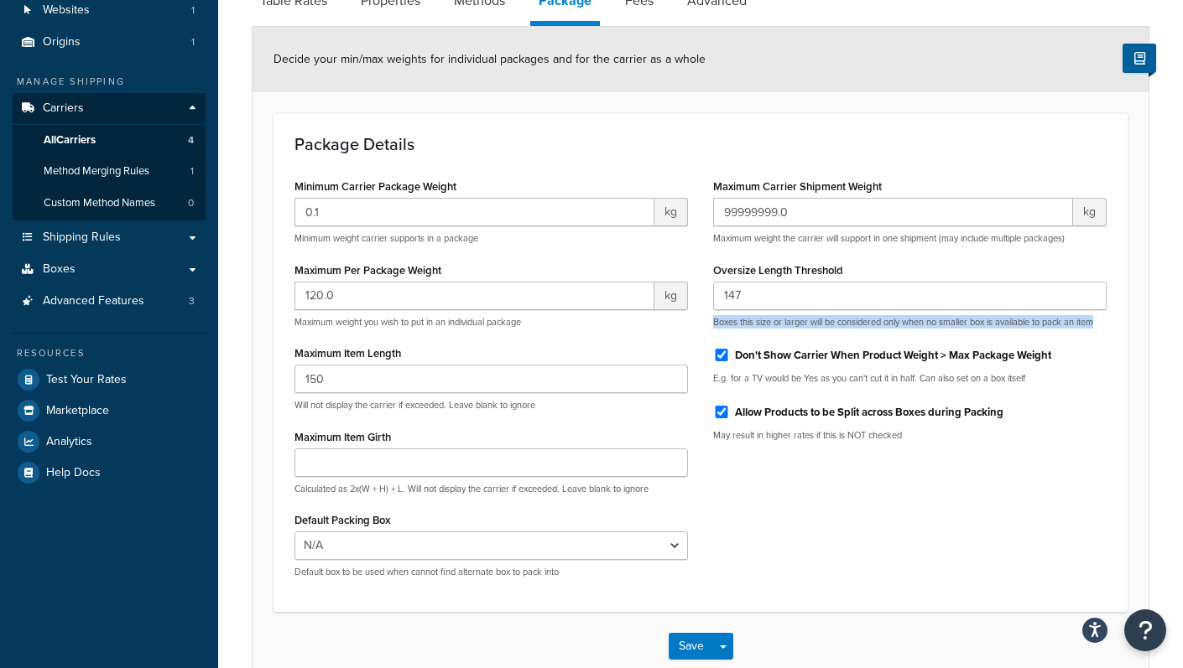
click at [717, 328] on p "Boxes this size or larger will be considered only when no smaller box is availa…" at bounding box center [909, 322] width 393 height 13
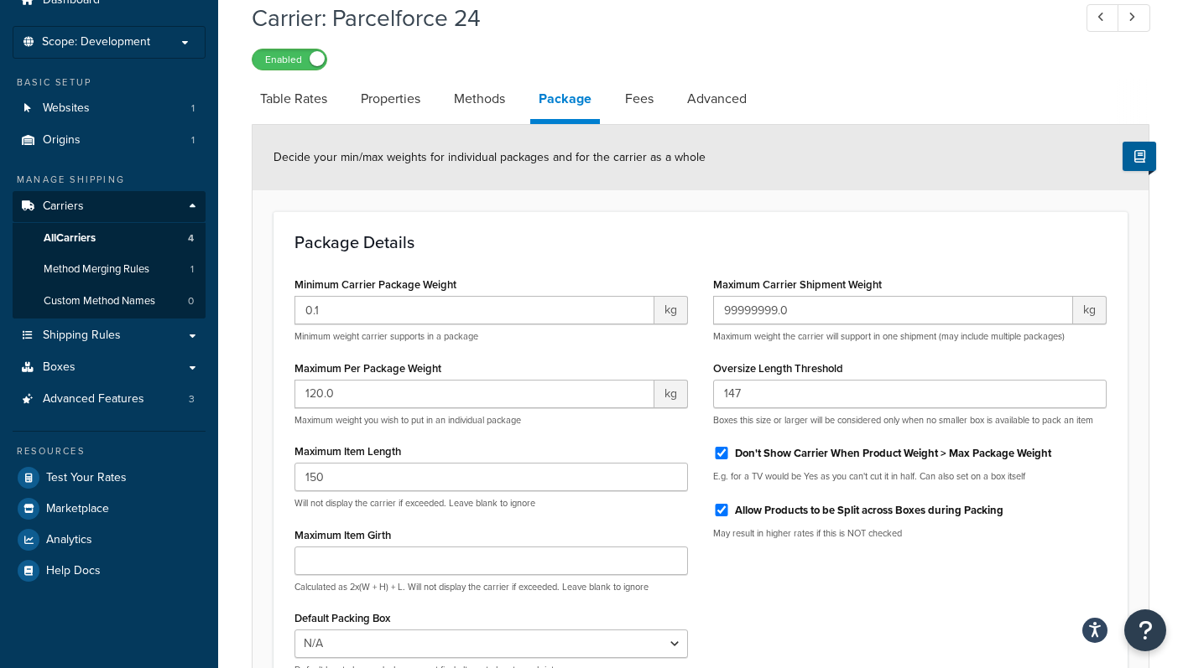
scroll to position [147, 0]
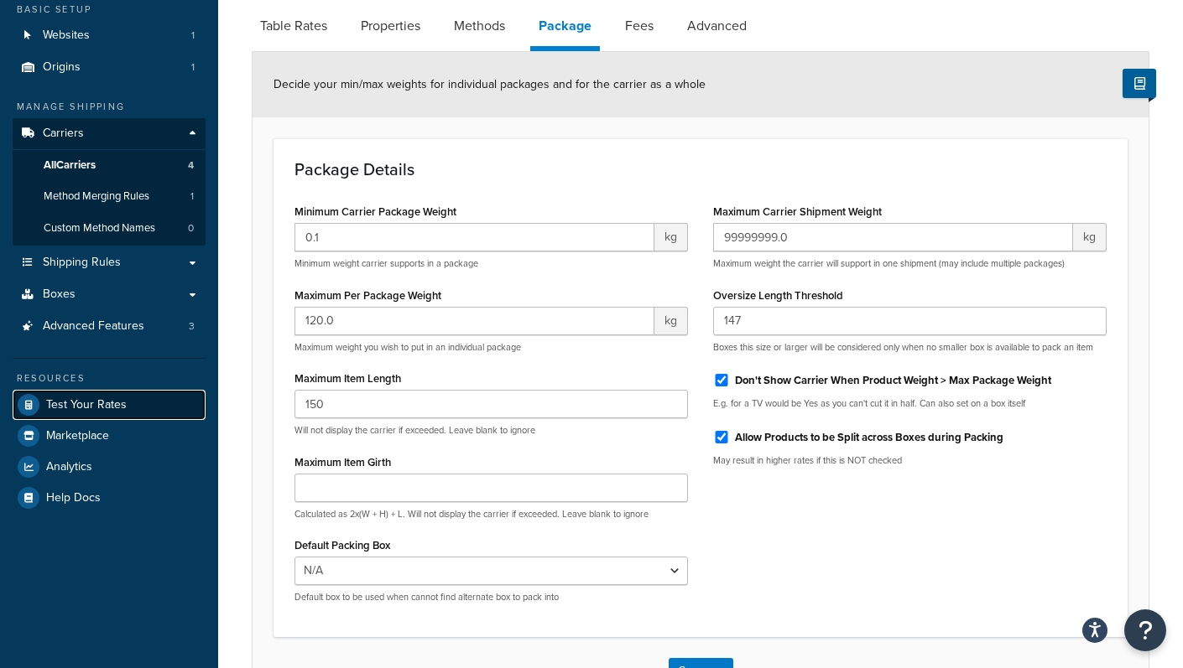
click at [122, 398] on span "Test Your Rates" at bounding box center [86, 405] width 81 height 14
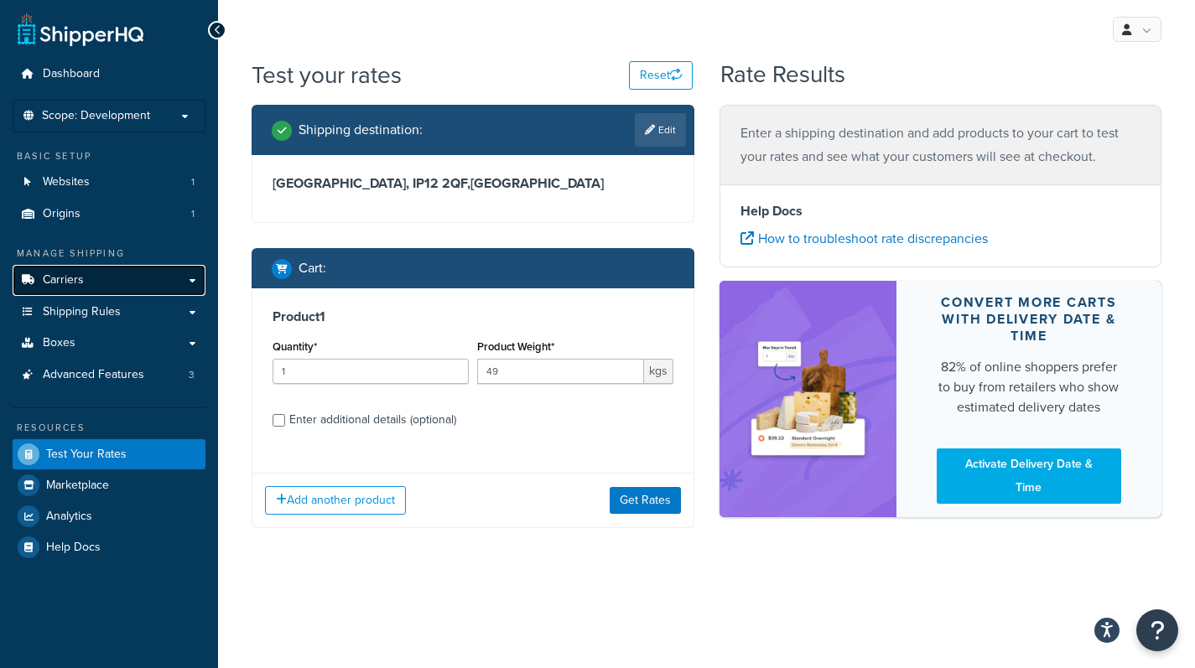
click at [96, 275] on link "Carriers" at bounding box center [109, 280] width 193 height 31
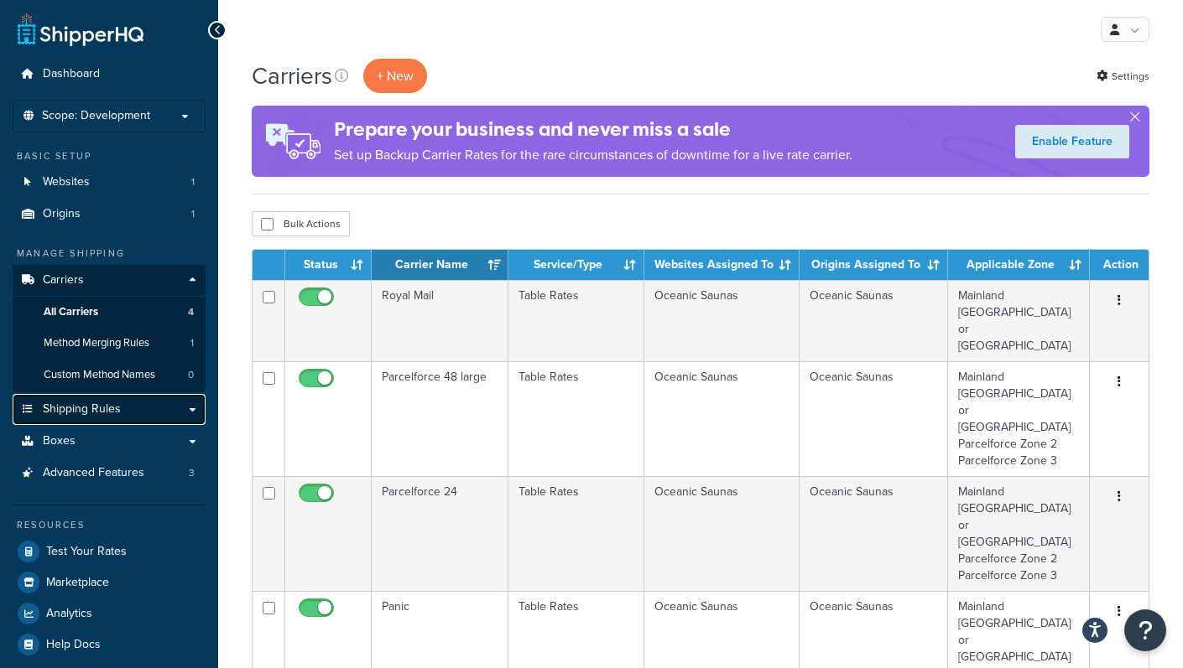
click at [170, 404] on link "Shipping Rules" at bounding box center [109, 409] width 193 height 31
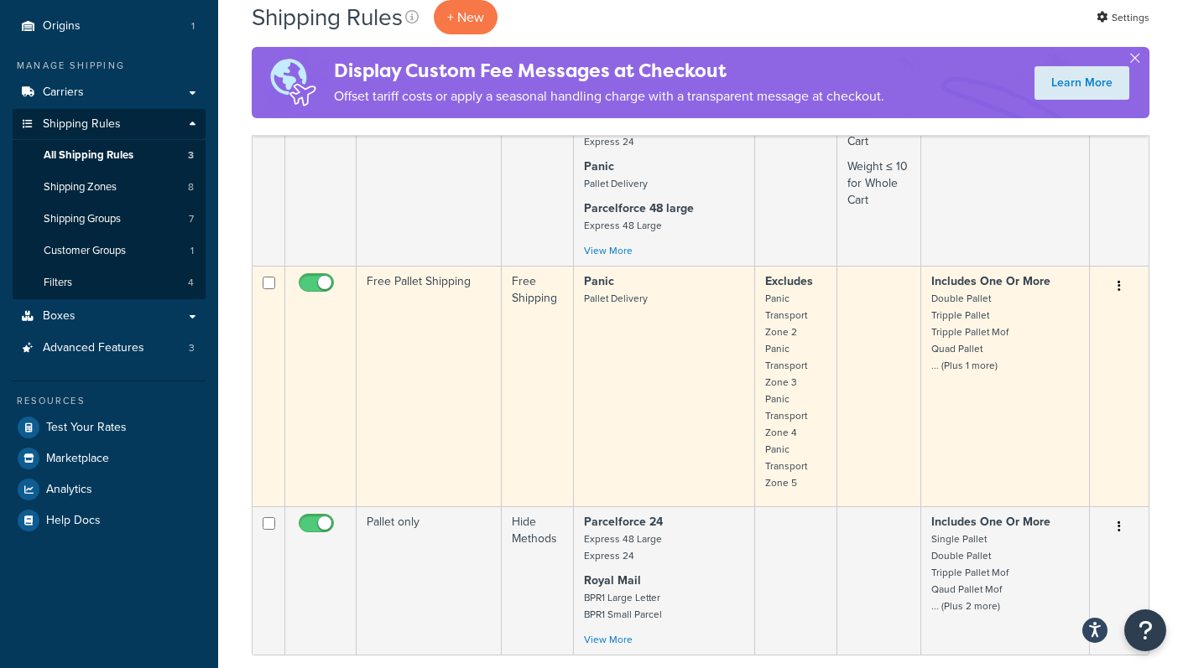
scroll to position [207, 0]
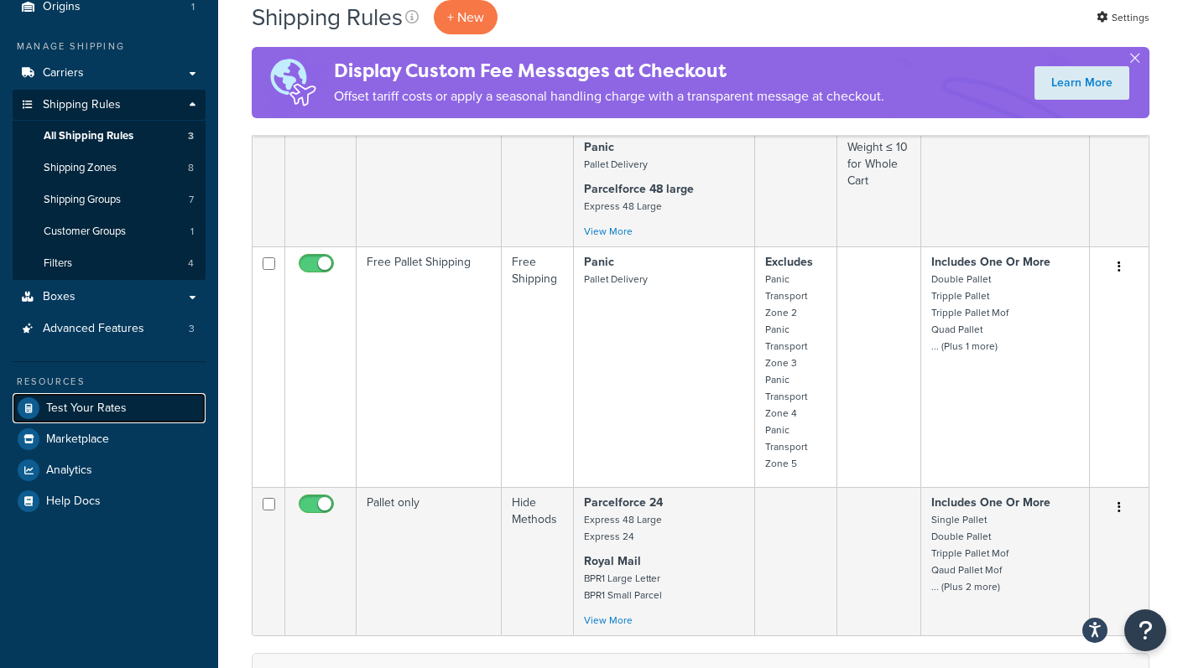
click at [102, 414] on span "Test Your Rates" at bounding box center [86, 409] width 81 height 14
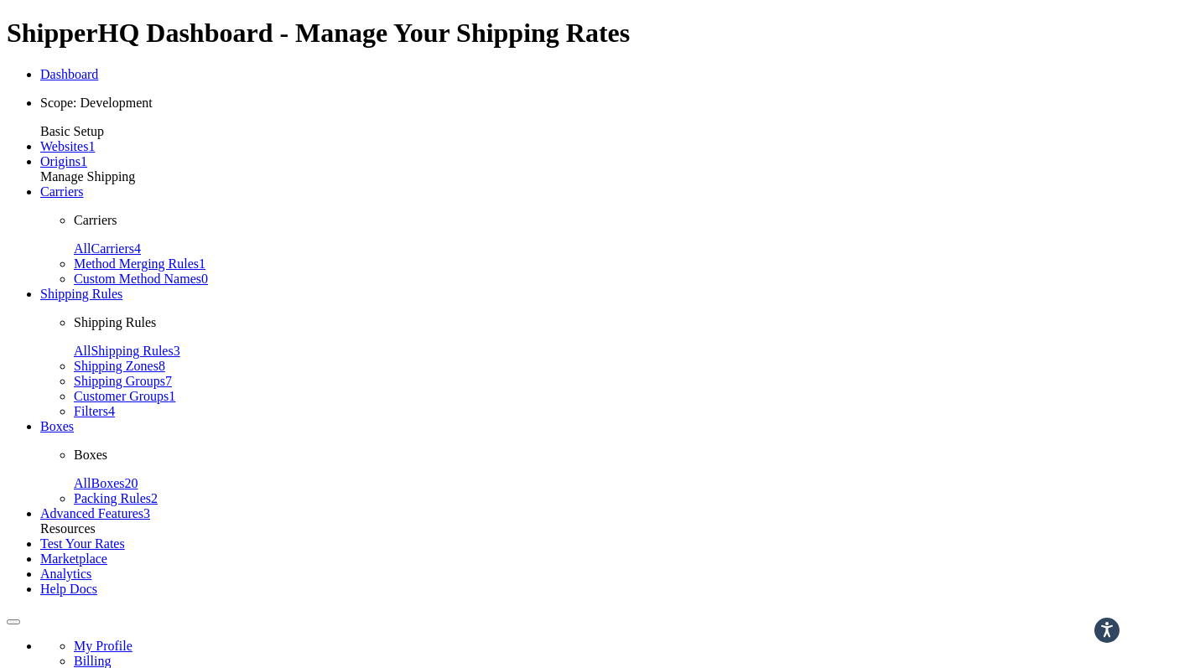
checkbox input "true"
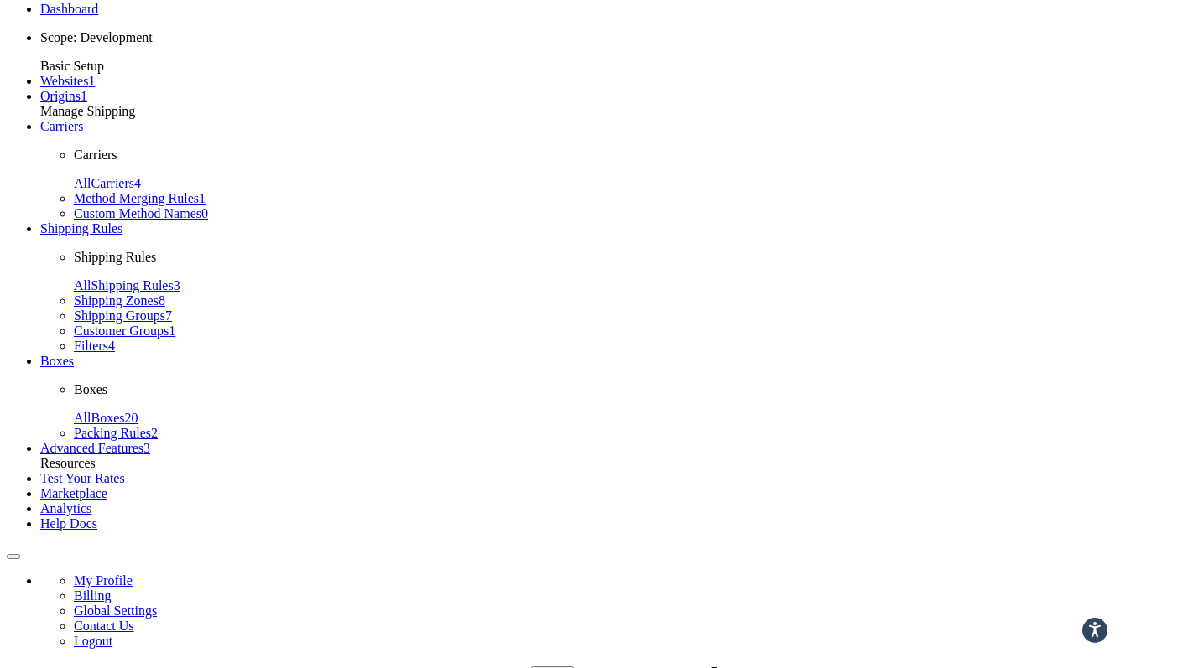
scroll to position [44, 0]
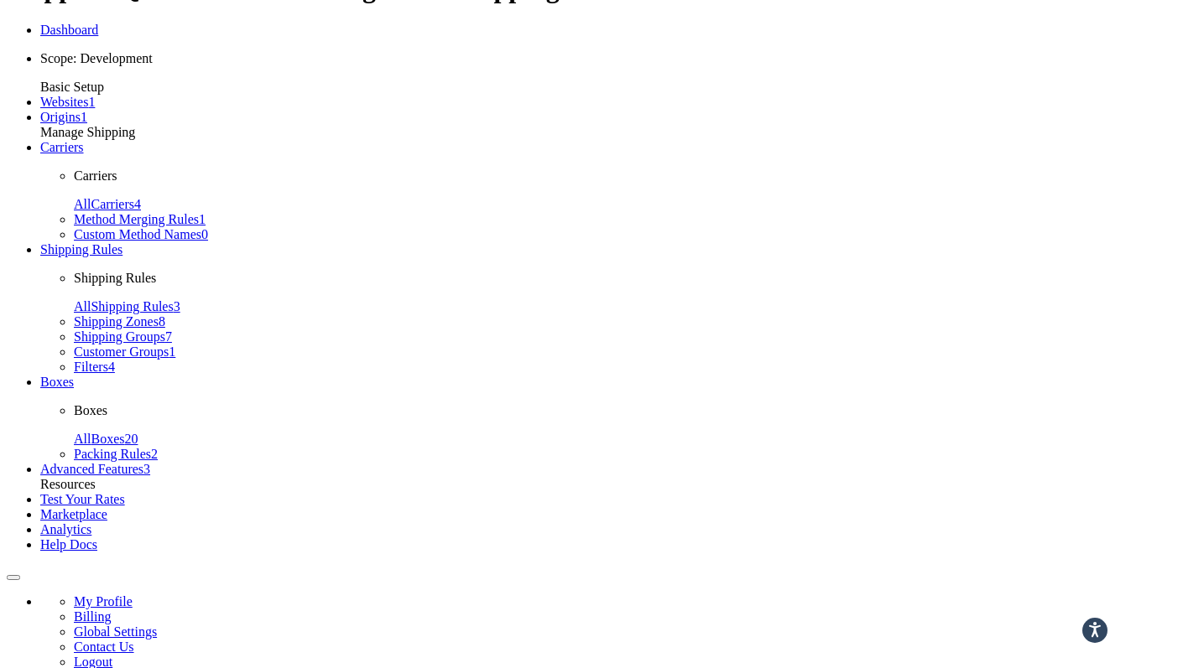
drag, startPoint x: 506, startPoint y: 325, endPoint x: 398, endPoint y: 319, distance: 107.6
type input "30"
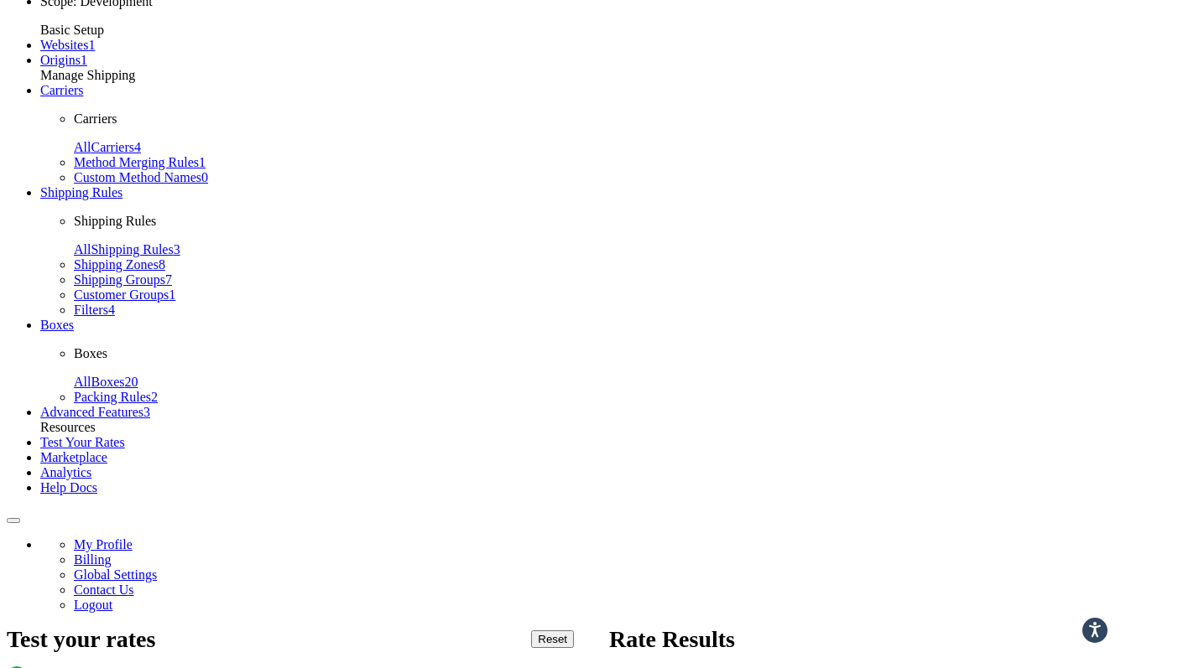
scroll to position [205, 0]
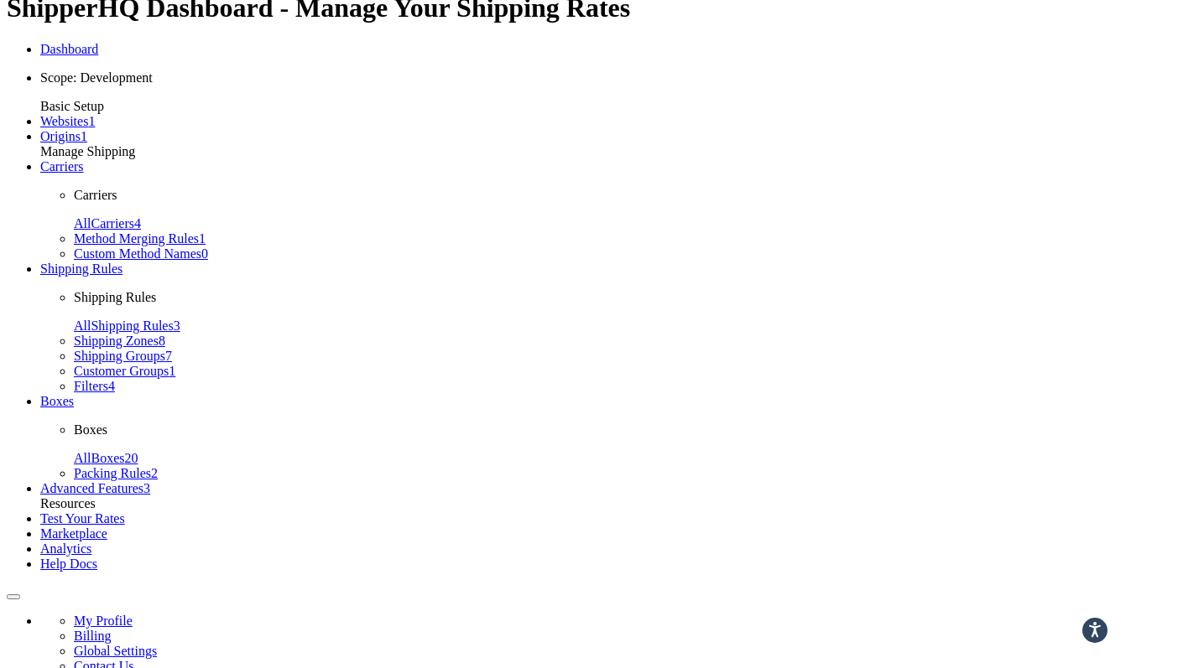
scroll to position [0, 0]
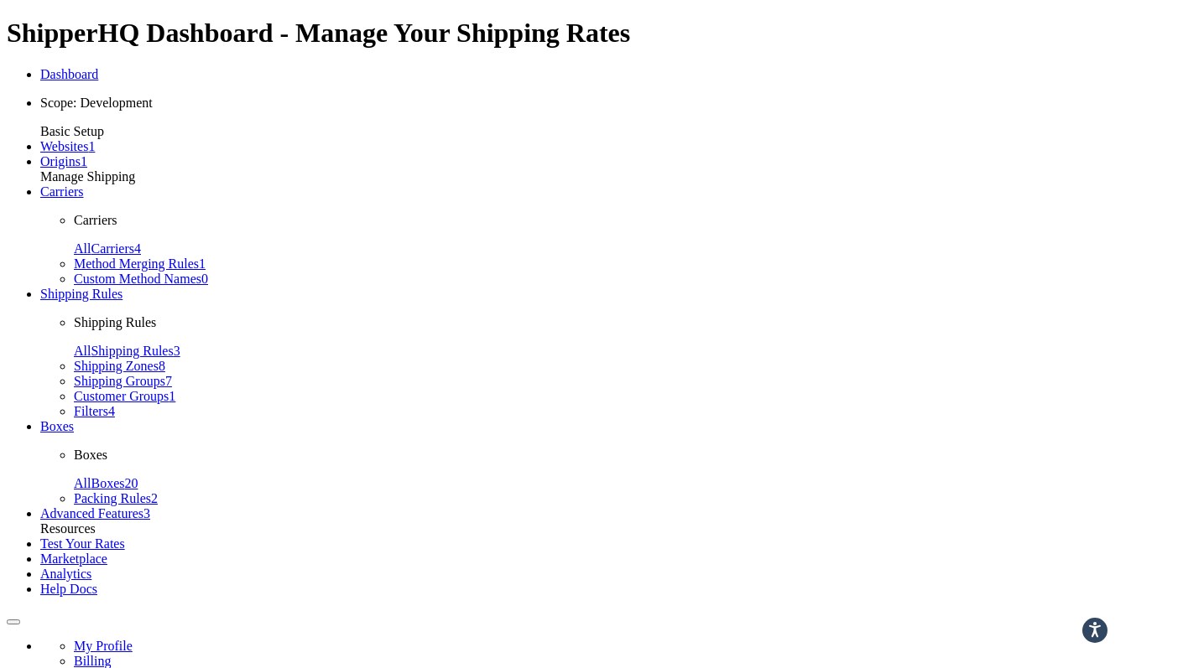
drag, startPoint x: 512, startPoint y: 377, endPoint x: 456, endPoint y: 380, distance: 56.3
type input "3"
type input "49"
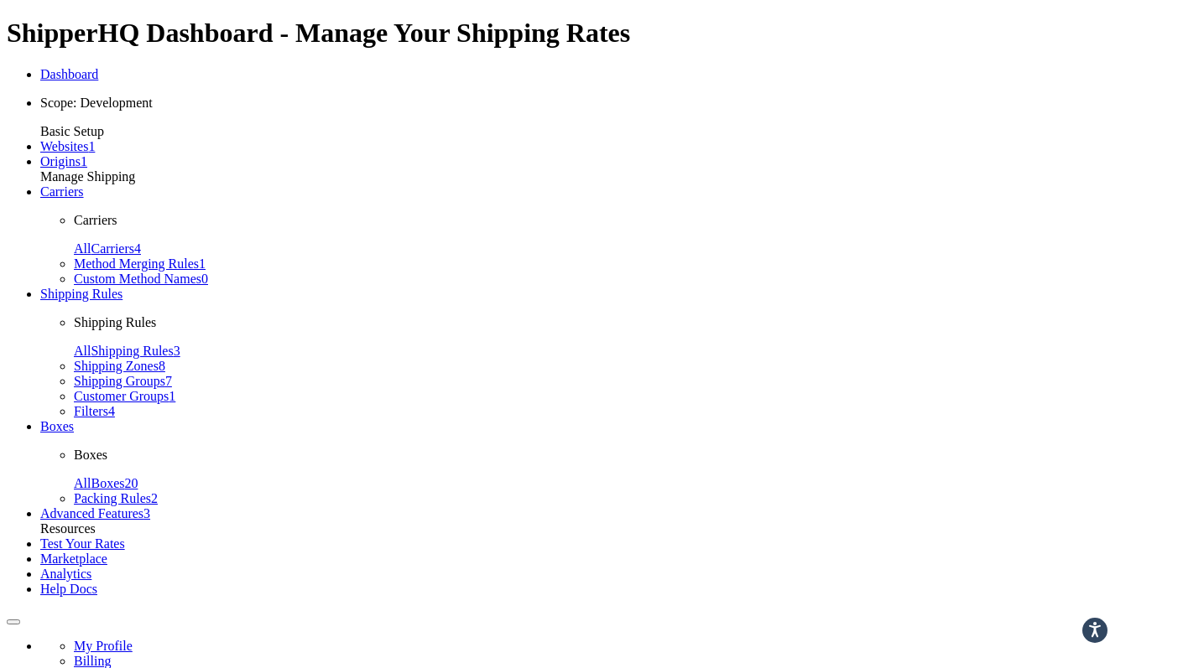
select select "GB"
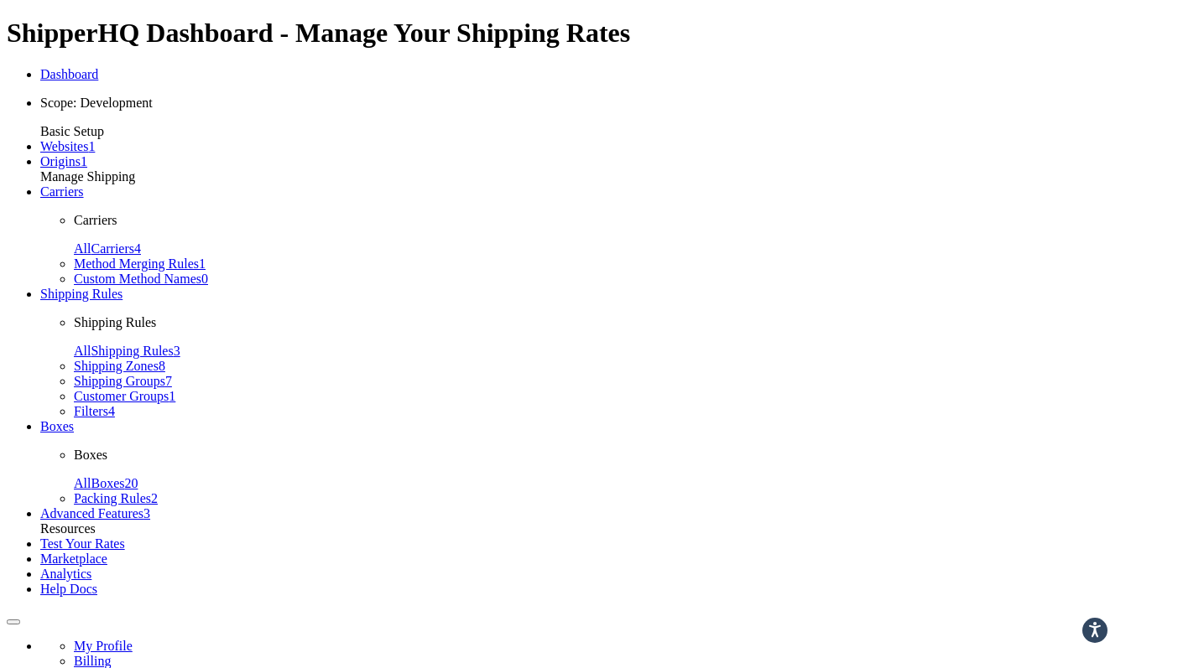
type input "WV2 4HX"
type input "Q"
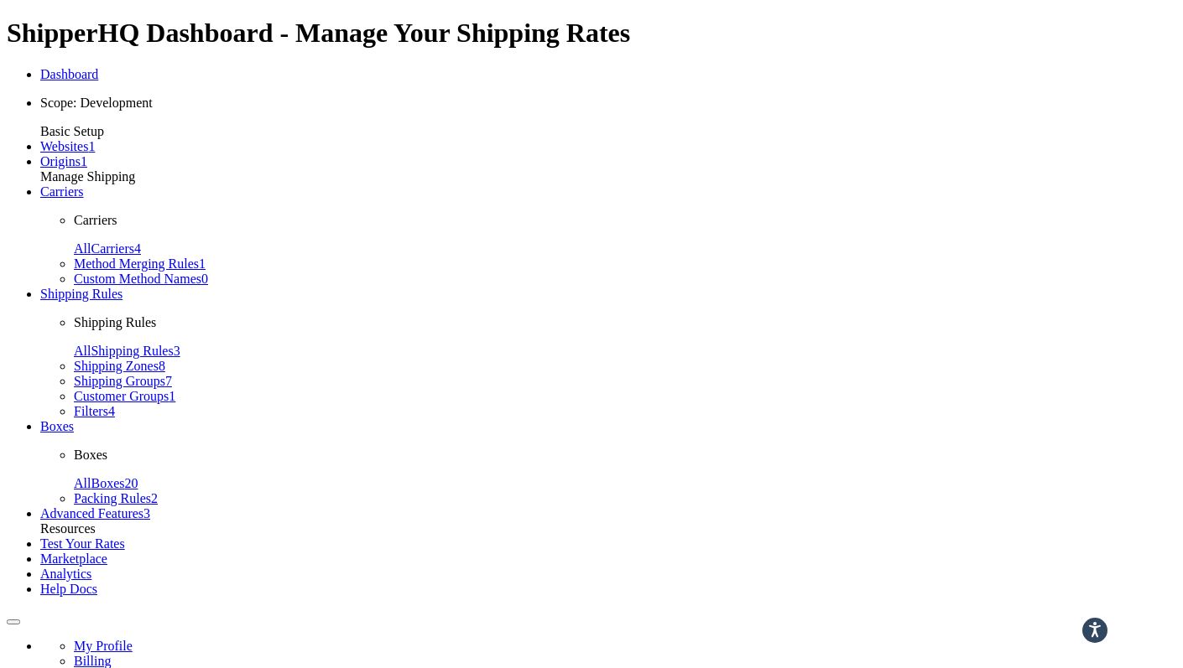
type input "West Midlands"
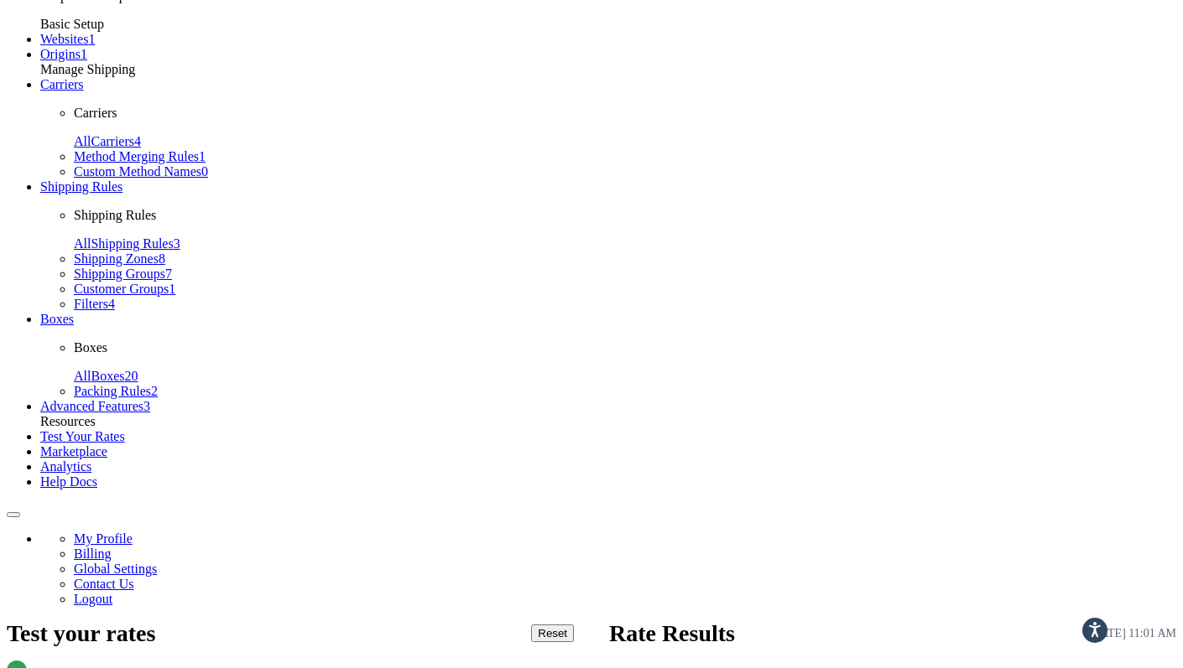
scroll to position [243, 0]
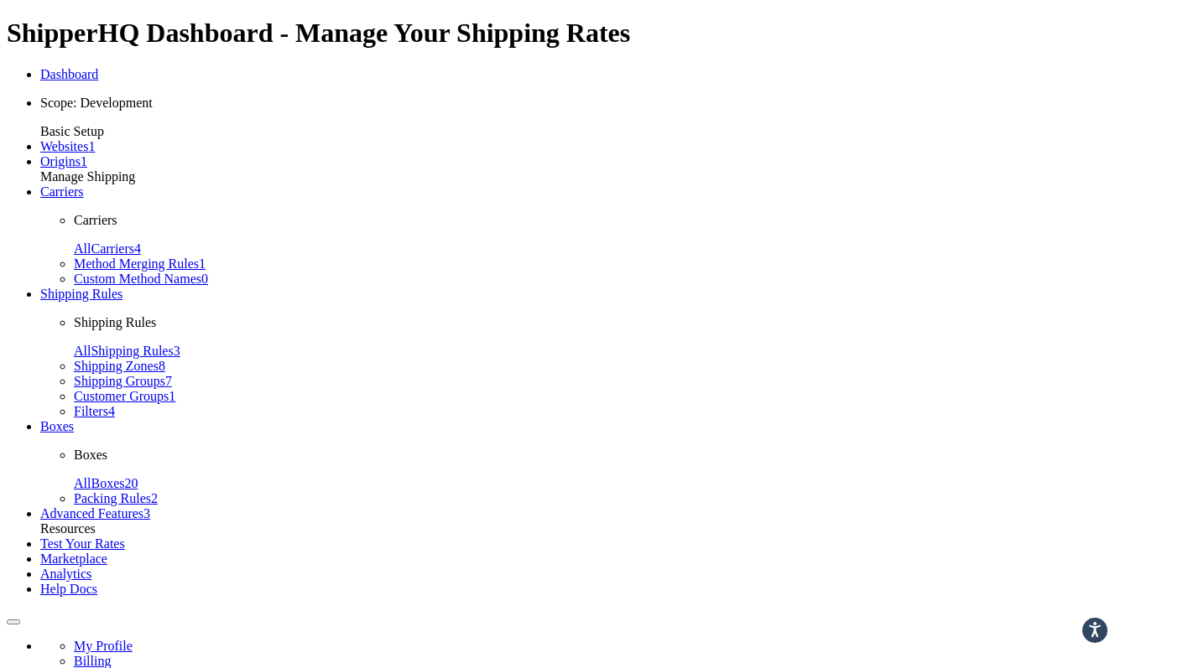
click at [84, 199] on link "Carriers" at bounding box center [62, 192] width 44 height 14
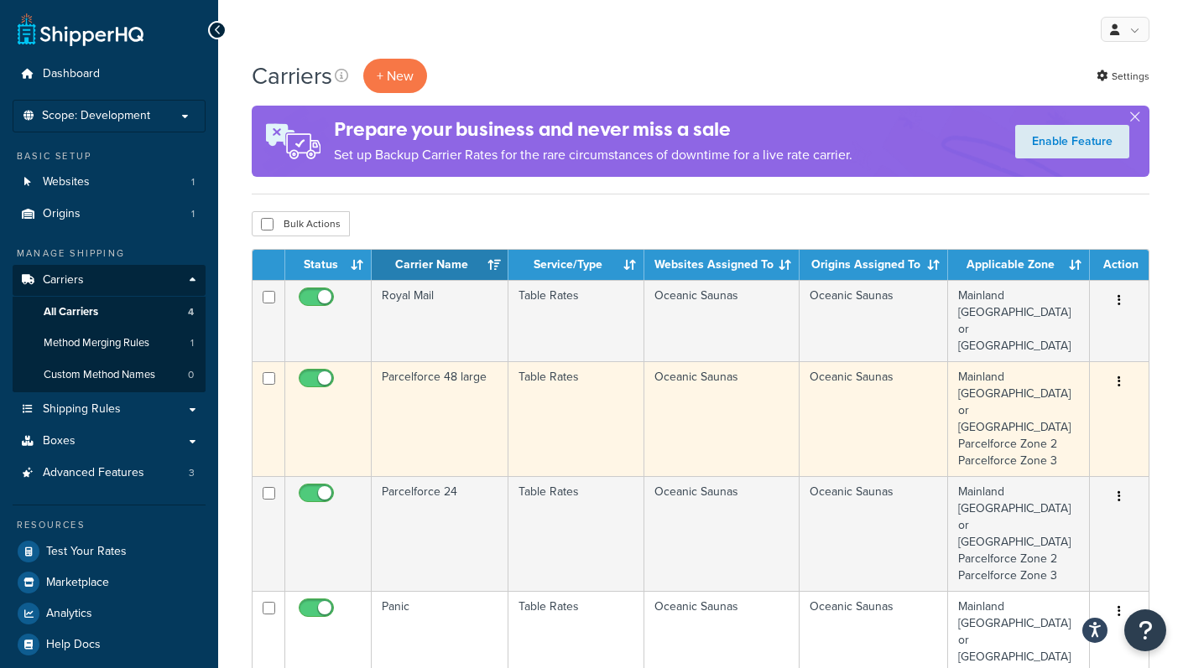
click at [451, 361] on td "Parcelforce 48 large" at bounding box center [440, 418] width 137 height 115
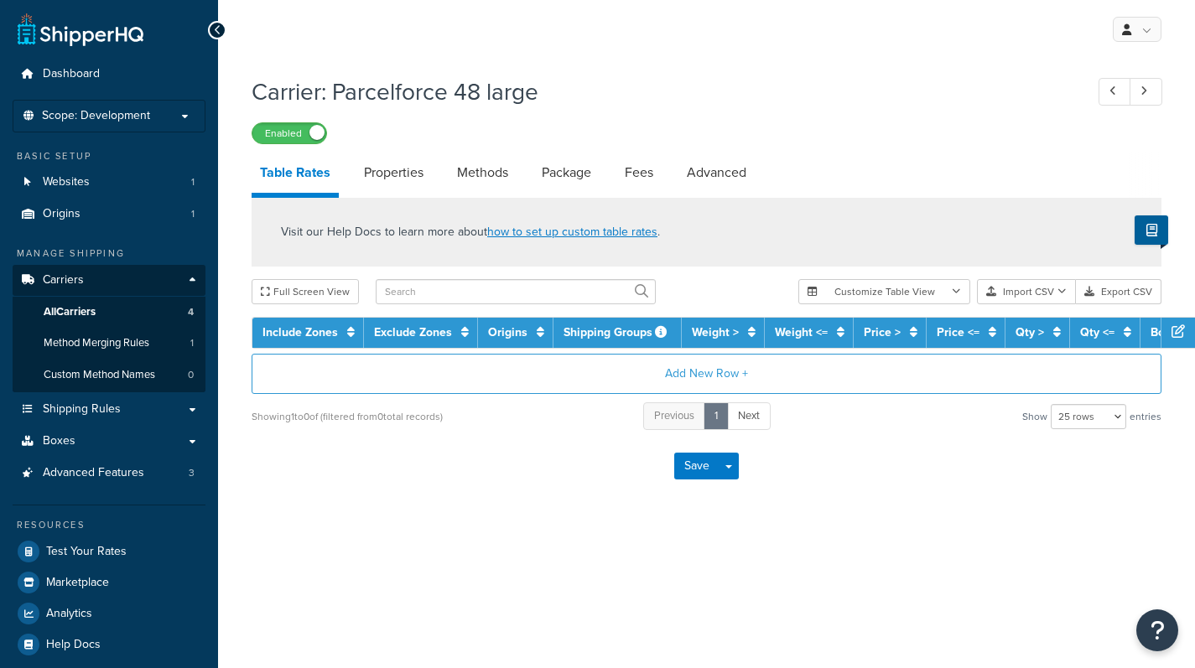
select select "25"
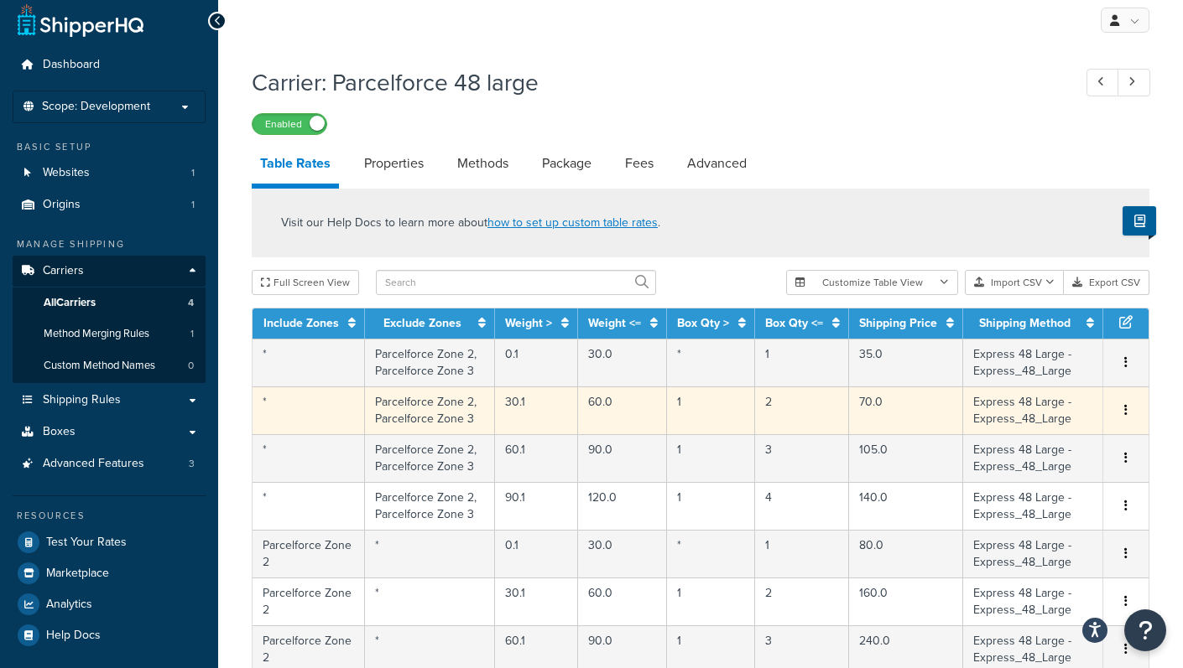
scroll to position [11, 0]
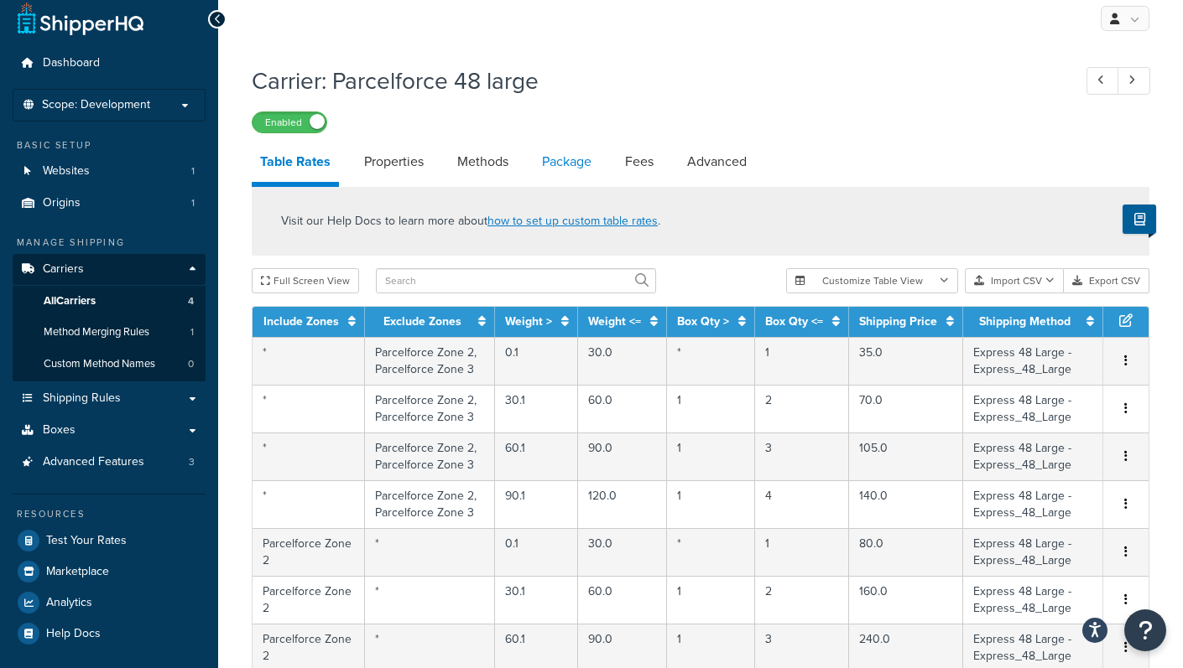
click at [590, 160] on link "Package" at bounding box center [566, 162] width 66 height 40
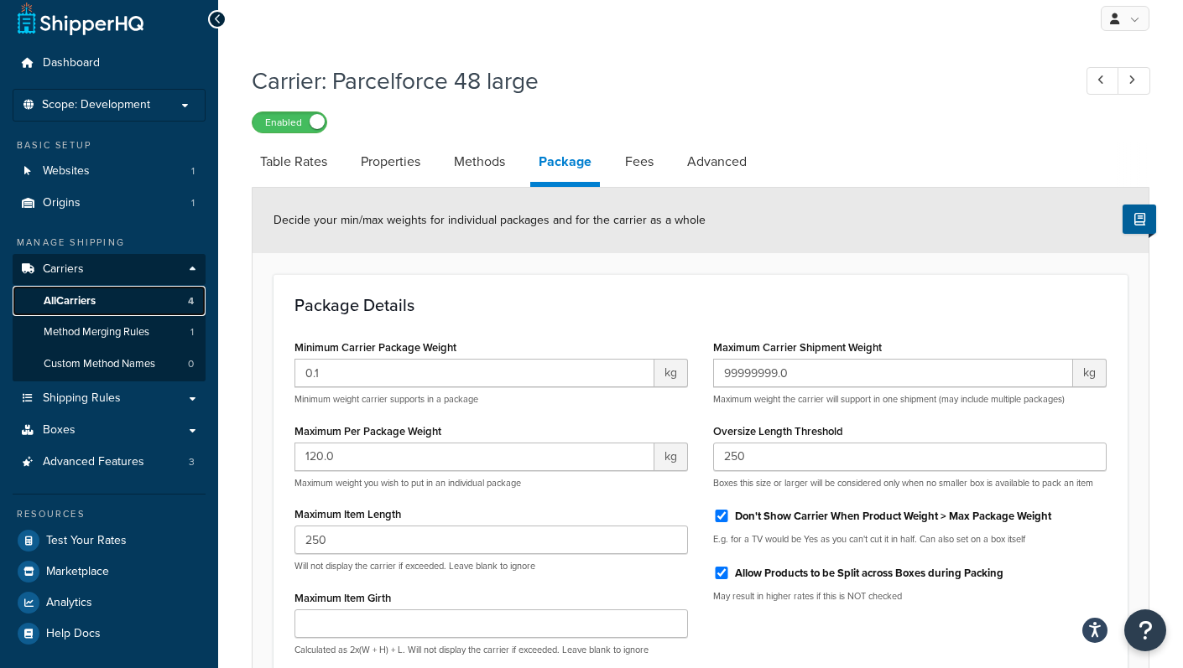
click at [95, 294] on span "All Carriers" at bounding box center [70, 301] width 52 height 14
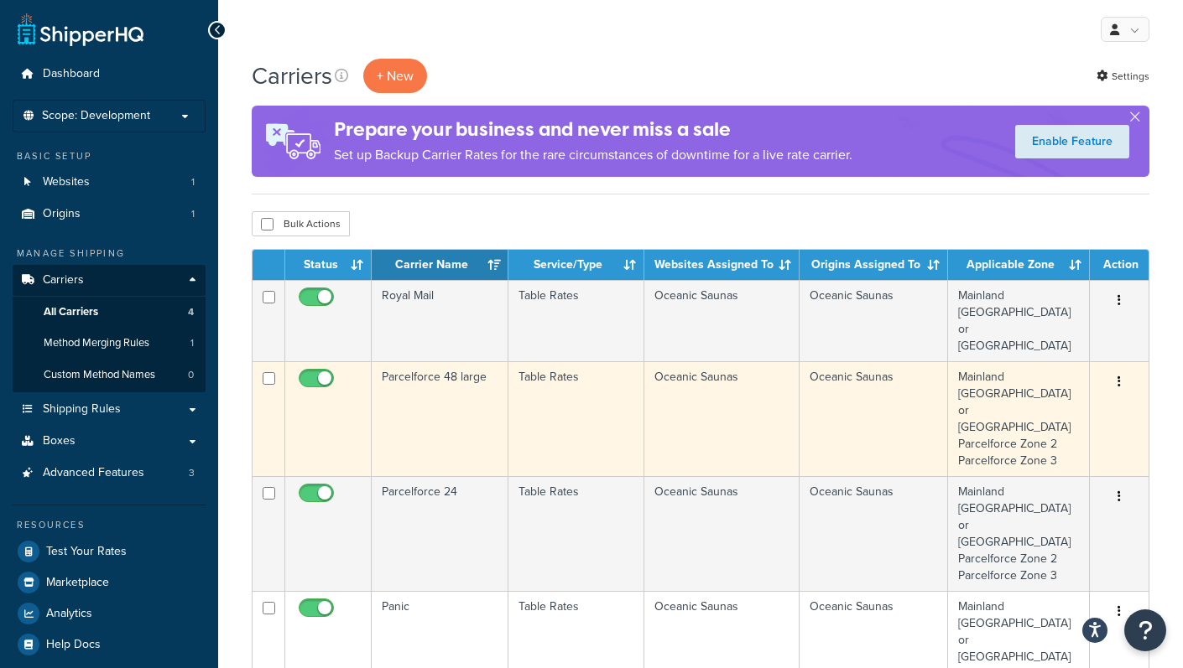
click at [589, 394] on td "Table Rates" at bounding box center [576, 418] width 136 height 115
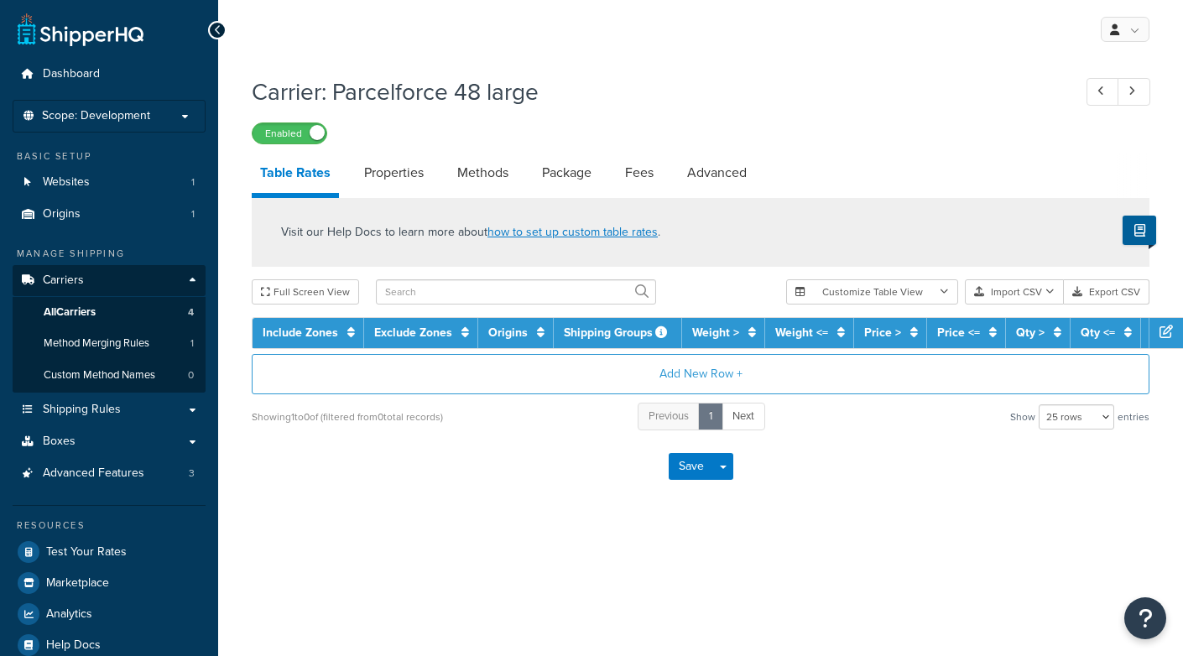
select select "25"
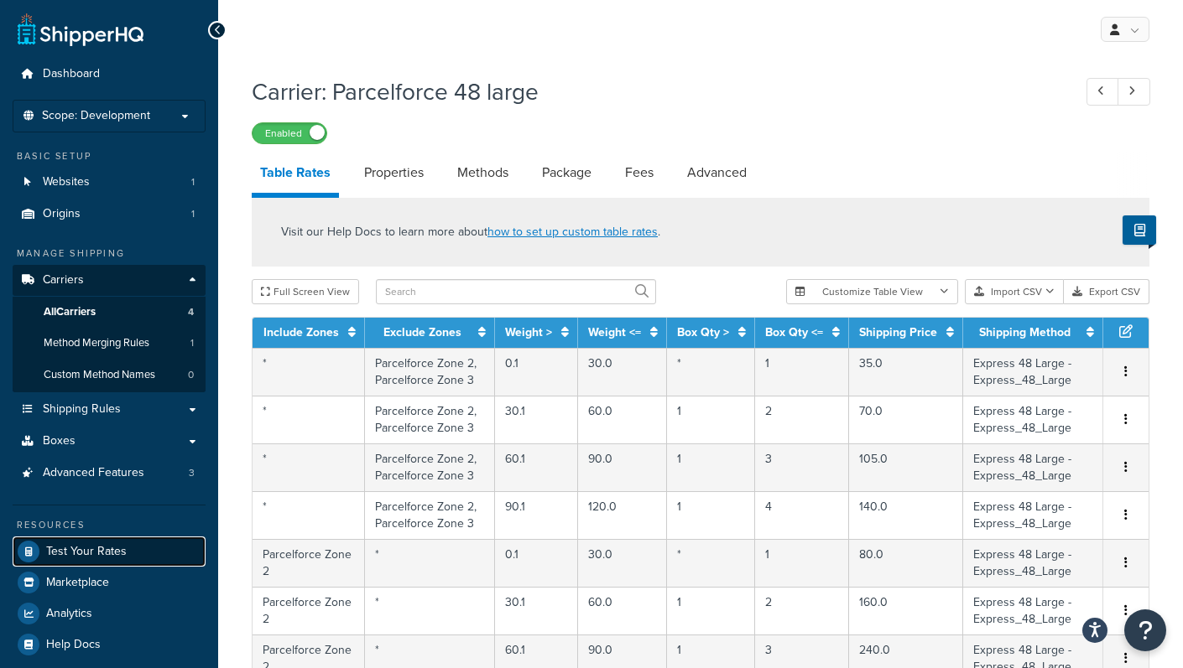
click at [85, 552] on span "Test Your Rates" at bounding box center [86, 552] width 81 height 14
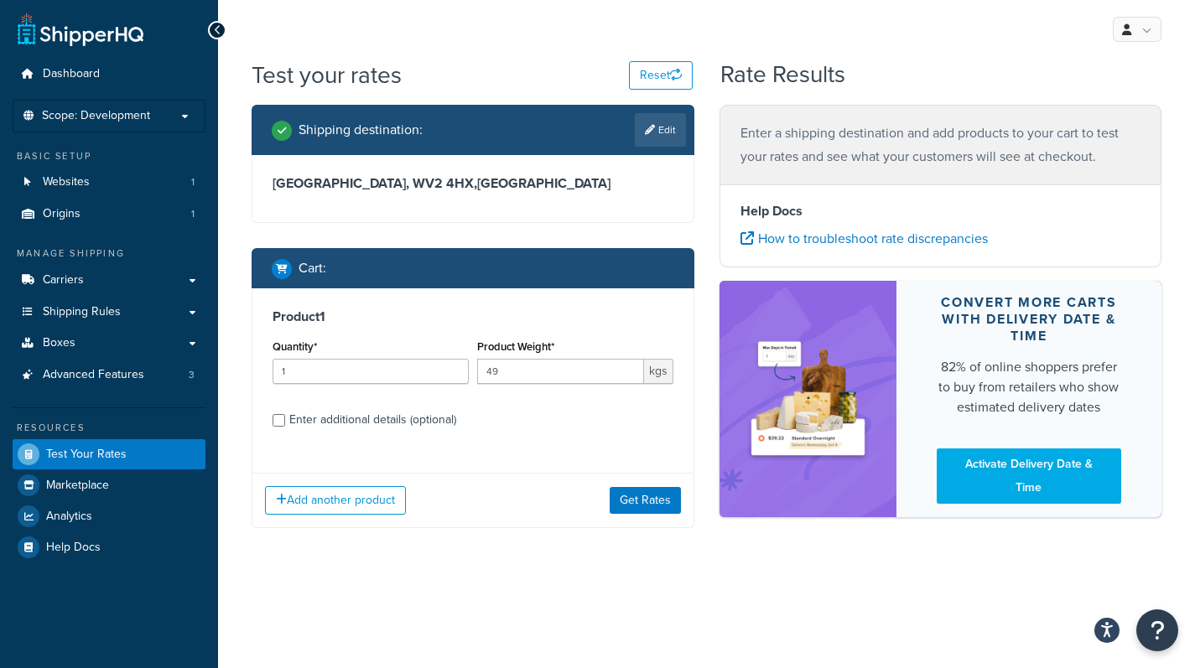
click at [287, 418] on div "Enter additional details (optional)" at bounding box center [473, 418] width 401 height 27
click at [284, 418] on input "Enter additional details (optional)" at bounding box center [279, 420] width 13 height 13
checkbox input "true"
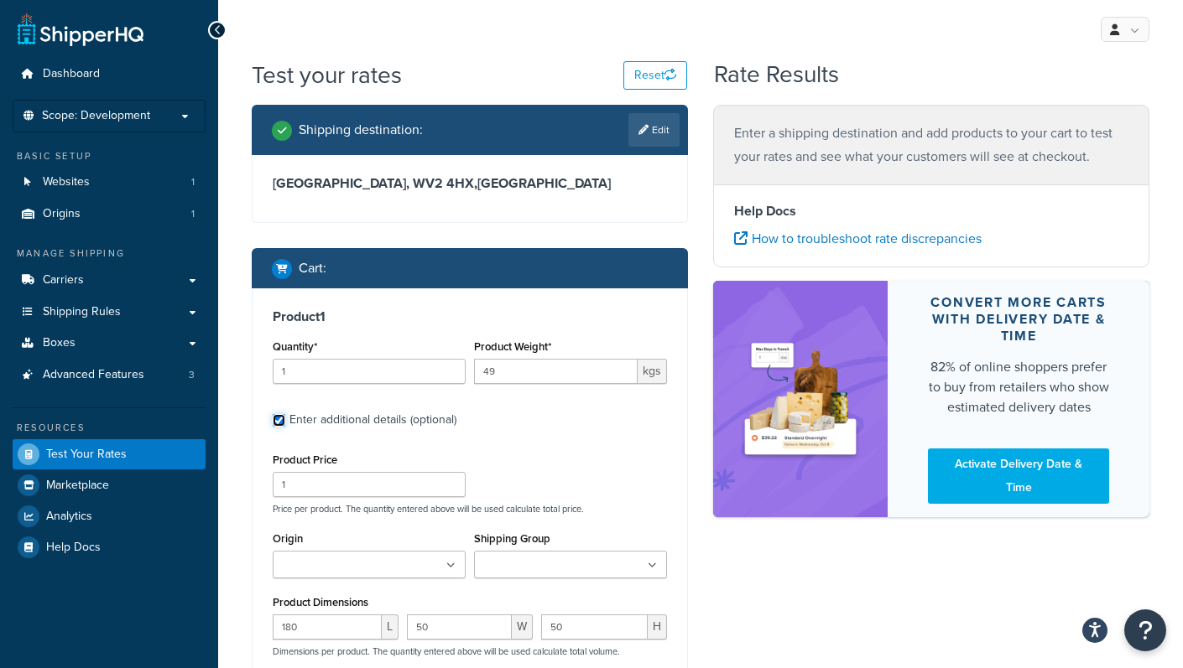
scroll to position [147, 0]
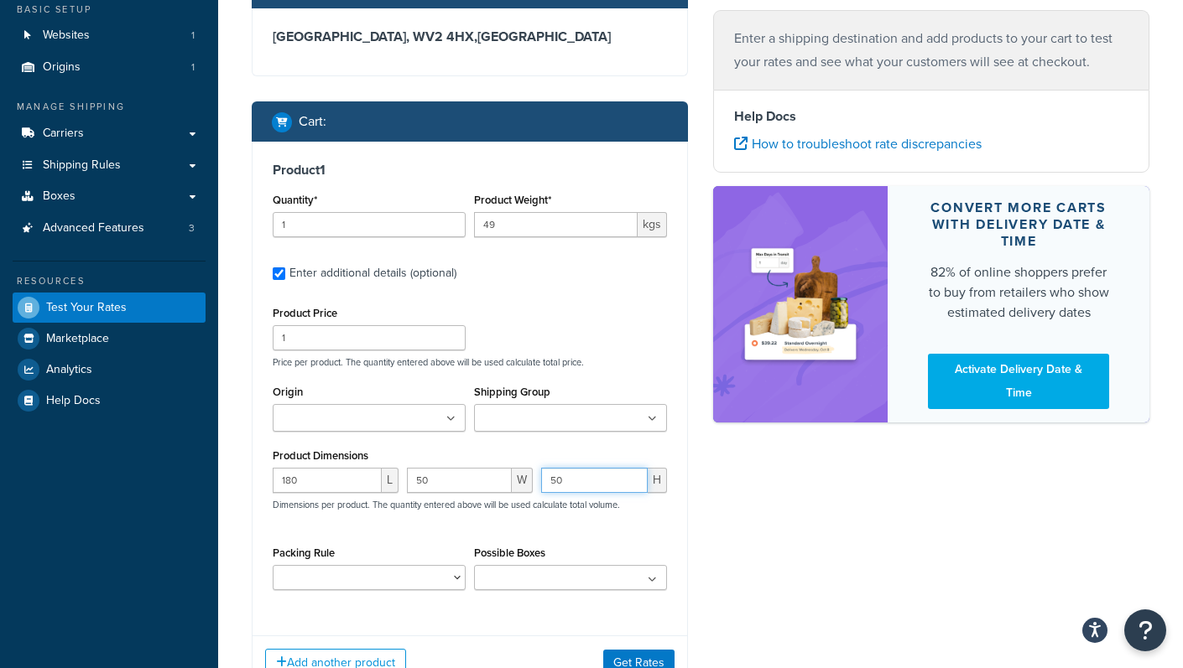
drag, startPoint x: 564, startPoint y: 481, endPoint x: 551, endPoint y: 481, distance: 13.4
click at [551, 481] on input "50" at bounding box center [594, 480] width 107 height 25
type input "40"
drag, startPoint x: 450, startPoint y: 480, endPoint x: 408, endPoint y: 480, distance: 42.8
click at [408, 480] on input "50" at bounding box center [459, 480] width 105 height 25
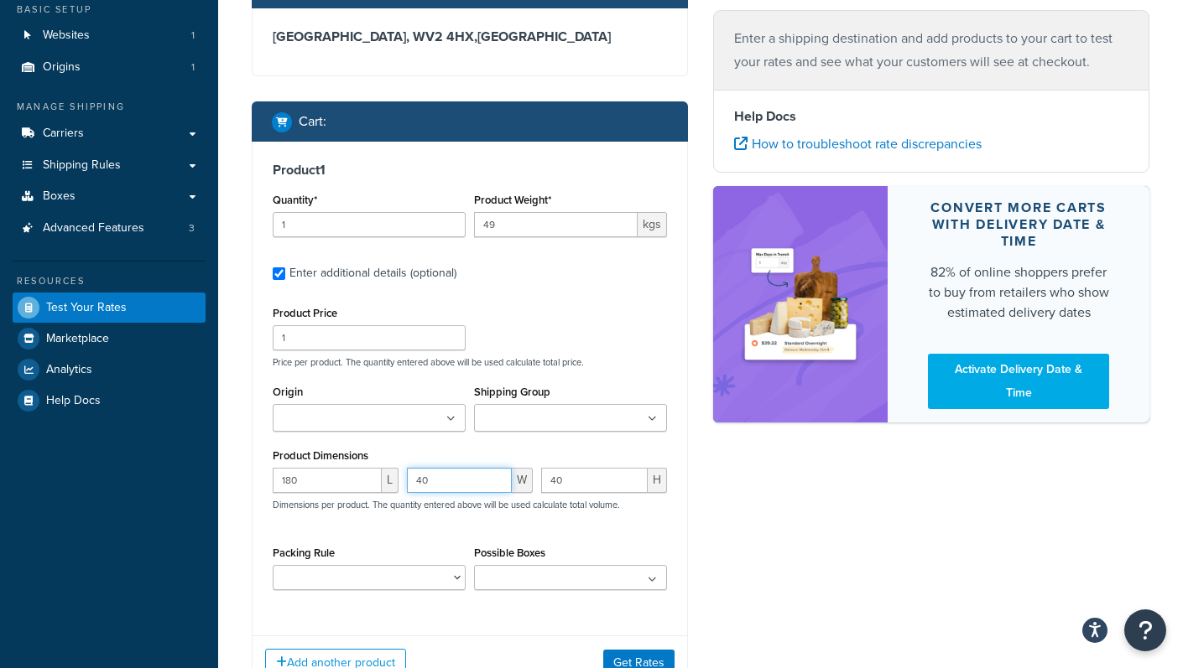
type input "40"
click at [747, 499] on div "Shipping destination : Edit [GEOGRAPHIC_DATA], [GEOGRAPHIC_DATA] 4HX , [GEOGRAP…" at bounding box center [700, 337] width 923 height 758
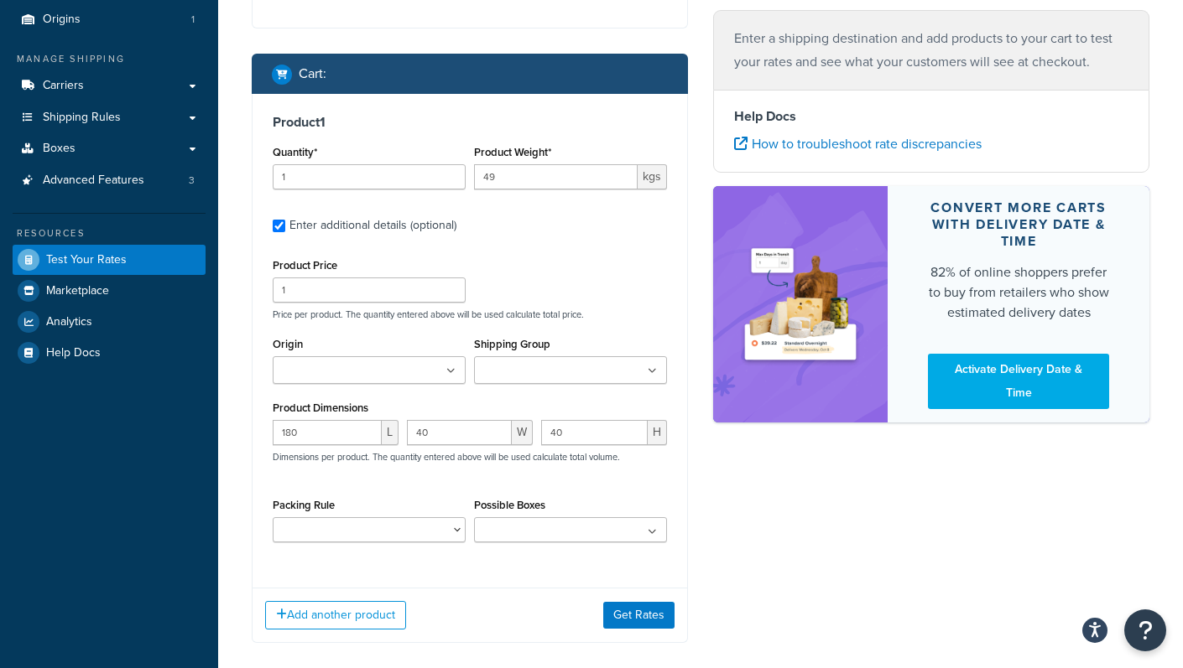
scroll to position [201, 0]
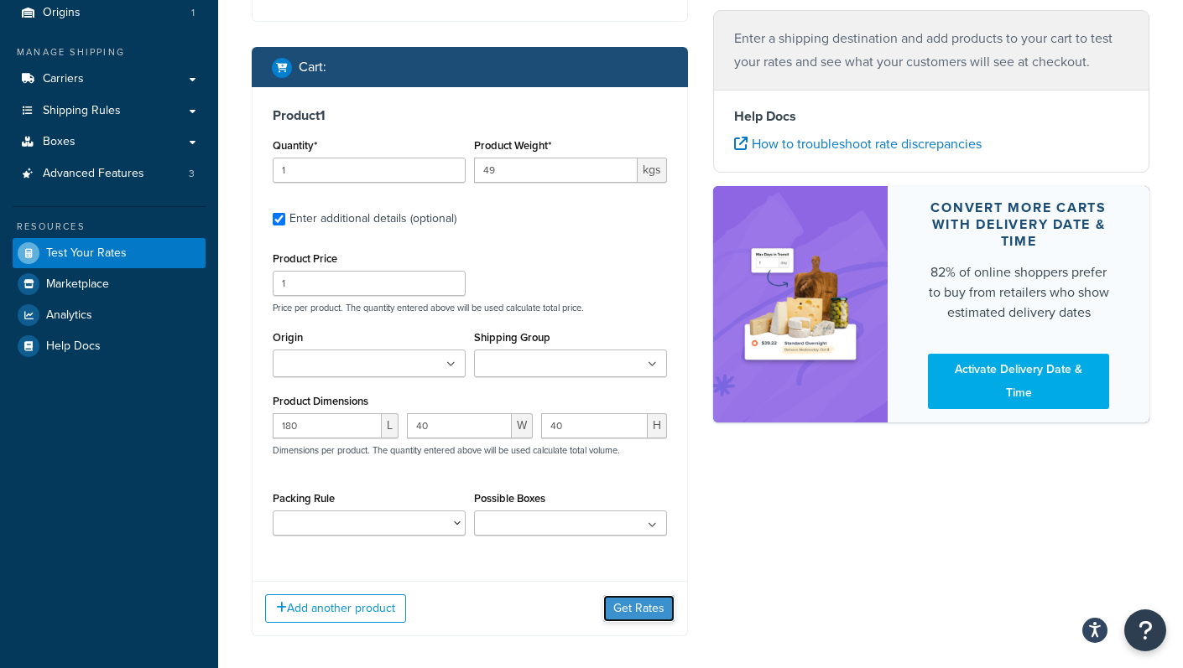
click at [637, 606] on button "Get Rates" at bounding box center [638, 608] width 71 height 27
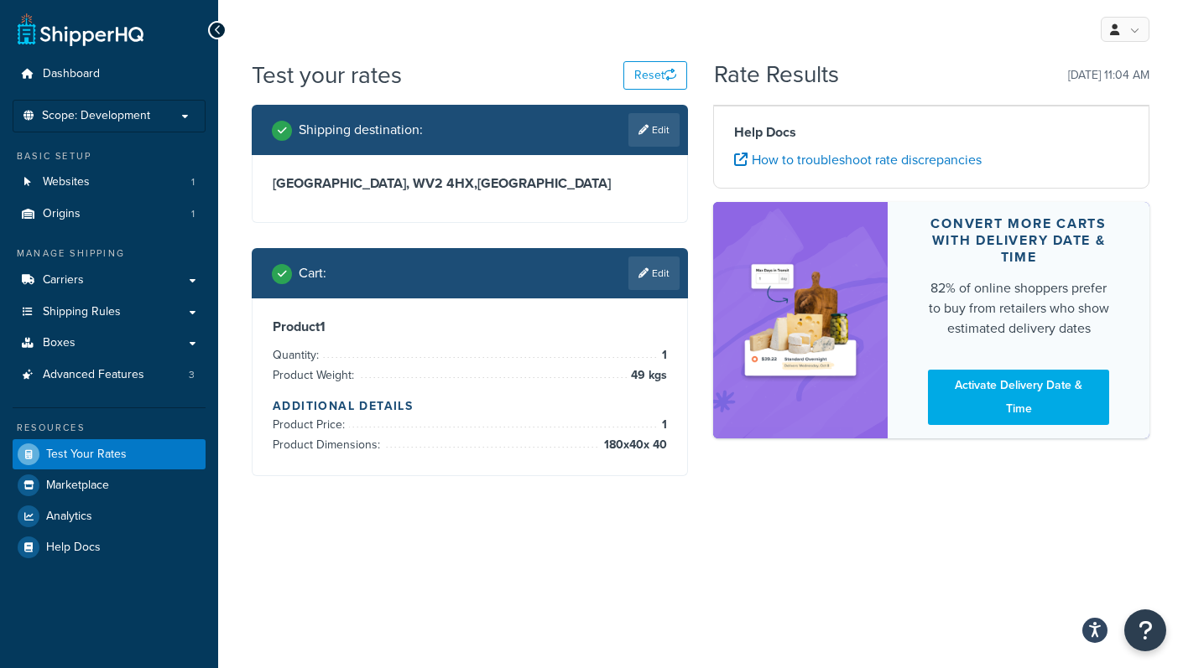
scroll to position [0, 0]
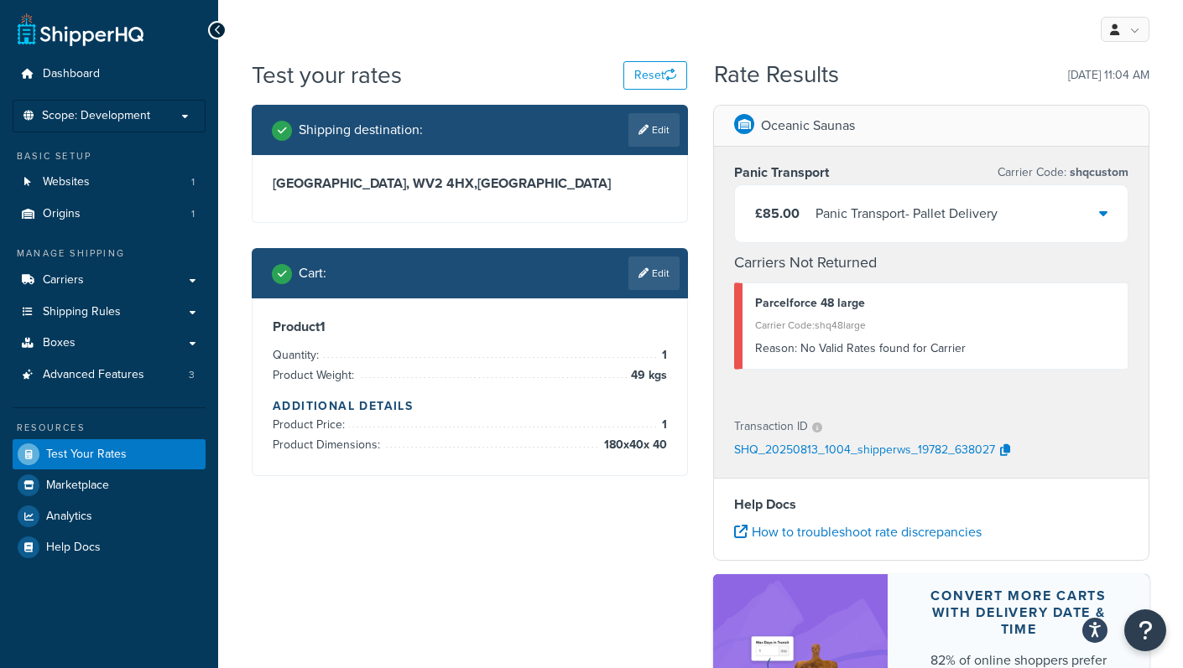
click at [614, 439] on span "180 x 40 x 40" at bounding box center [633, 445] width 67 height 20
click at [613, 453] on span "180 x 40 x 40" at bounding box center [633, 445] width 67 height 20
click at [648, 271] on link "Edit" at bounding box center [653, 274] width 51 height 34
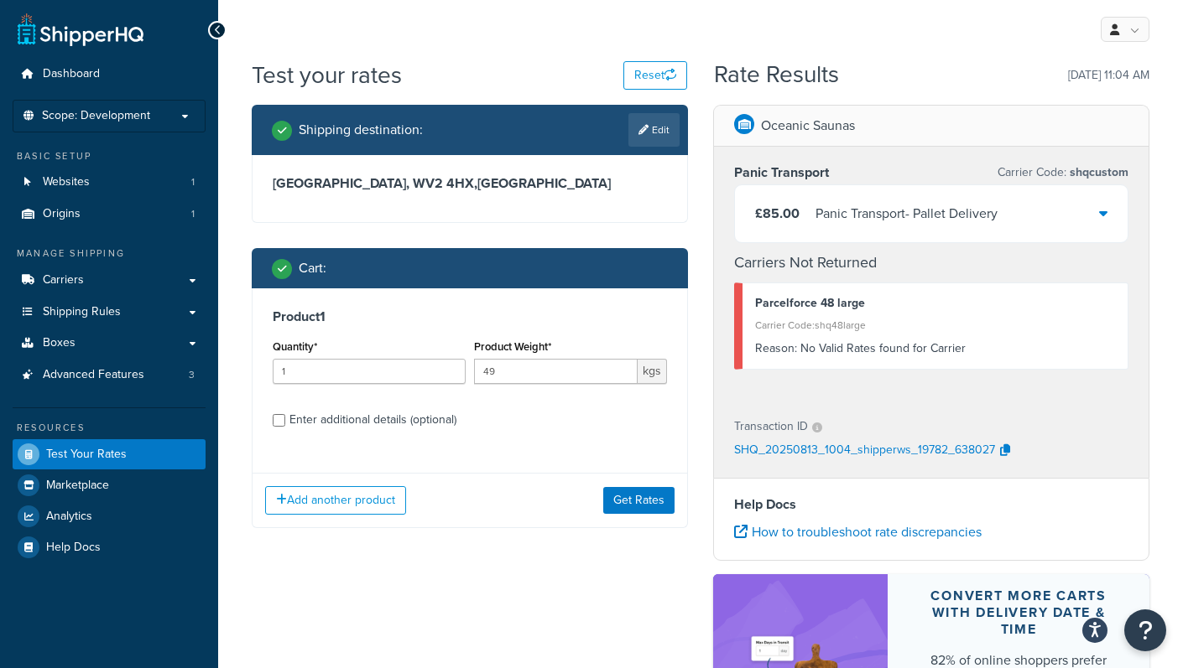
click at [373, 413] on div "Enter additional details (optional)" at bounding box center [372, 419] width 167 height 23
click at [285, 414] on input "Enter additional details (optional)" at bounding box center [279, 420] width 13 height 13
checkbox input "true"
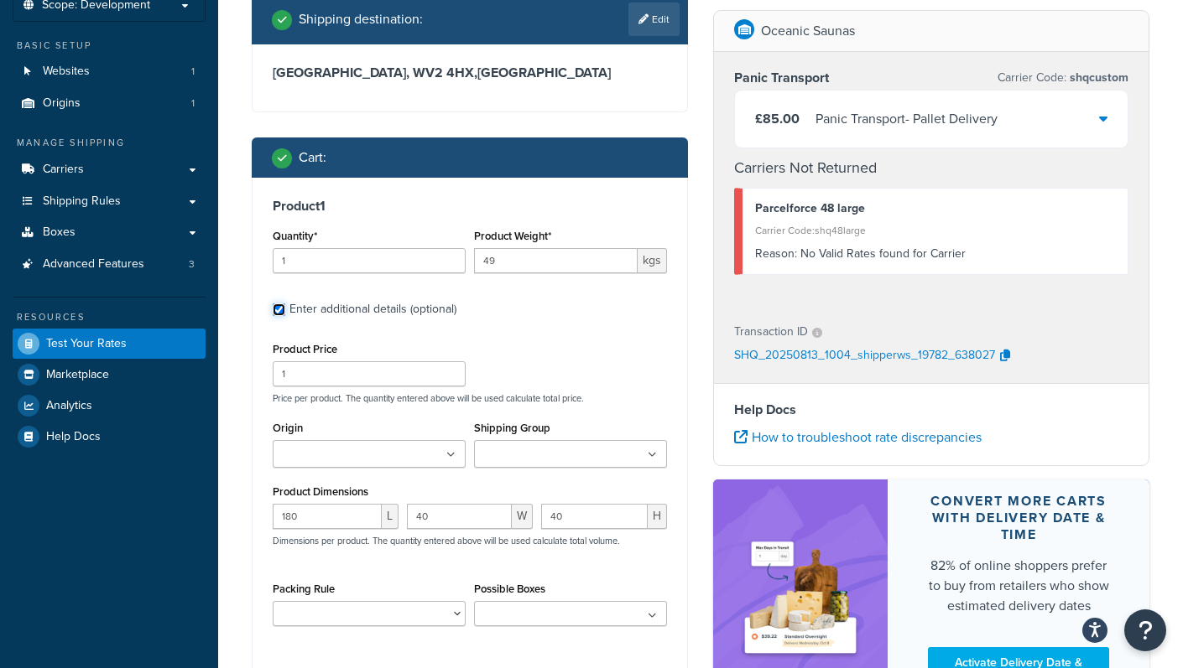
scroll to position [278, 0]
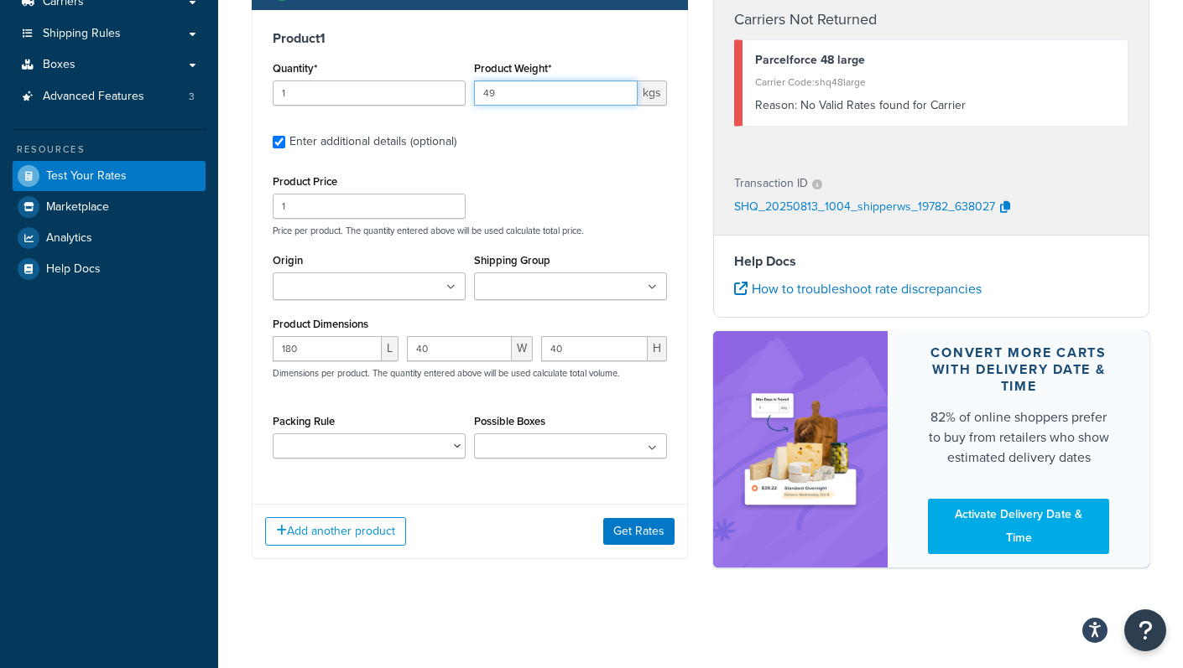
drag, startPoint x: 495, startPoint y: 93, endPoint x: 468, endPoint y: 87, distance: 27.5
click at [468, 87] on div "Quantity* 1 Product Weight* 49 kgs" at bounding box center [469, 87] width 403 height 61
click at [557, 215] on div "Product Price 1 Price per product. The quantity entered above will be used calc…" at bounding box center [469, 203] width 403 height 66
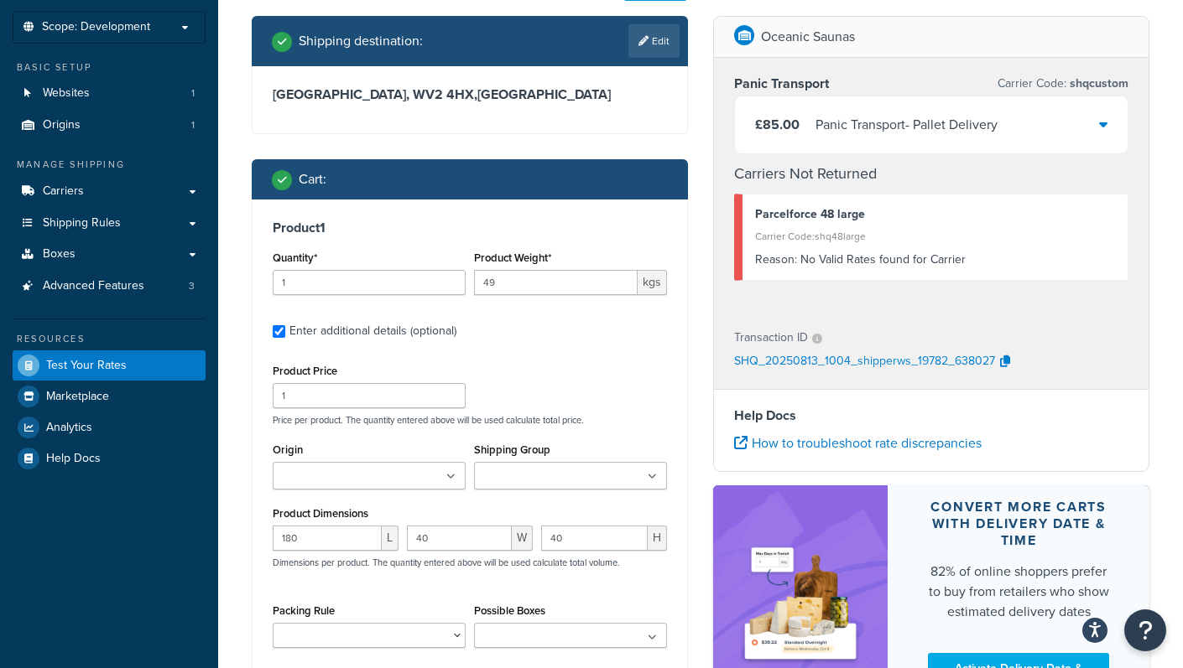
scroll to position [88, 0]
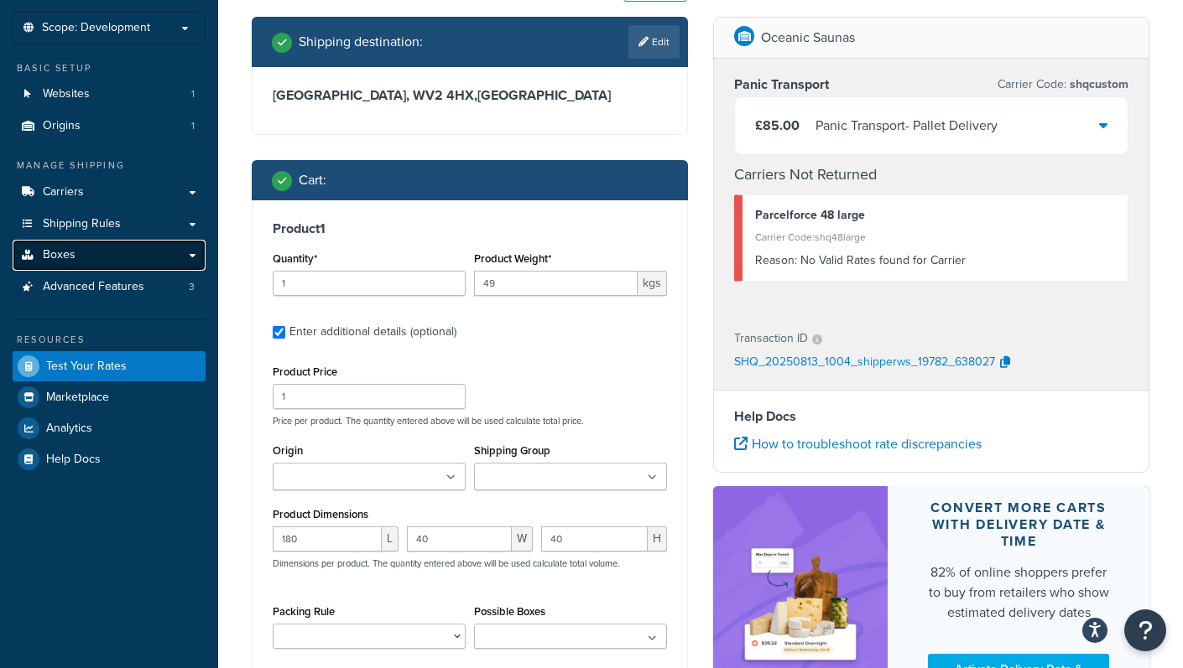
click at [97, 252] on link "Boxes" at bounding box center [109, 255] width 193 height 31
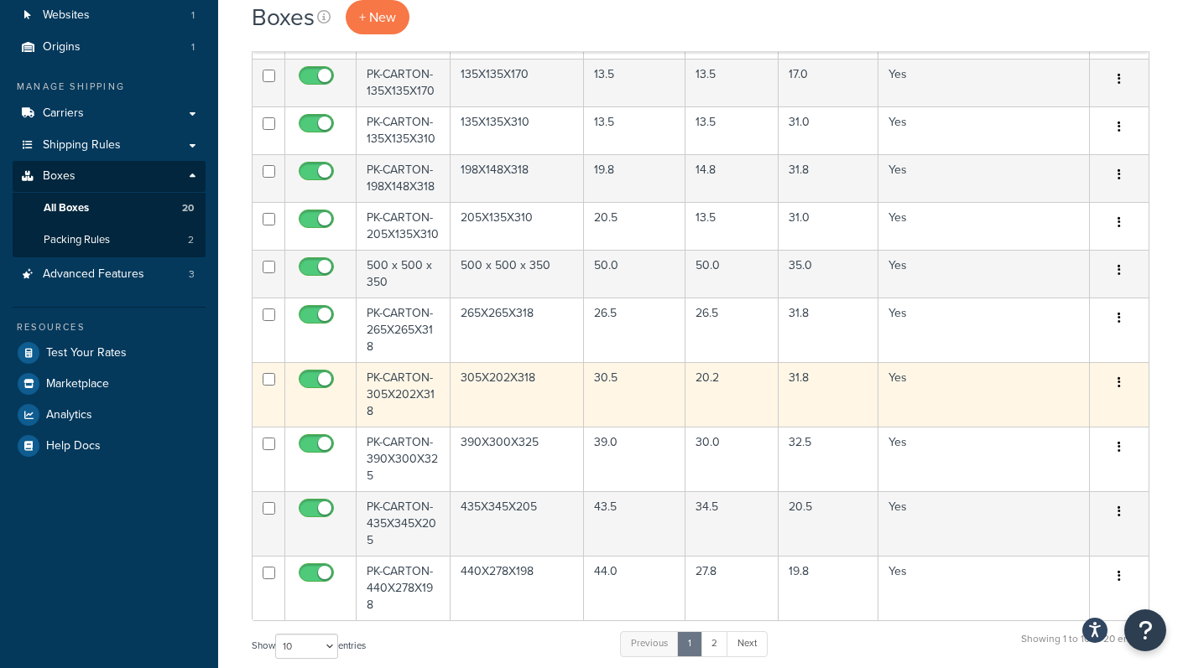
scroll to position [190, 0]
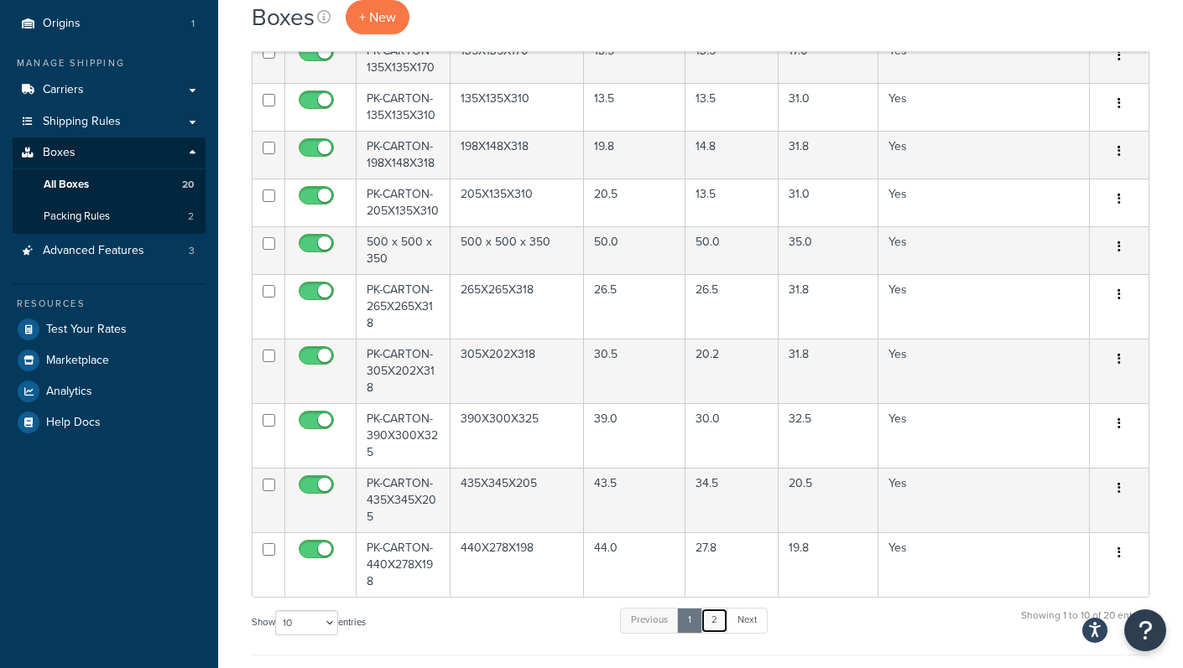
click at [718, 616] on link "2" at bounding box center [714, 620] width 28 height 25
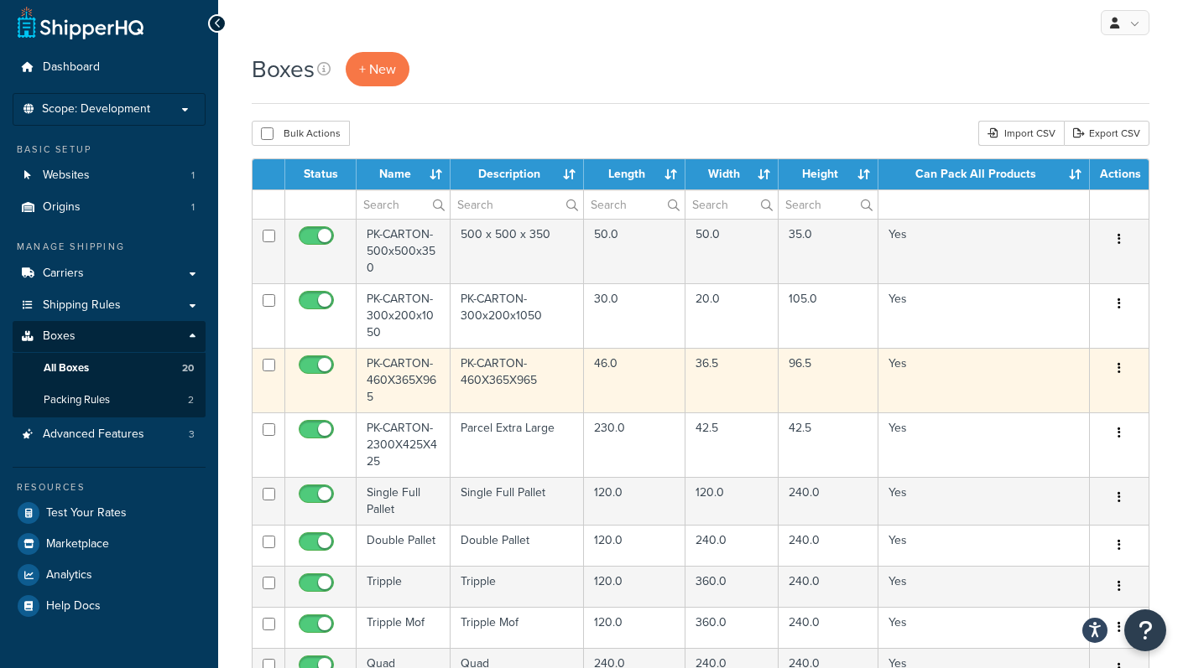
scroll to position [0, 0]
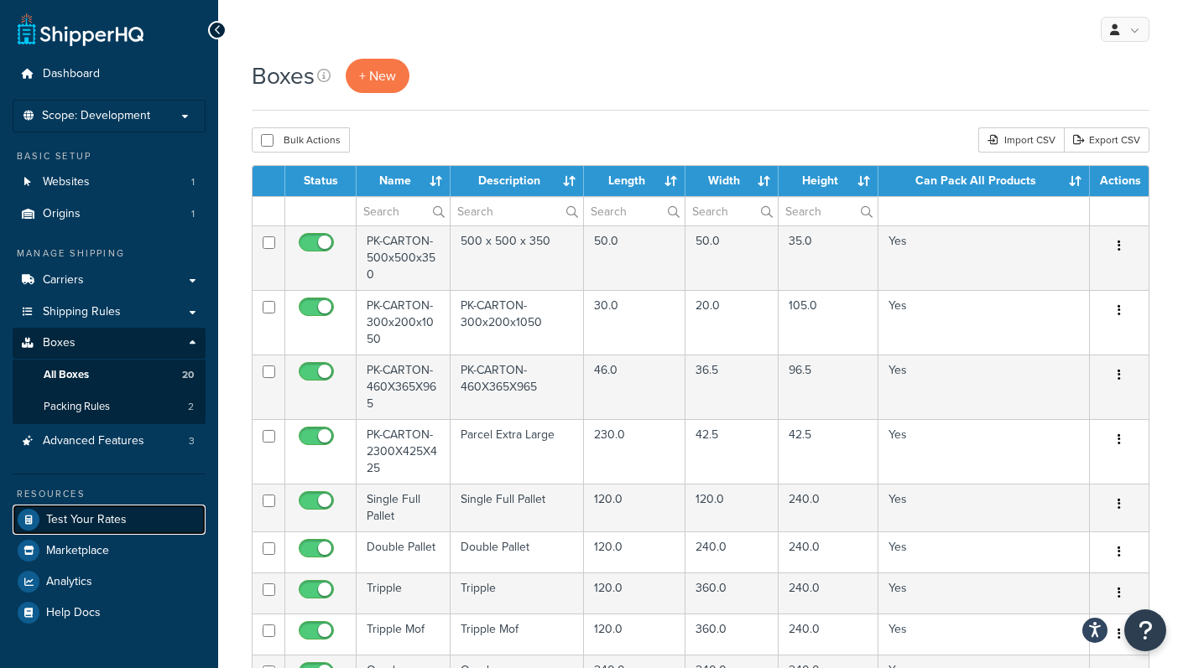
click at [112, 520] on span "Test Your Rates" at bounding box center [86, 520] width 81 height 14
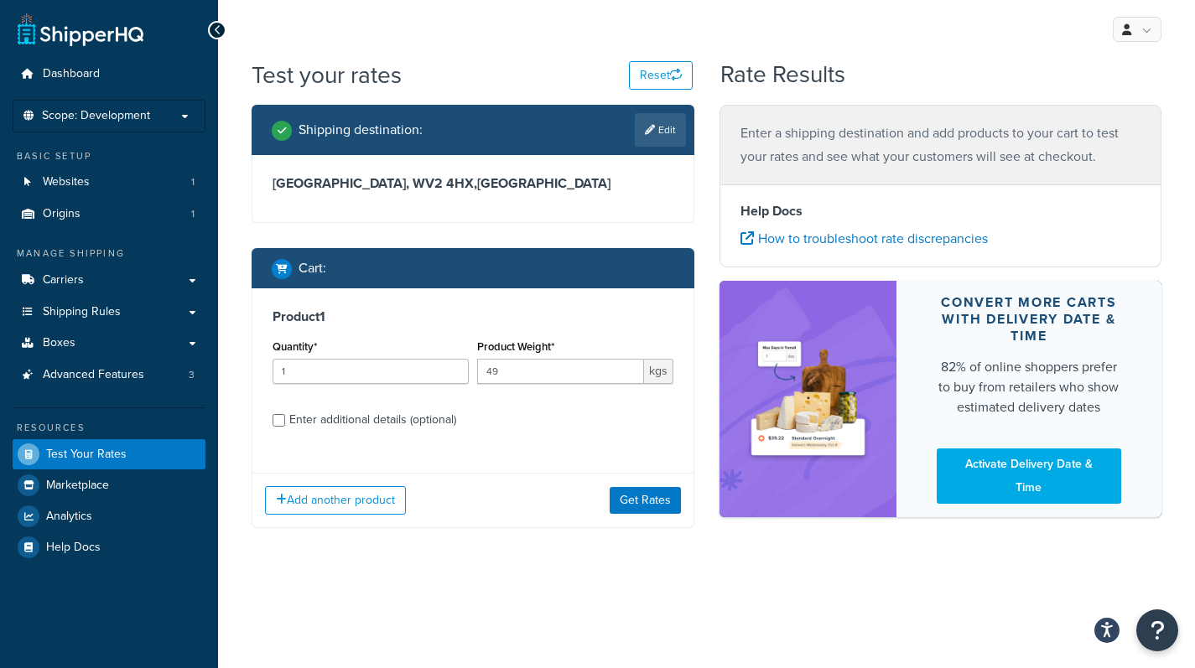
click at [424, 430] on div "Enter additional details (optional)" at bounding box center [372, 419] width 167 height 23
click at [285, 427] on input "Enter additional details (optional)" at bounding box center [279, 420] width 13 height 13
checkbox input "true"
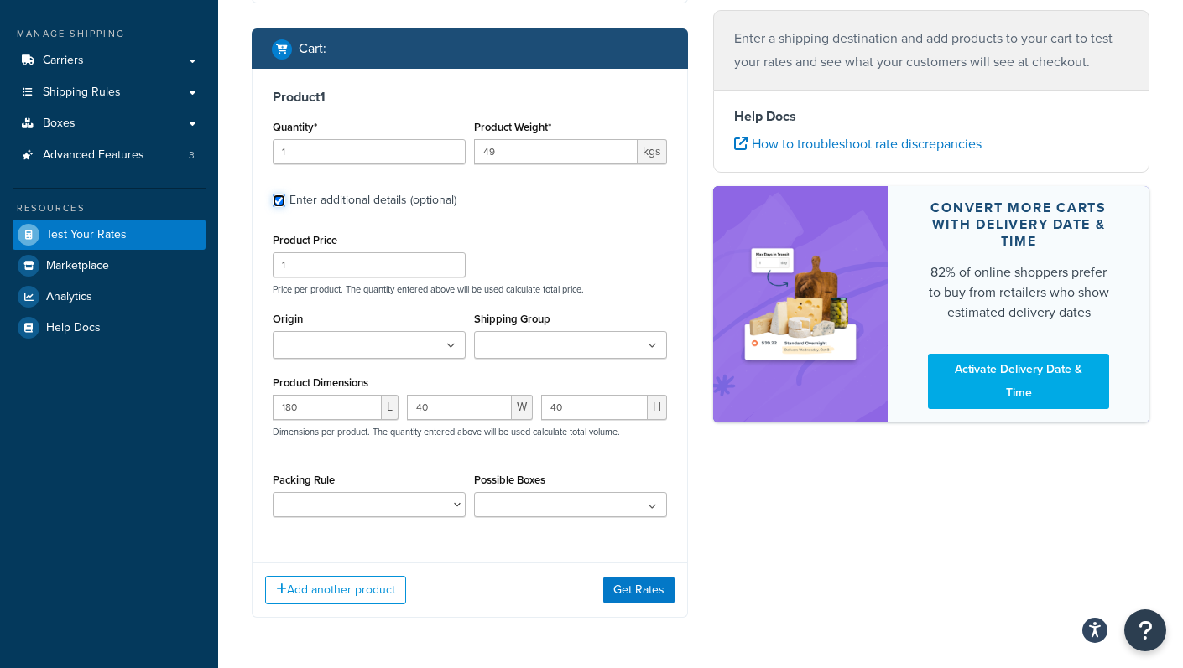
scroll to position [278, 0]
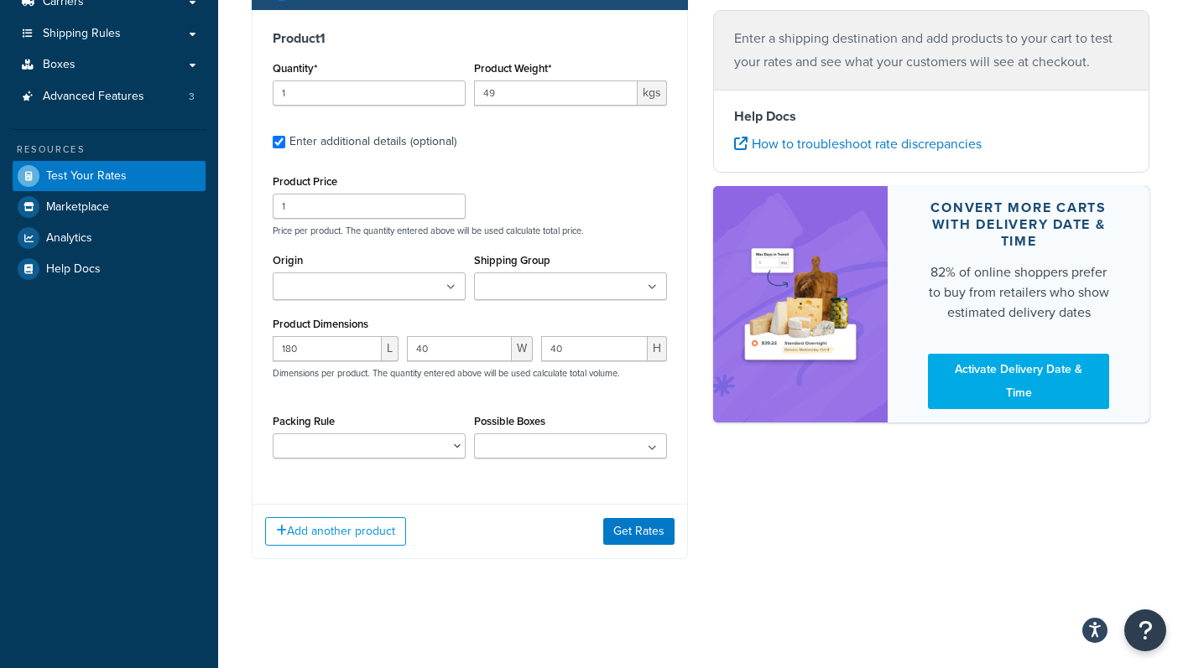
click at [564, 432] on div "Possible Boxes No results found" at bounding box center [570, 434] width 193 height 49
click at [566, 434] on ul at bounding box center [570, 446] width 193 height 25
click at [773, 512] on div "Shipping destination : Edit [GEOGRAPHIC_DATA], [GEOGRAPHIC_DATA] 4HX , [GEOGRAP…" at bounding box center [700, 205] width 923 height 758
click at [399, 435] on select "Modular bench kit - 2 boxes Saunarium heater multibox" at bounding box center [369, 446] width 193 height 25
click at [371, 528] on button "Add another product" at bounding box center [335, 531] width 141 height 29
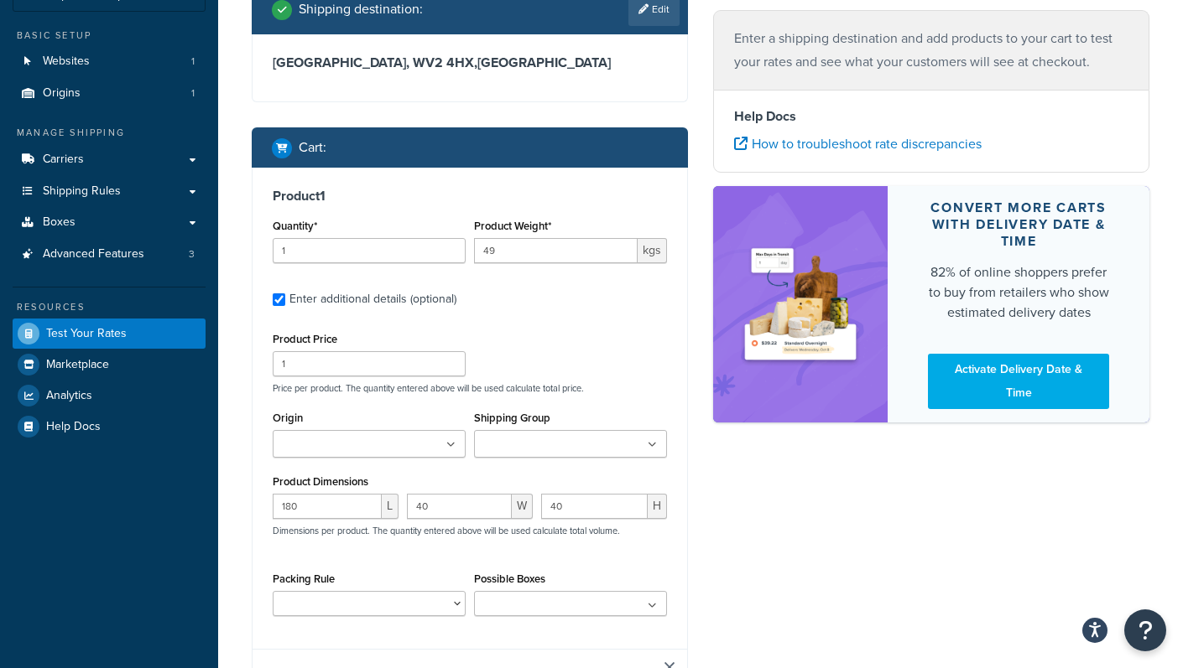
scroll to position [0, 0]
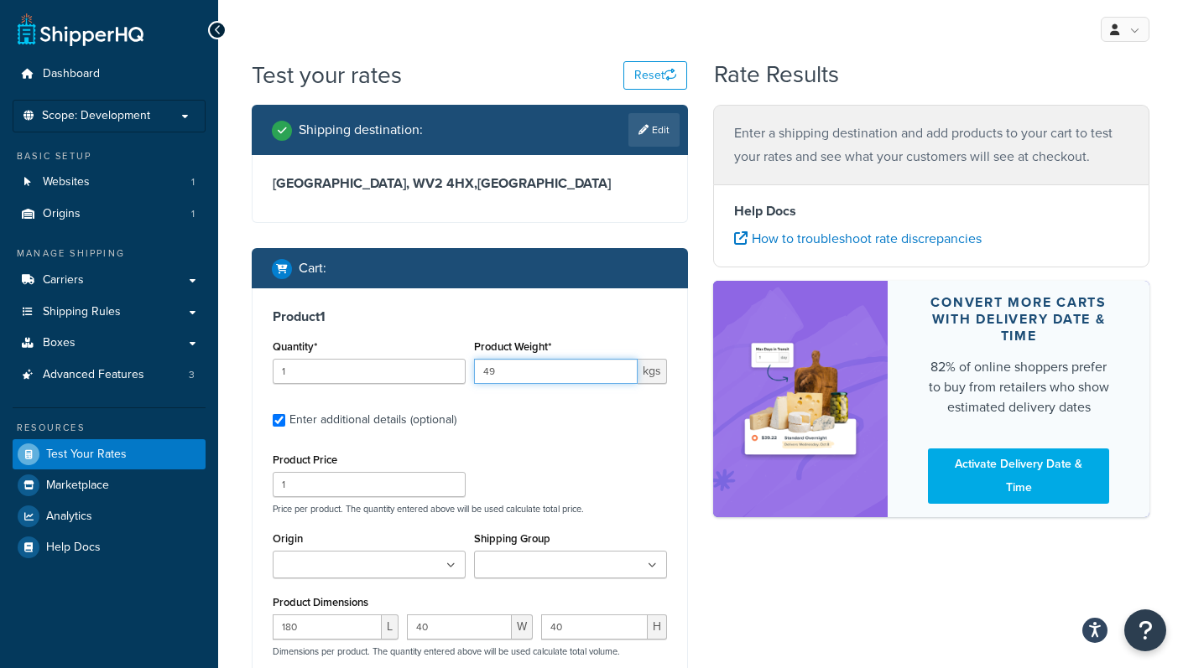
click at [555, 382] on input "49" at bounding box center [556, 371] width 164 height 25
click at [554, 381] on input "49" at bounding box center [556, 371] width 164 height 25
click at [547, 374] on input "49" at bounding box center [556, 371] width 164 height 25
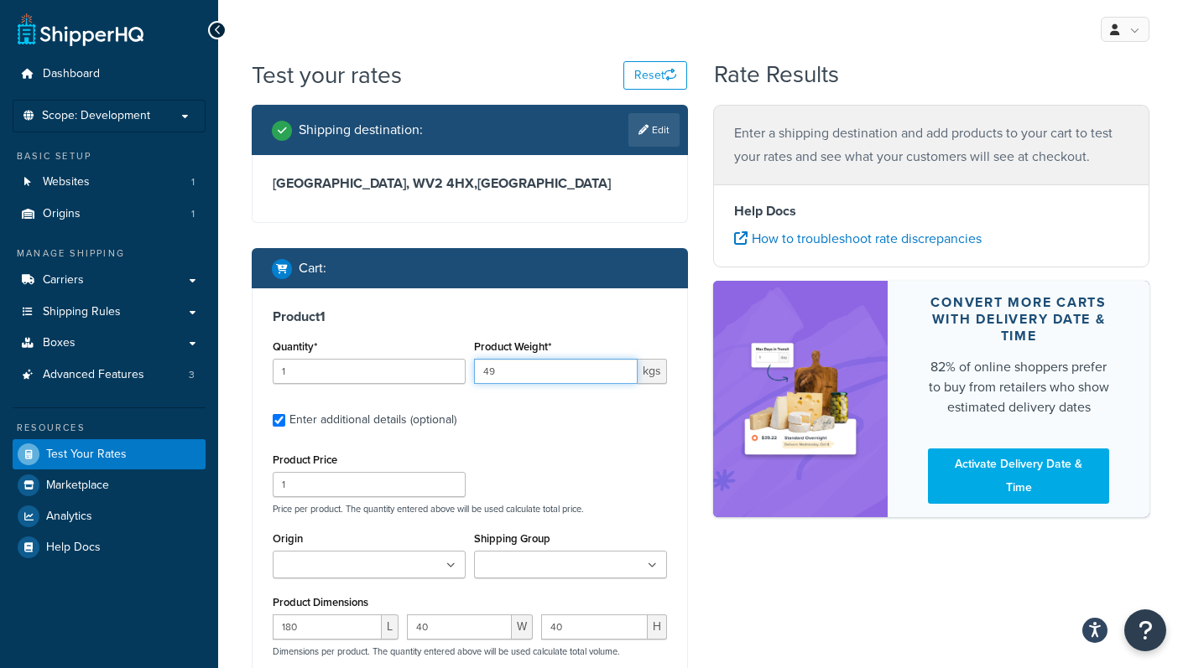
click at [547, 374] on input "49" at bounding box center [556, 371] width 164 height 25
drag, startPoint x: 525, startPoint y: 370, endPoint x: 455, endPoint y: 353, distance: 72.4
click at [455, 353] on div "Quantity* 1 Product Weight* 49 kgs" at bounding box center [469, 365] width 403 height 61
type input "20"
click at [542, 473] on div "Product Price 1 Price per product. The quantity entered above will be used calc…" at bounding box center [469, 482] width 403 height 66
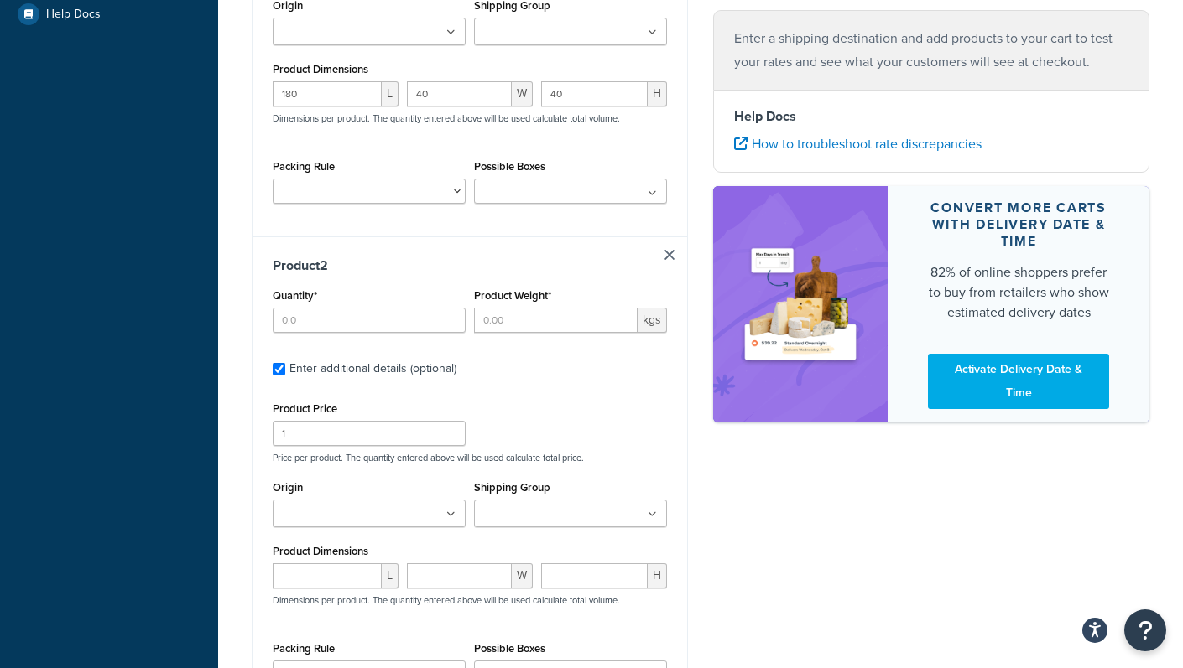
scroll to position [535, 0]
click at [398, 503] on ul at bounding box center [369, 512] width 193 height 28
click at [496, 473] on div "Product Price 1 Price per product. The quantity entered above will be used calc…" at bounding box center [470, 546] width 394 height 301
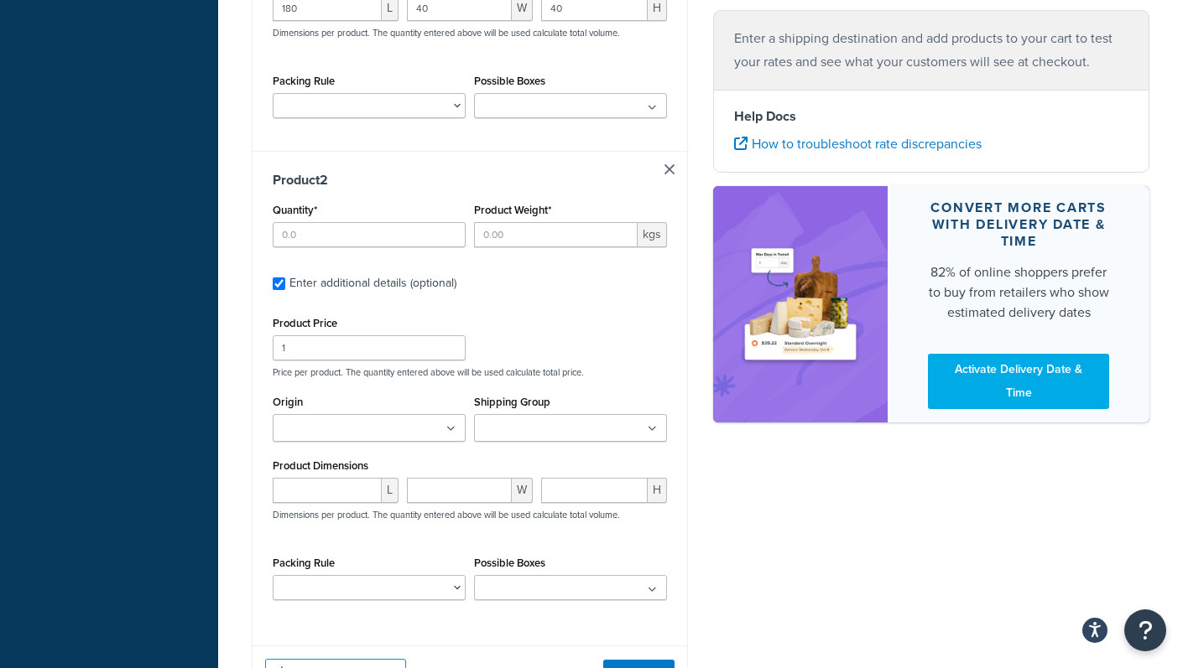
scroll to position [681, 0]
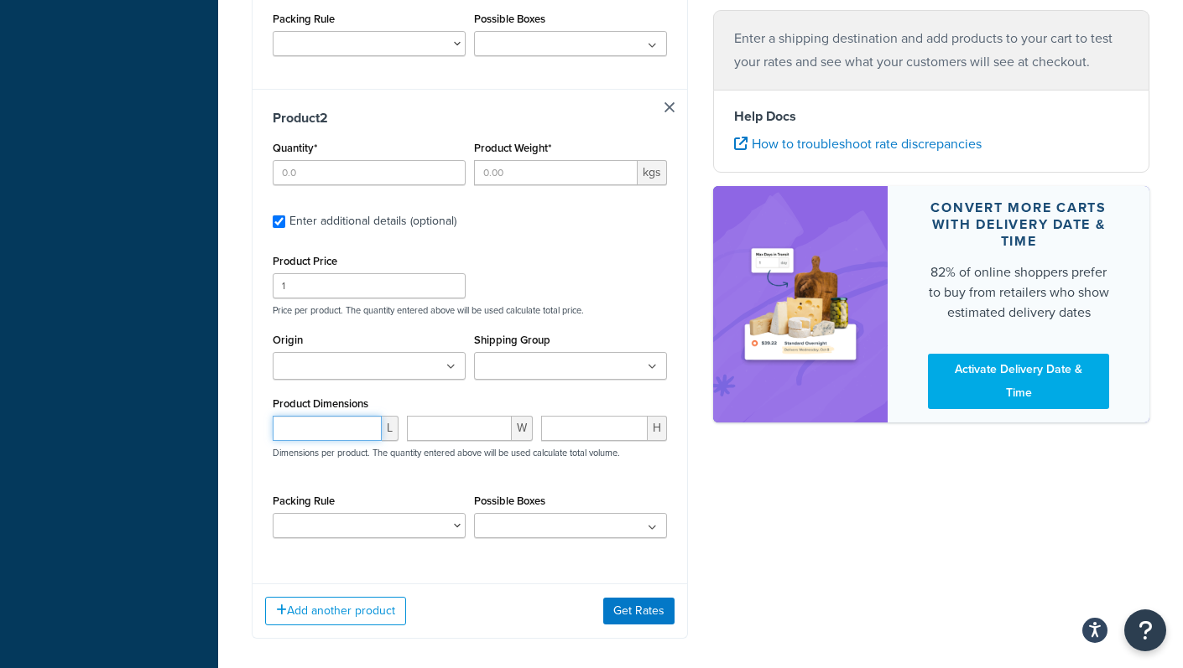
click at [331, 438] on input "number" at bounding box center [327, 428] width 109 height 25
click at [387, 498] on div "Packing Rule Modular bench kit - 2 boxes Saunarium heater multibox" at bounding box center [369, 514] width 193 height 49
click at [325, 430] on input "number" at bounding box center [327, 428] width 109 height 25
type input "180"
type input "40"
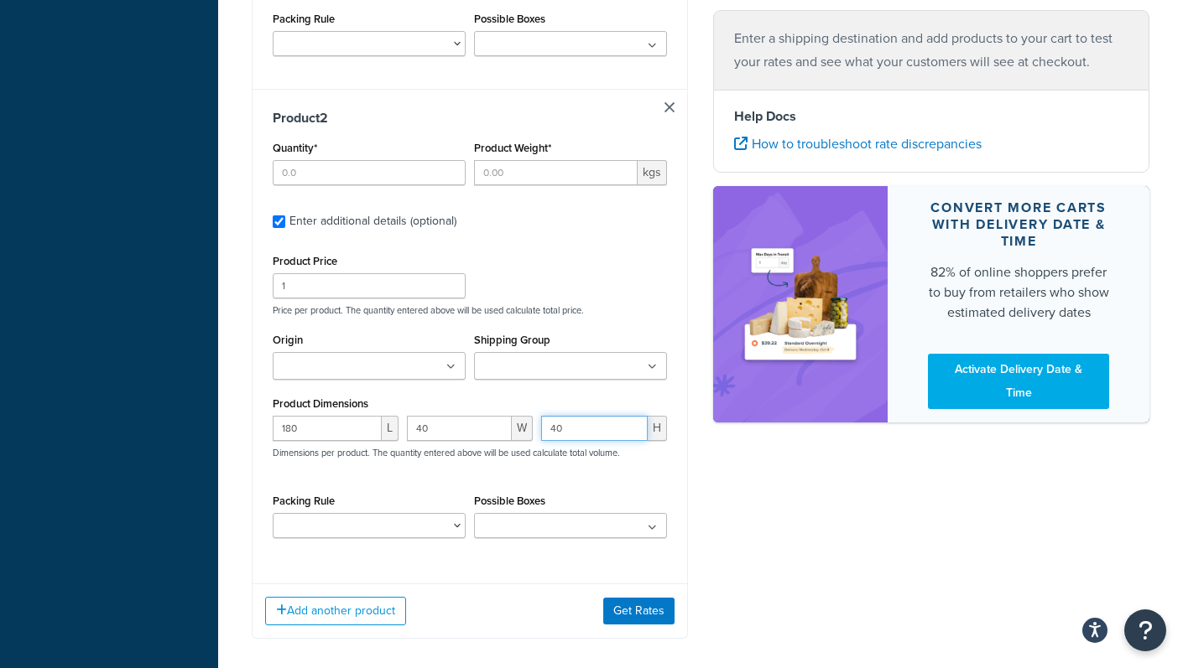
type input "40"
click at [767, 584] on div "Shipping destination : Edit [GEOGRAPHIC_DATA], [GEOGRAPHIC_DATA] 4HX , [GEOGRAP…" at bounding box center [700, 44] width 923 height 1240
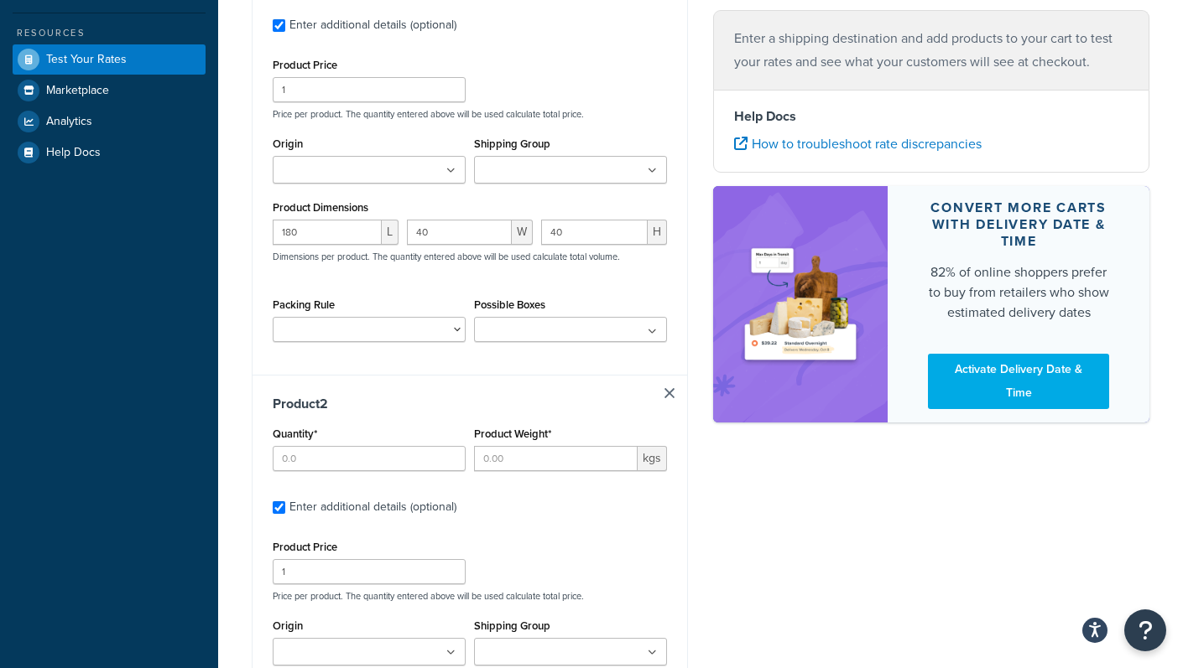
scroll to position [399, 0]
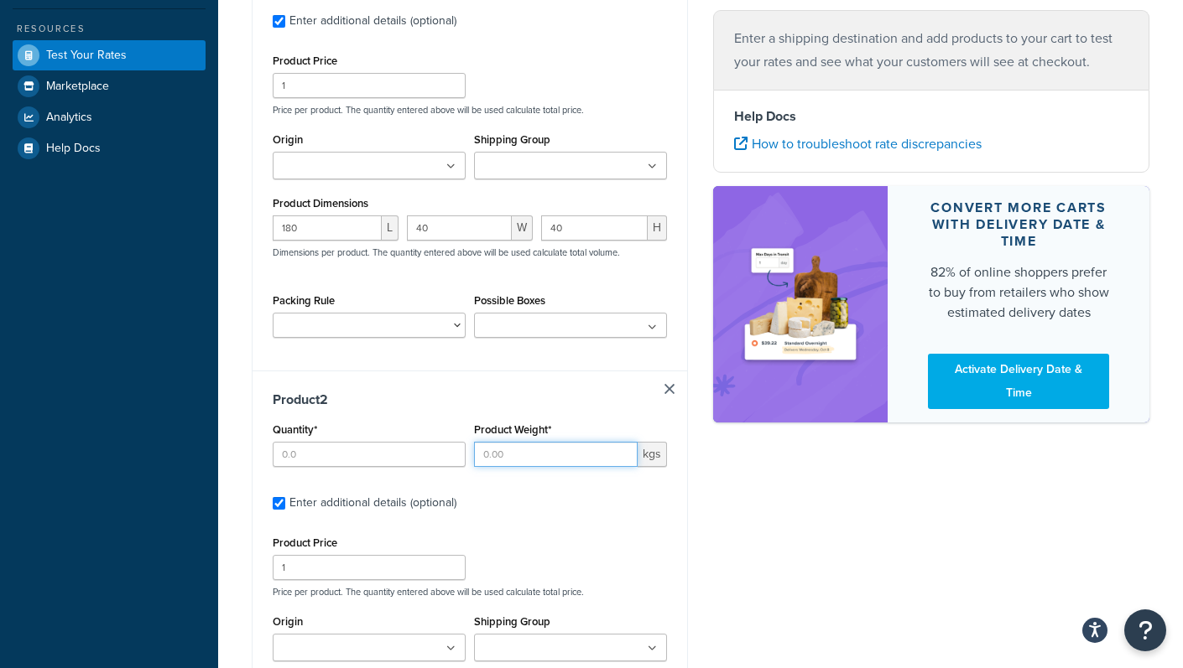
click at [493, 452] on input "Product Weight*" at bounding box center [556, 454] width 164 height 25
type input "20"
click at [382, 453] on input "Quantity*" at bounding box center [369, 454] width 193 height 25
type input "1"
click at [475, 523] on div "Product 2 Quantity* 1 Product Weight* 20 kgs Enter additional details (optional…" at bounding box center [469, 612] width 434 height 482
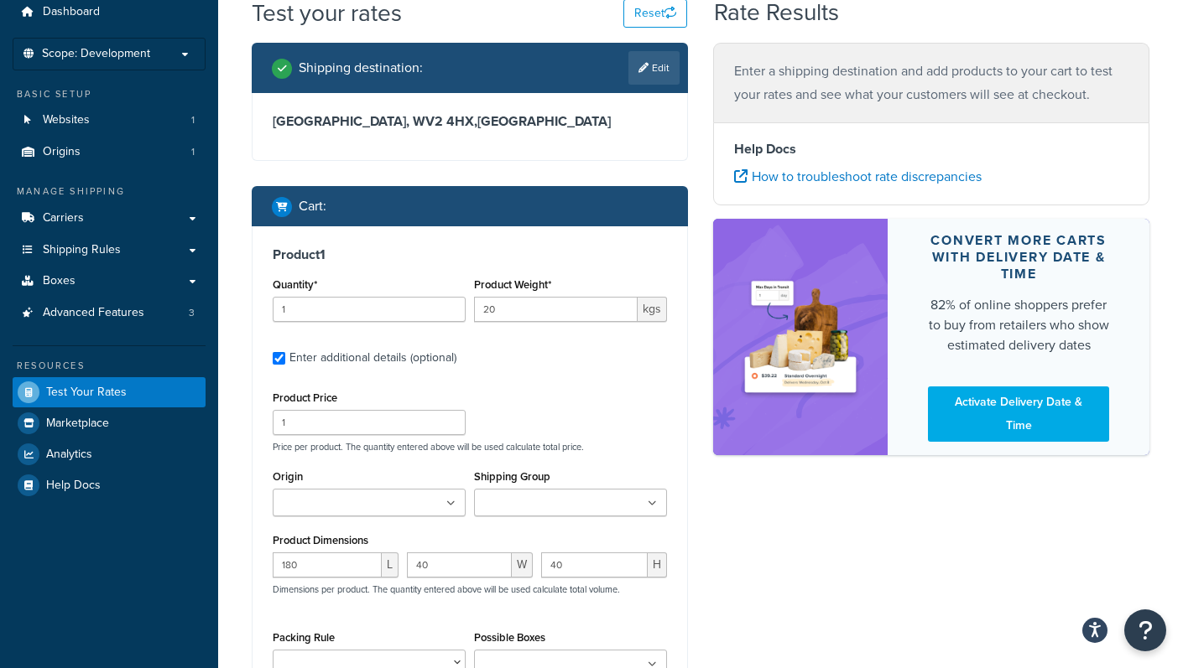
scroll to position [63, 0]
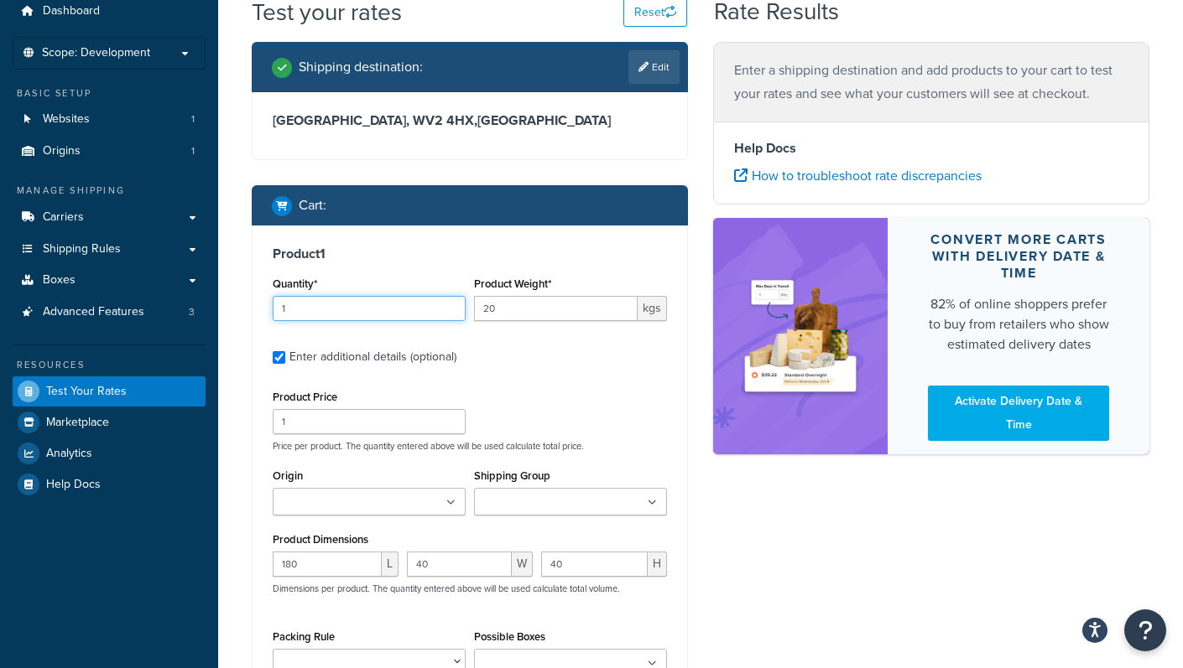
drag, startPoint x: 300, startPoint y: 308, endPoint x: 244, endPoint y: 301, distance: 56.6
click at [244, 301] on div "Shipping destination : Edit [GEOGRAPHIC_DATA], [GEOGRAPHIC_DATA] 4HX , [GEOGRAP…" at bounding box center [469, 662] width 461 height 1240
click at [536, 399] on div "Product Price 1 Price per product. The quantity entered above will be used calc…" at bounding box center [469, 419] width 403 height 66
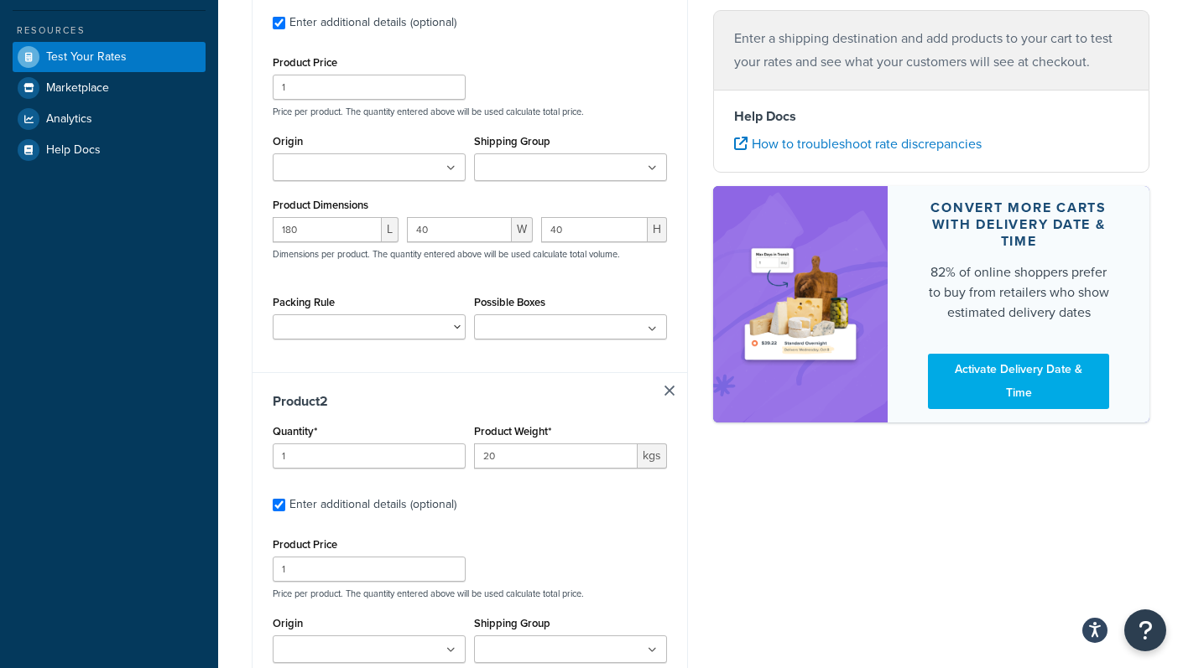
scroll to position [762, 0]
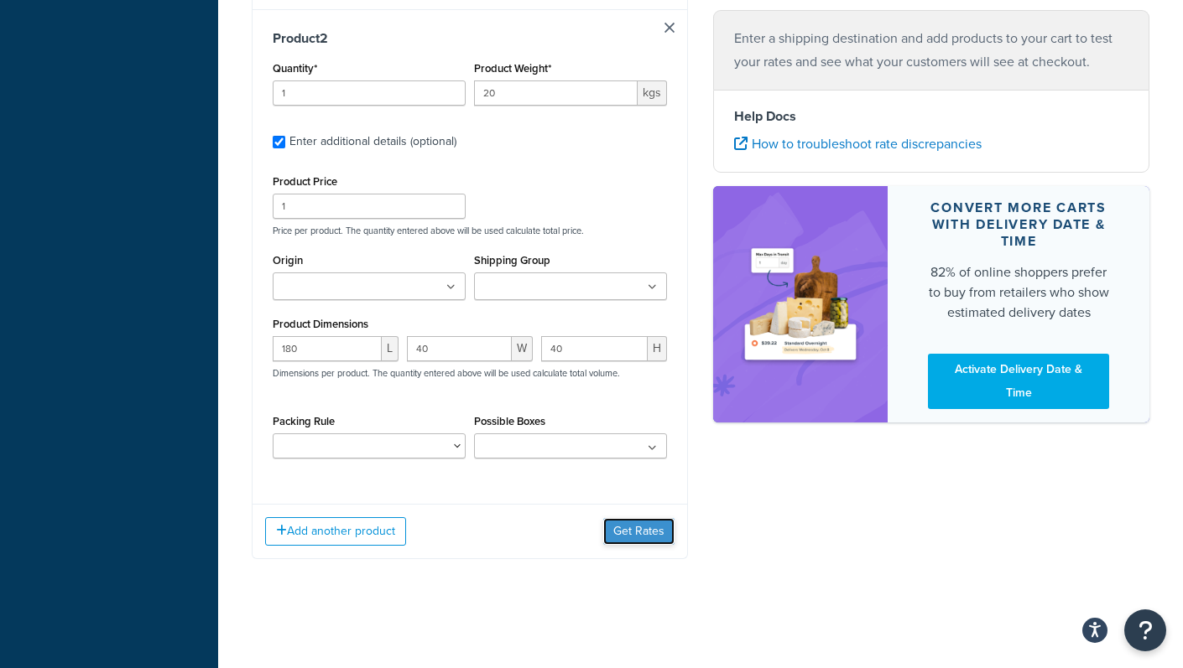
click at [638, 541] on button "Get Rates" at bounding box center [638, 531] width 71 height 27
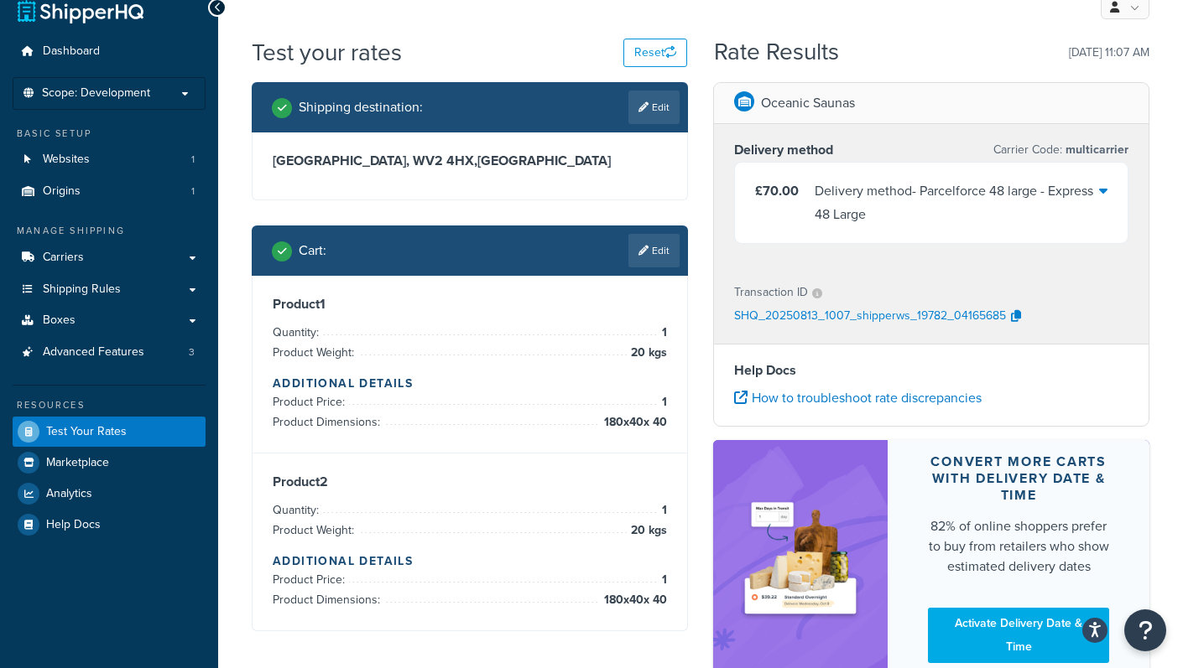
scroll to position [132, 0]
